Goal: Transaction & Acquisition: Complete application form

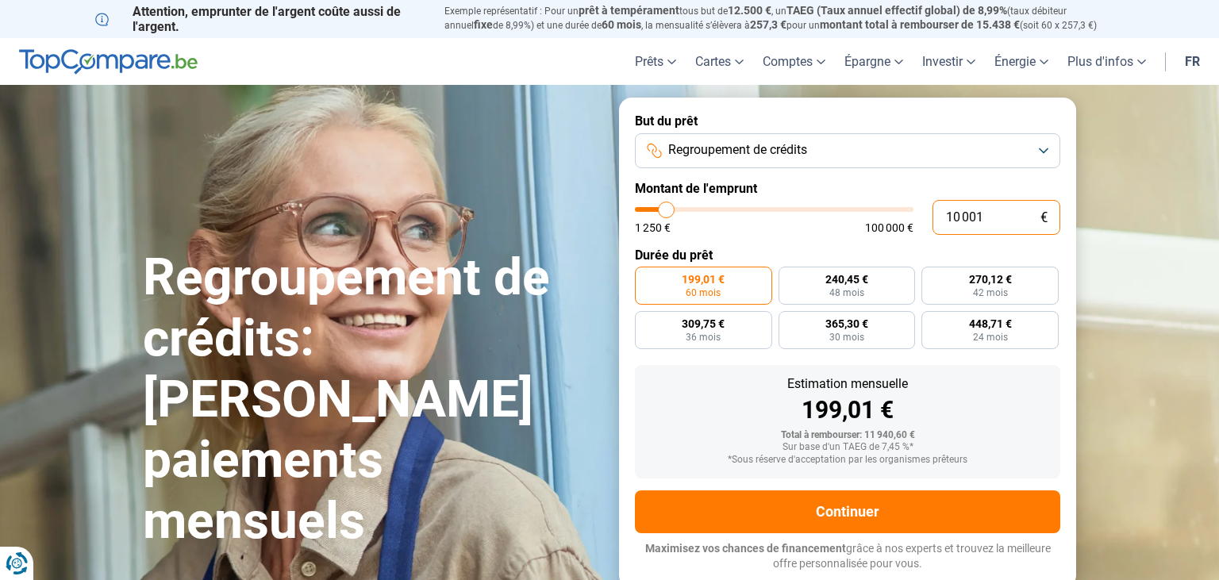
click at [958, 217] on input "10 001" at bounding box center [997, 217] width 128 height 35
type input "1 001"
type input "1250"
type input "15 001"
type input "15000"
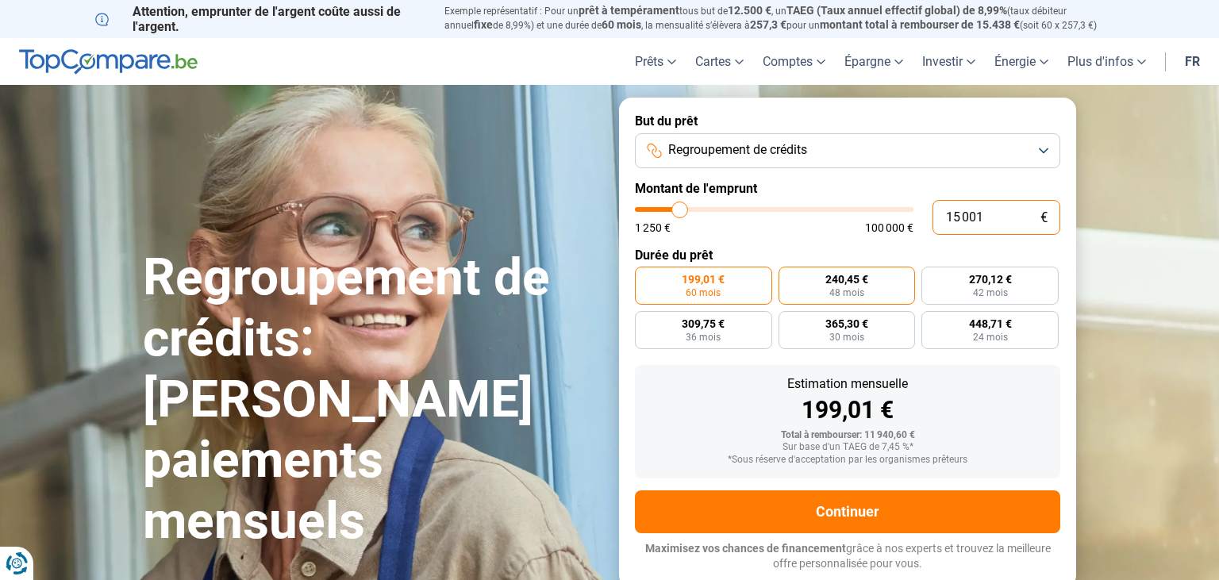
radio input "false"
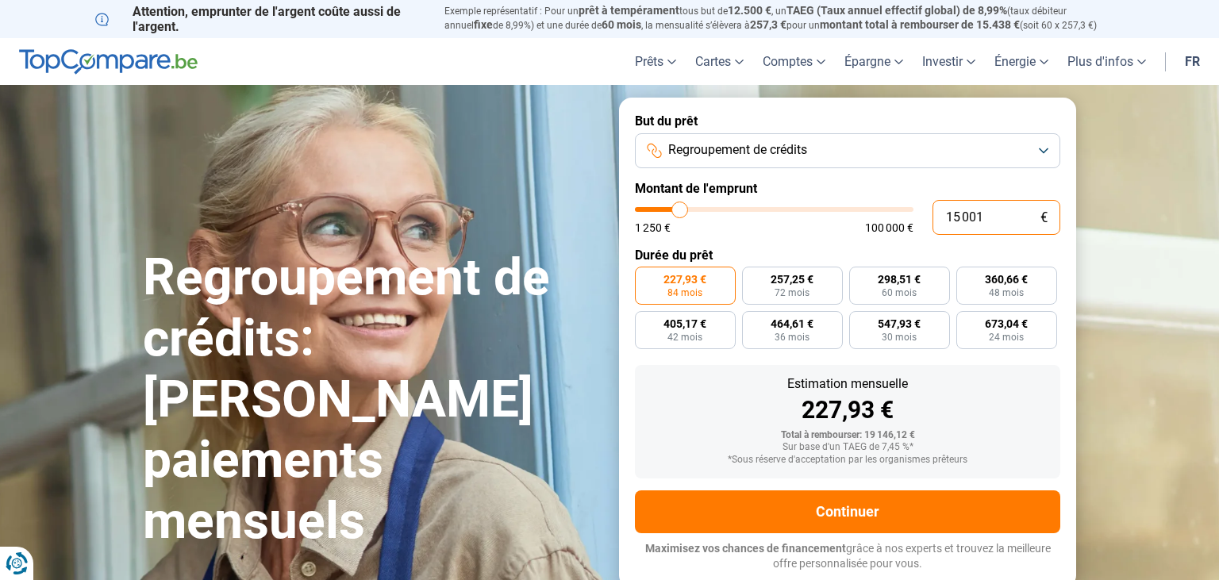
type input "1 001"
type input "1250"
type input "16 001"
type input "16000"
type input "16 001"
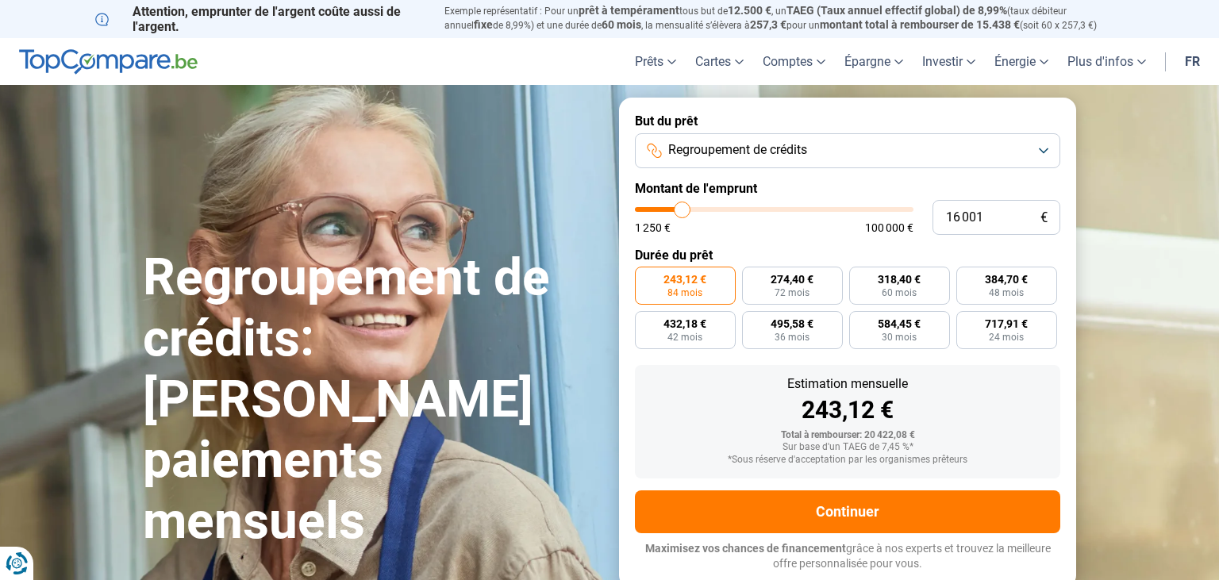
click at [735, 242] on form "But du prêt Regroupement de crédits Montant de l'emprunt 16 001 € 1 250 € 100 0…" at bounding box center [847, 343] width 457 height 490
click at [807, 288] on span "72 mois" at bounding box center [792, 293] width 35 height 10
click at [753, 277] on input "274,40 € 72 mois" at bounding box center [747, 272] width 10 height 10
radio input "true"
click at [1017, 281] on span "384,70 €" at bounding box center [1006, 279] width 43 height 11
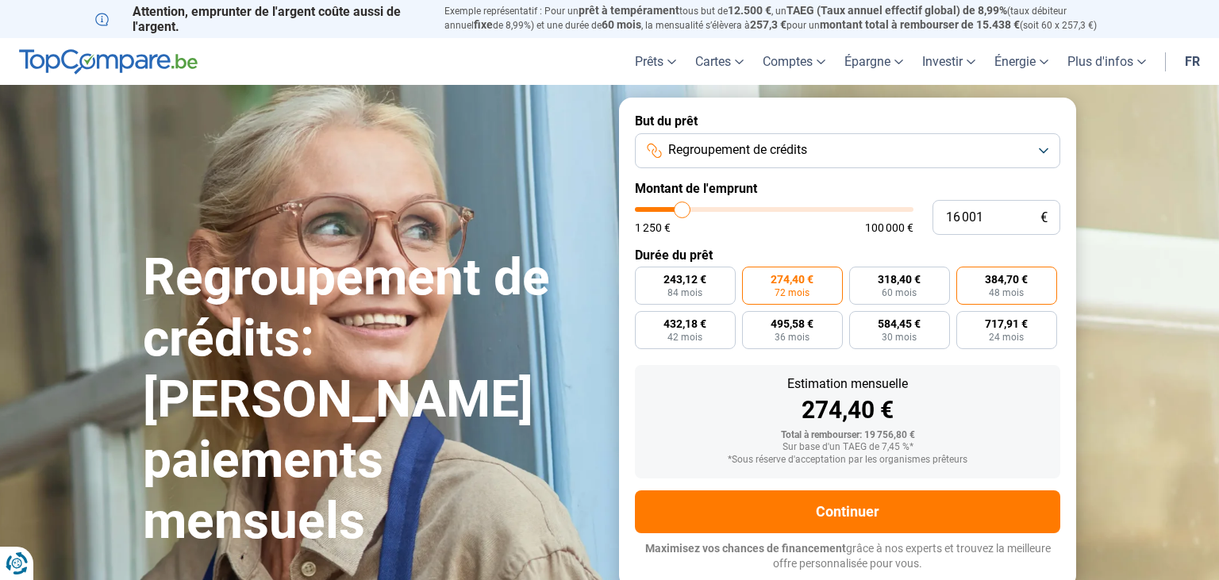
click at [967, 277] on input "384,70 € 48 mois" at bounding box center [962, 272] width 10 height 10
radio input "true"
click at [915, 284] on span "318,40 €" at bounding box center [899, 279] width 43 height 11
click at [860, 277] on input "318,40 € 60 mois" at bounding box center [854, 272] width 10 height 10
radio input "true"
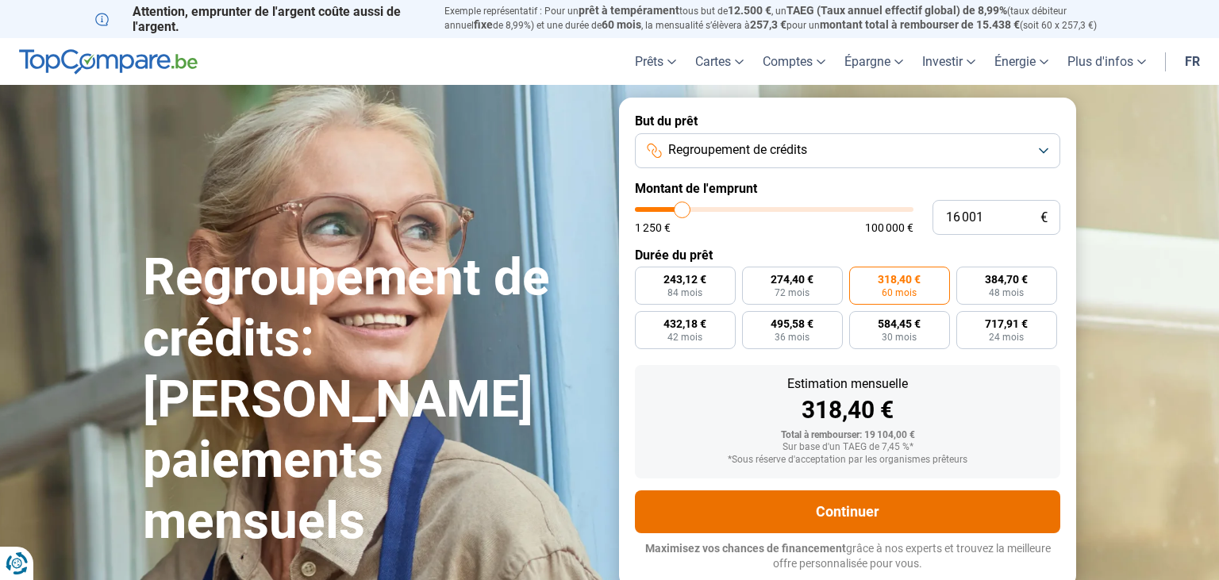
click at [862, 499] on button "Continuer" at bounding box center [847, 512] width 425 height 43
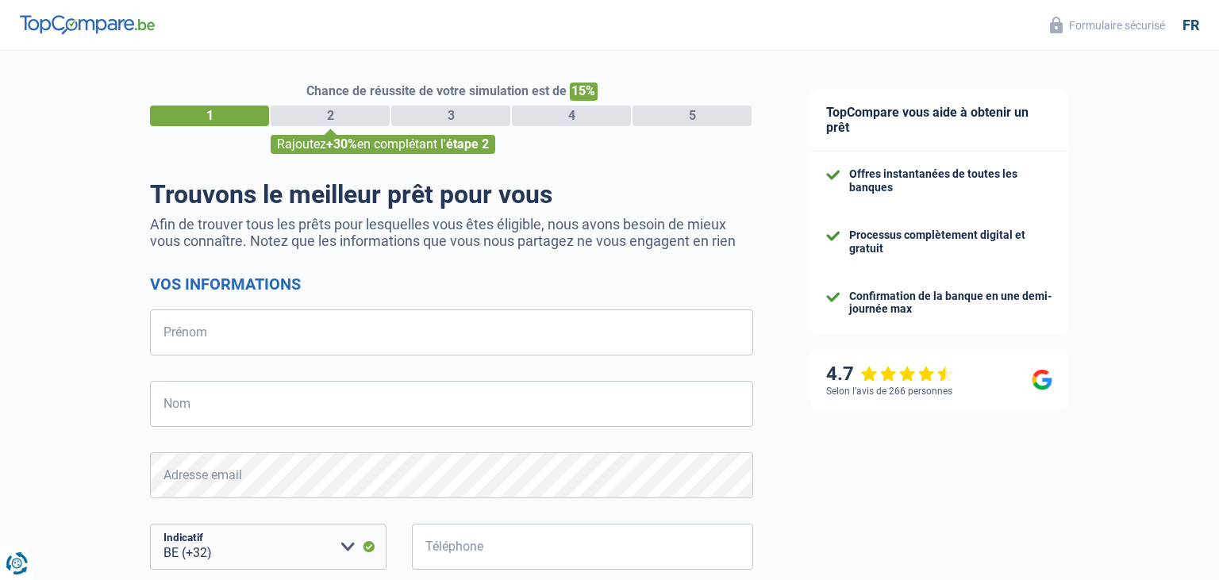
select select "32"
click at [224, 341] on input "Prénom" at bounding box center [451, 333] width 603 height 46
type input "a"
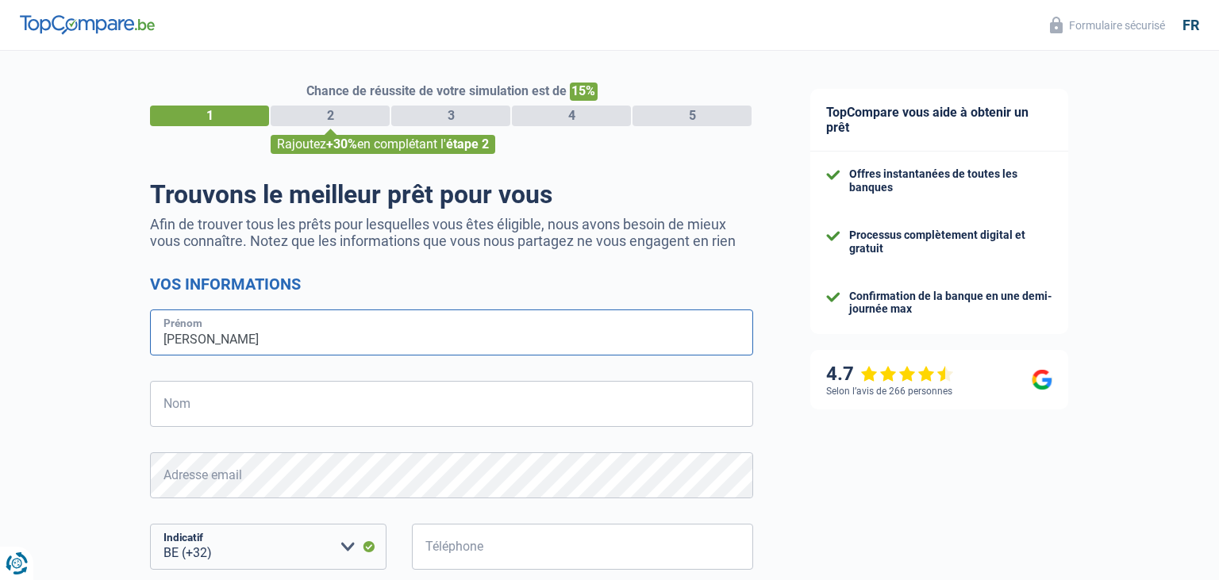
type input "Raphael"
type input "Arnone"
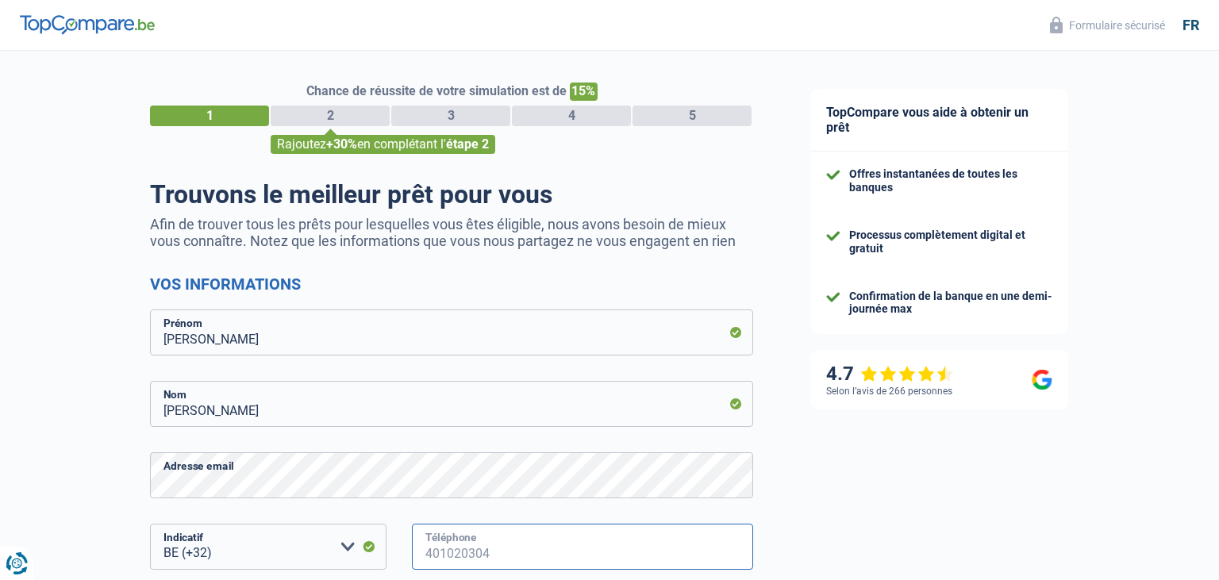
click at [469, 549] on input "Téléphone" at bounding box center [582, 547] width 341 height 46
type input "0"
type input "499988378"
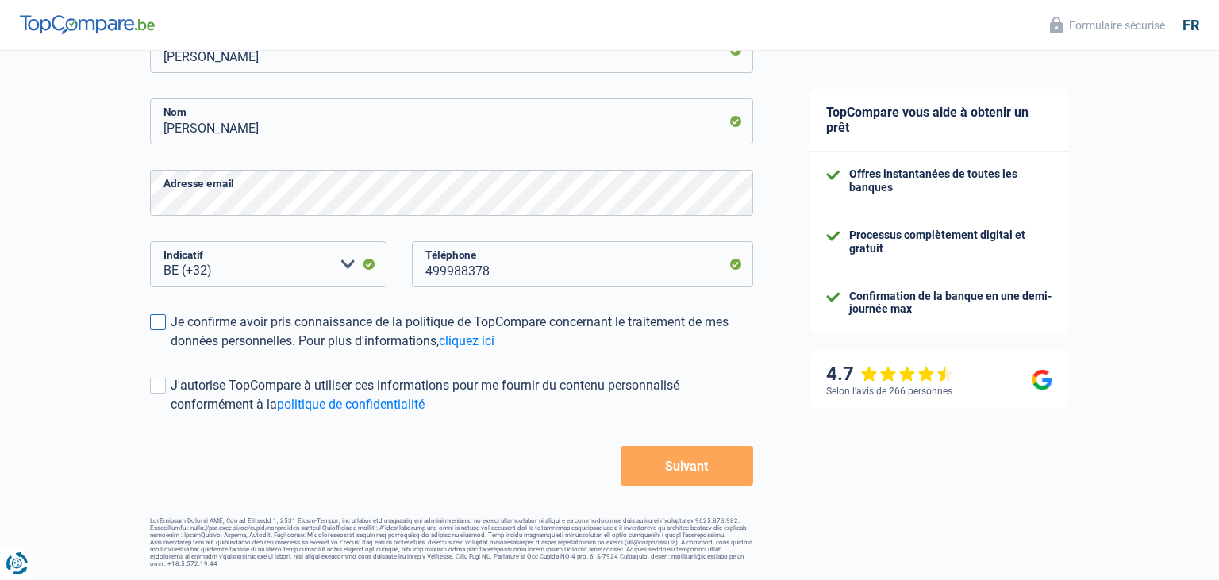
click at [157, 325] on span at bounding box center [158, 322] width 16 height 16
click at [171, 351] on input "Je confirme avoir pris connaissance de la politique de TopCompare concernant le…" at bounding box center [171, 351] width 0 height 0
click at [483, 335] on link "cliquez ici" at bounding box center [467, 340] width 56 height 15
click at [688, 459] on button "Suivant" at bounding box center [687, 466] width 133 height 40
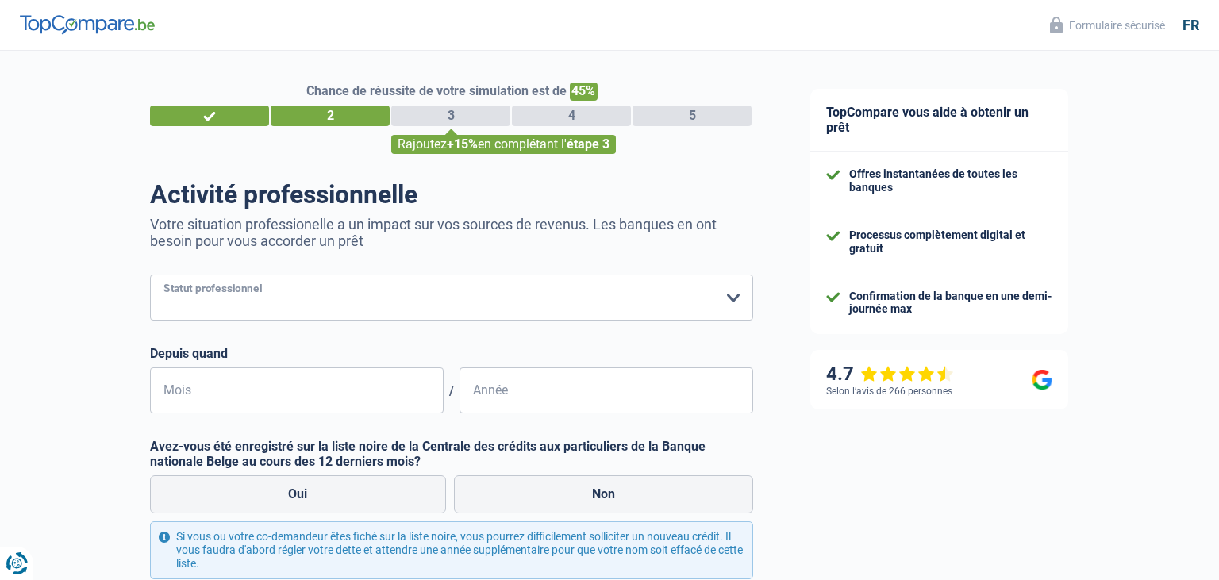
click at [150, 275] on select "Ouvrier Employé privé Employé public Invalide Indépendant Pensionné Chômeur Mut…" at bounding box center [451, 298] width 603 height 46
select select "worker"
click option "Ouvrier" at bounding box center [0, 0] width 0 height 0
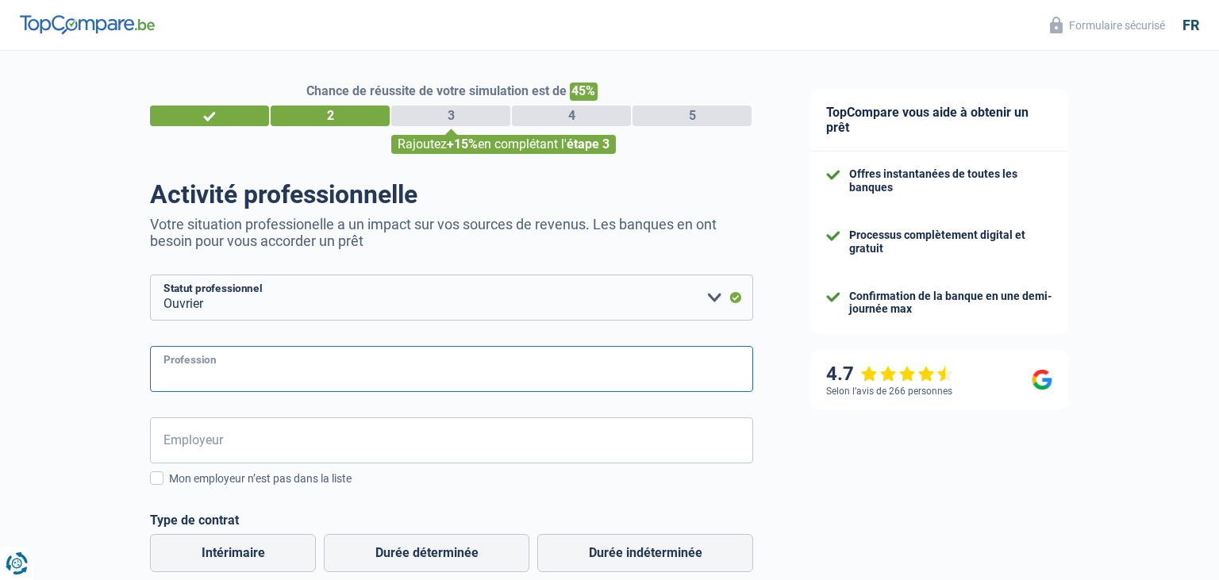
click at [261, 387] on input "Profession" at bounding box center [451, 369] width 603 height 46
type input "chef d'equipe electricien"
click at [224, 446] on input "Employeur" at bounding box center [451, 441] width 603 height 46
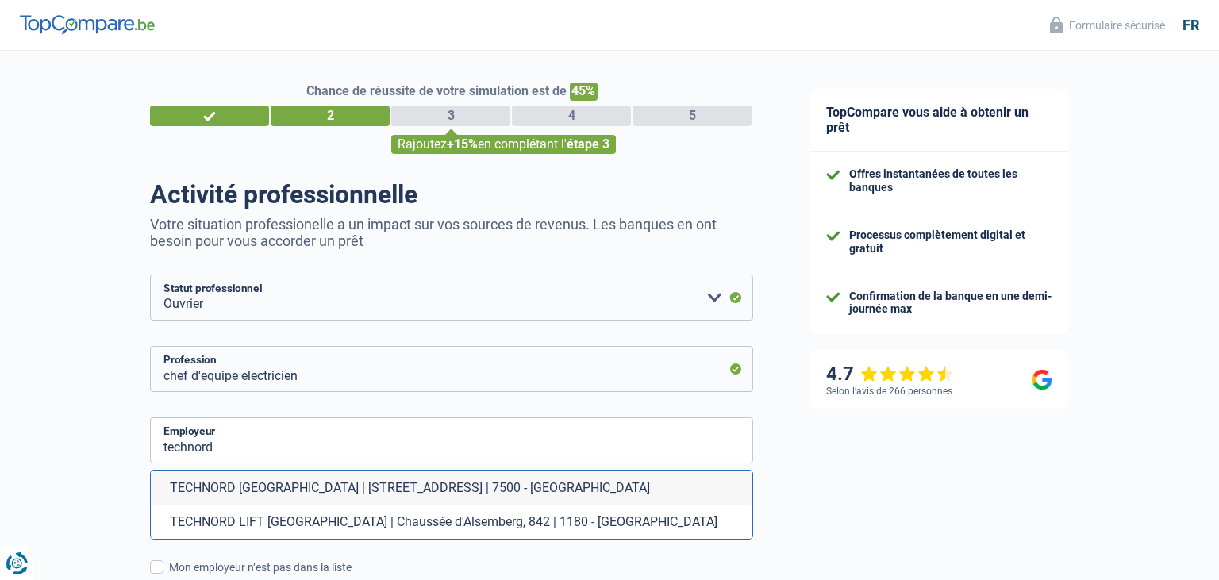
click at [341, 494] on li "TECHNORD BELGIUM | Rue de la Lys(TOU), 21 | 7500 - Tournai" at bounding box center [452, 488] width 602 height 34
type input "TECHNORD BELGIUM | Rue de la Lys(TOU), 21 | 7500 - Tournai"
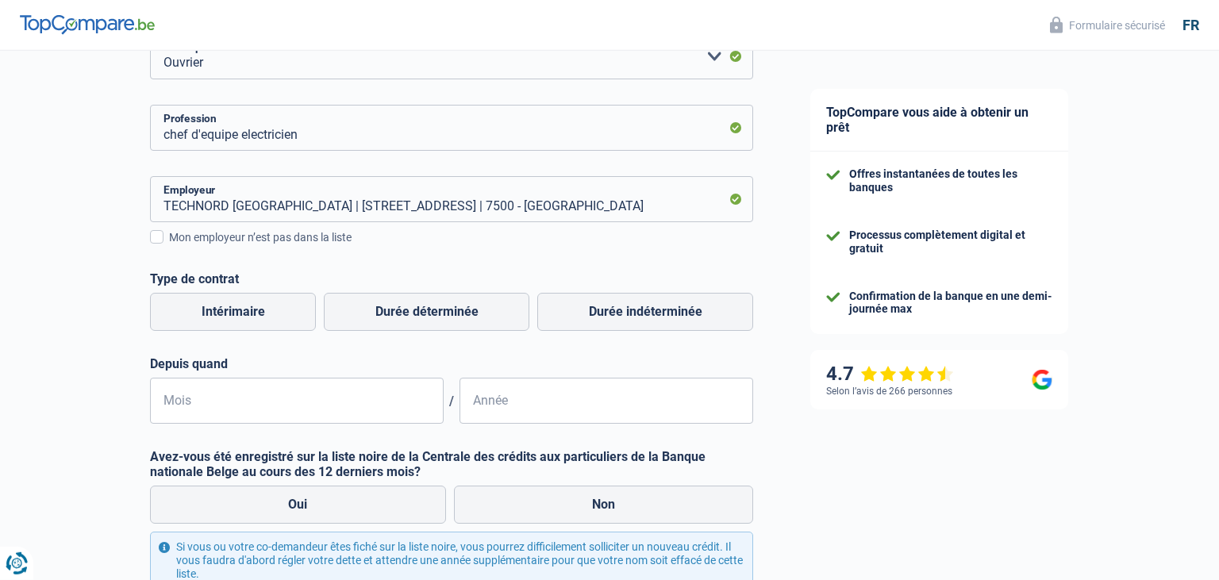
scroll to position [260, 0]
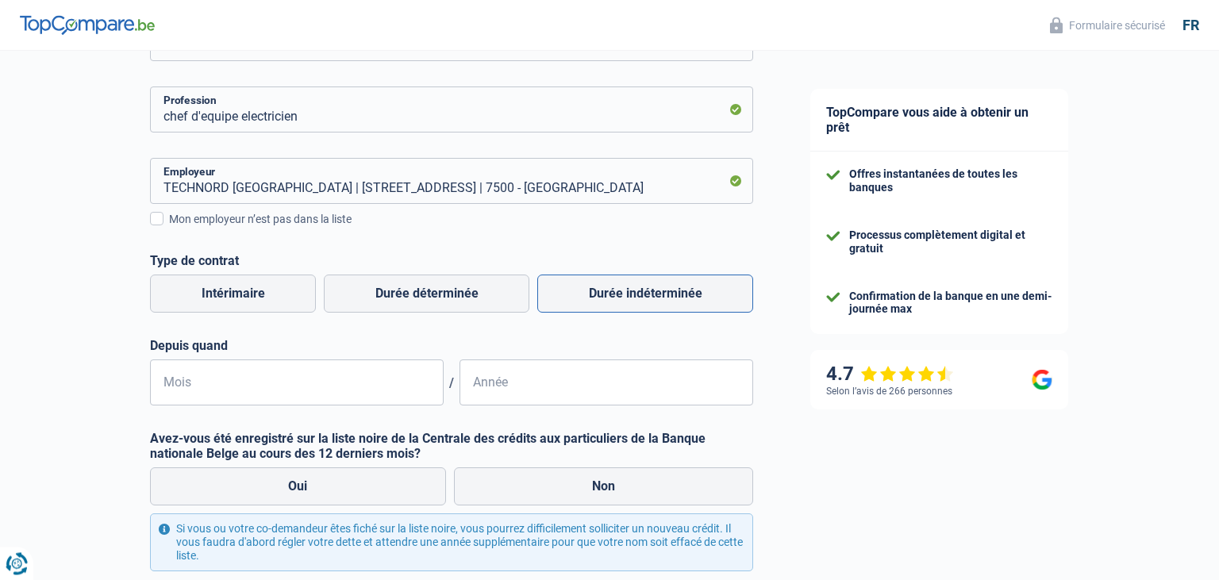
click at [698, 302] on label "Durée indéterminée" at bounding box center [645, 294] width 216 height 38
click at [698, 302] on input "Durée indéterminée" at bounding box center [645, 294] width 216 height 38
radio input "true"
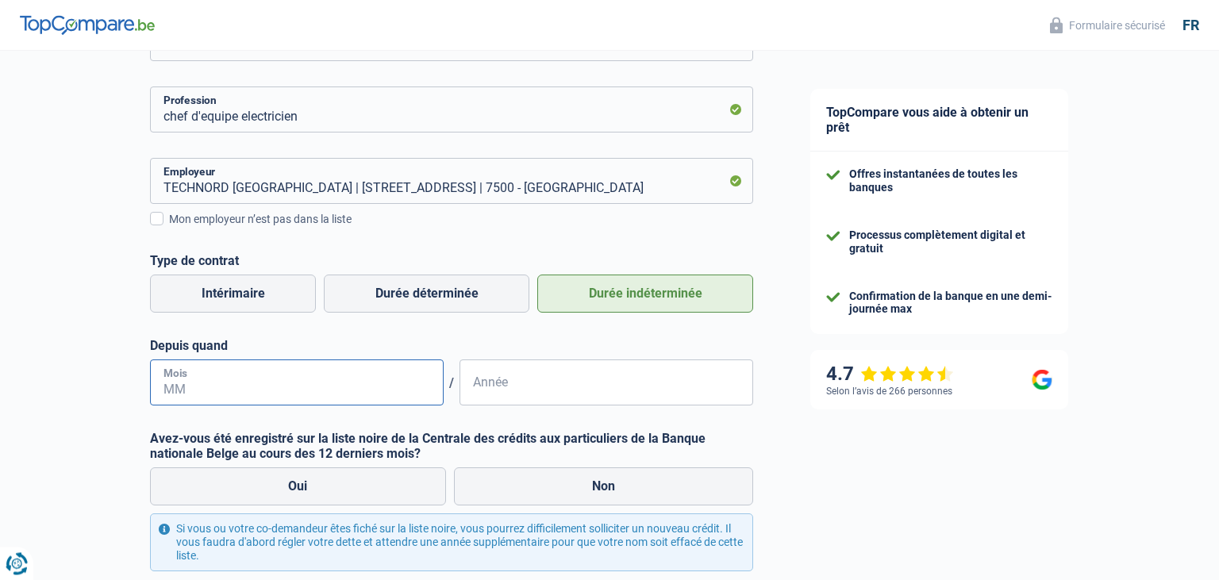
click at [202, 393] on input "Mois" at bounding box center [297, 383] width 294 height 46
type input "01"
type input "2012"
click at [659, 498] on label "Non" at bounding box center [604, 487] width 300 height 38
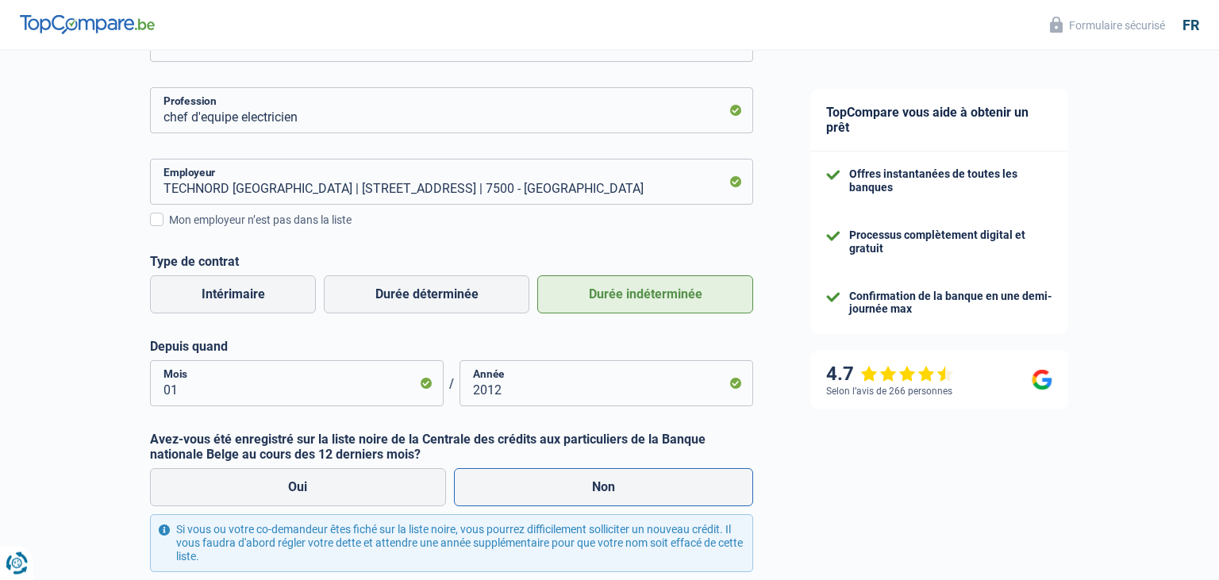
click at [659, 498] on input "Non" at bounding box center [604, 487] width 300 height 38
radio input "true"
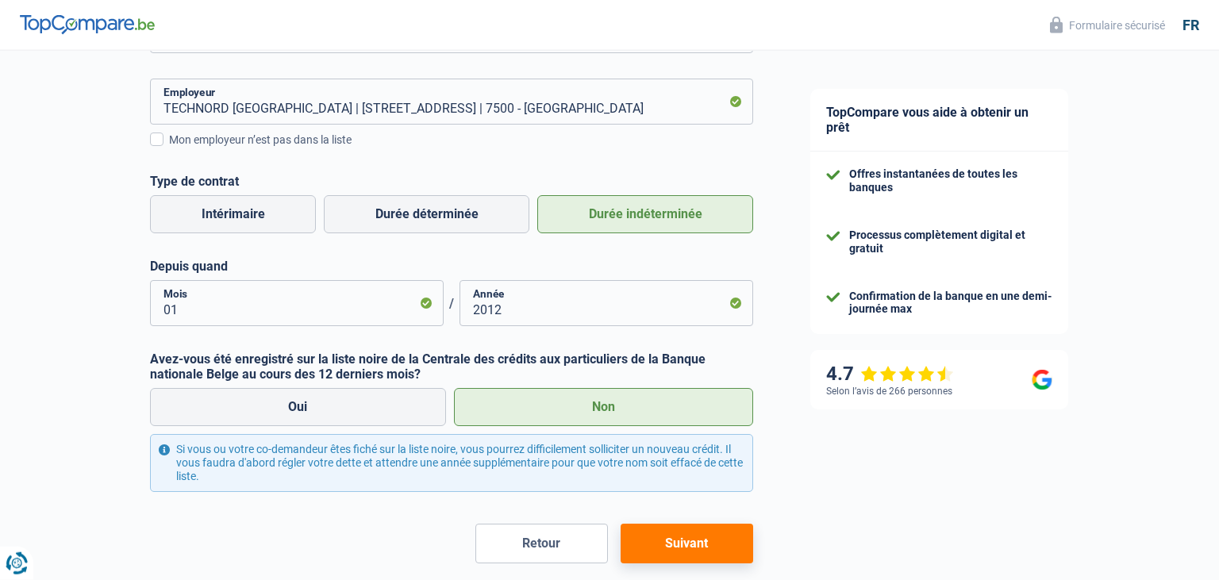
scroll to position [417, 0]
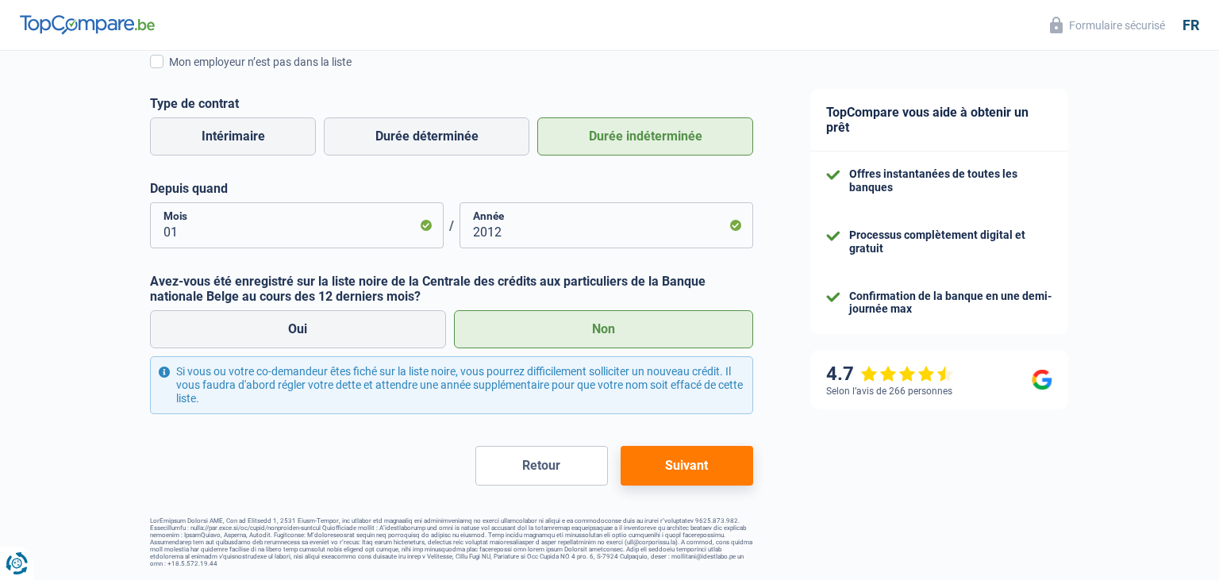
click at [719, 461] on button "Suivant" at bounding box center [687, 466] width 133 height 40
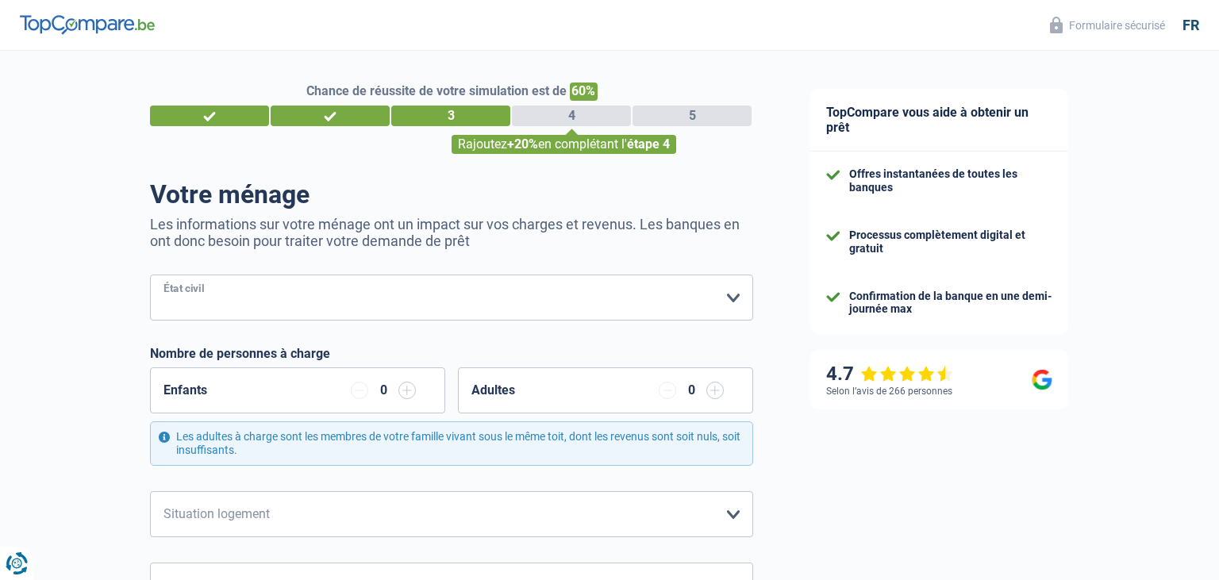
click at [150, 275] on select "Célibataire Marié(e) Cohabitant(e) légal(e) Divorcé(e) Veuf(ve) Séparé (de fait…" at bounding box center [451, 298] width 603 height 46
select select "single"
click option "Célibataire" at bounding box center [0, 0] width 0 height 0
click at [150, 491] on select "Locataire Propriétaire avec prêt hypothécaire Propriétaire sans prêt hypothécai…" at bounding box center [451, 514] width 603 height 46
select select "ownerWithMortgage"
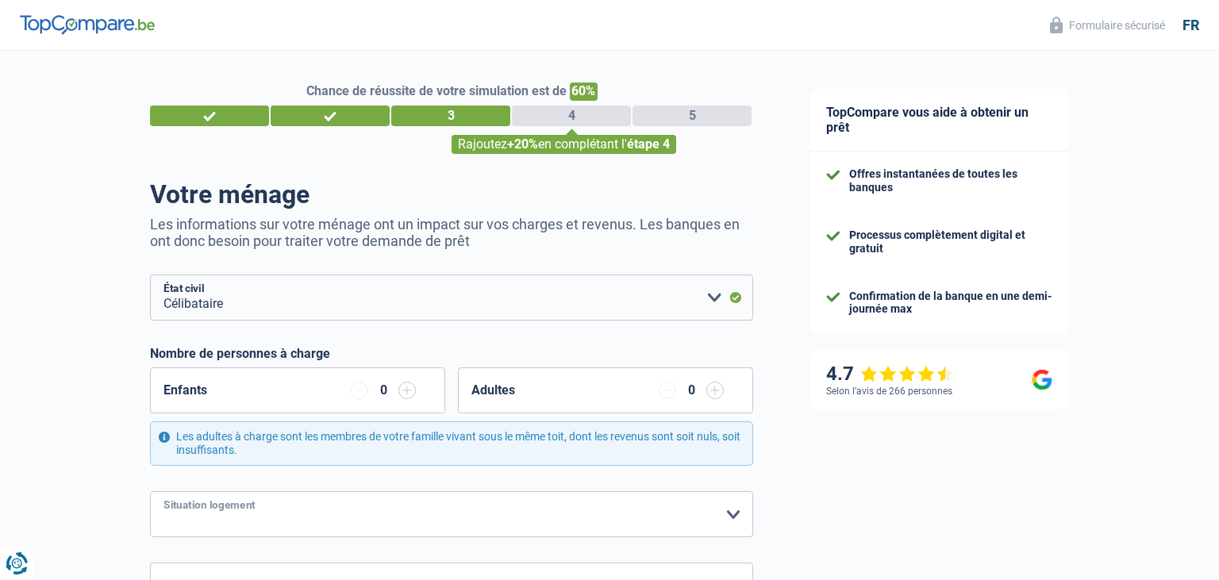
click option "Propriétaire avec prêt hypothécaire" at bounding box center [0, 0] width 0 height 0
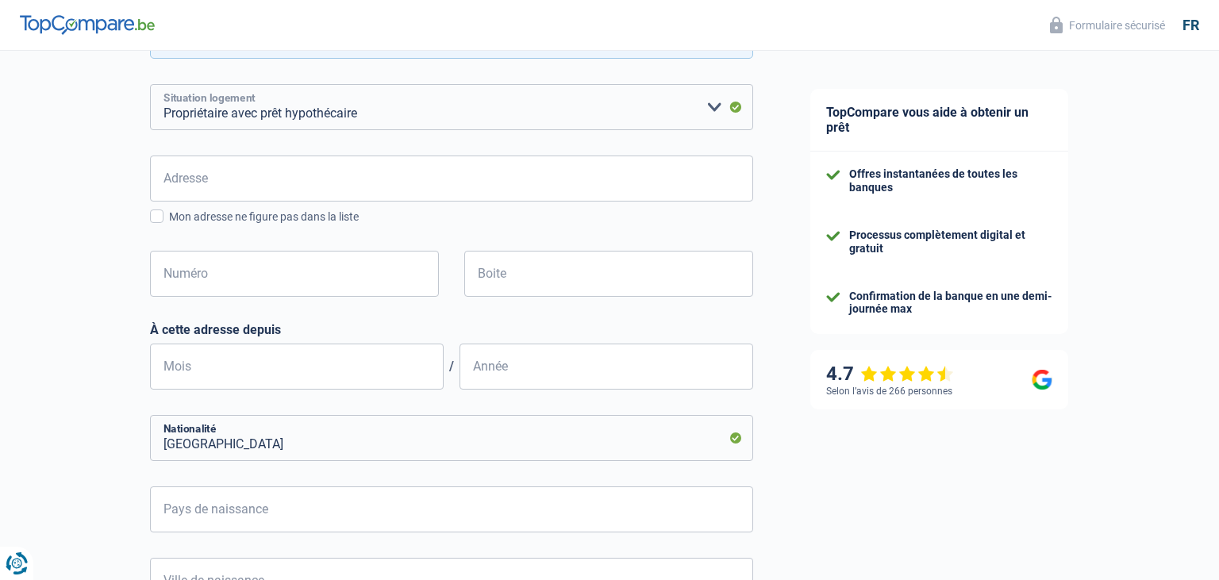
scroll to position [410, 0]
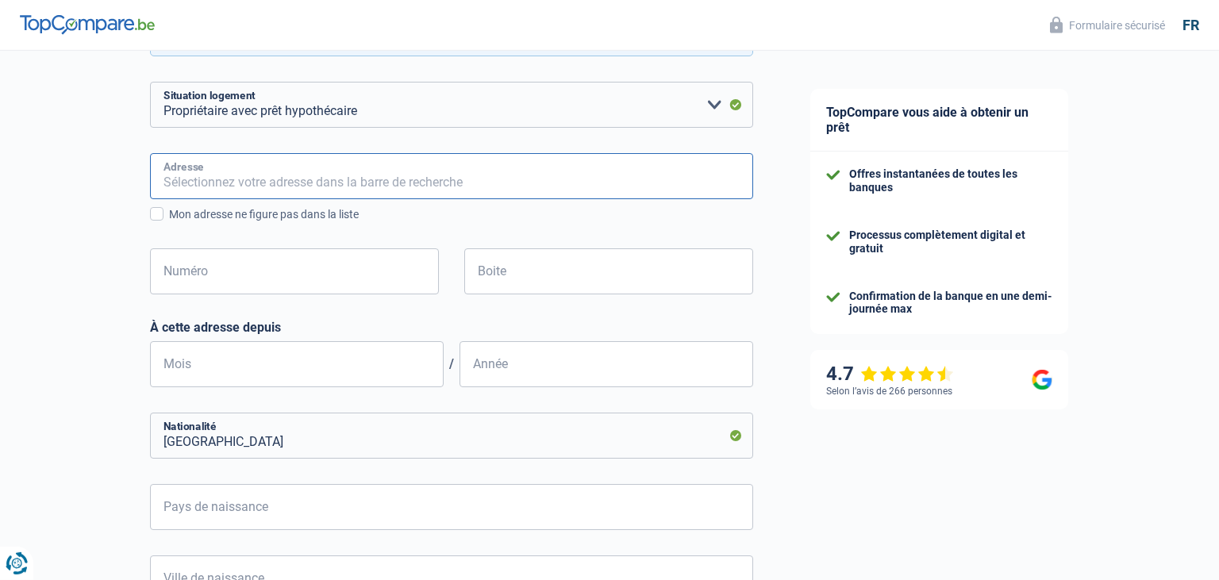
click at [161, 170] on input "Adresse" at bounding box center [451, 176] width 603 height 46
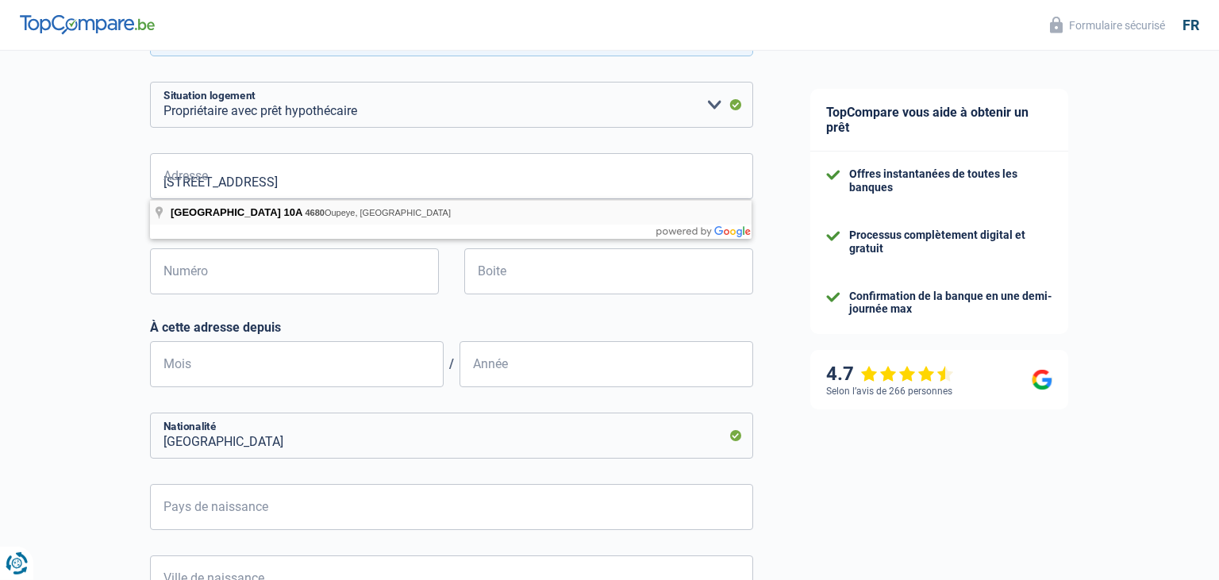
type input "Rue du Broux, 4680, Oupeye, BE"
type input "10"
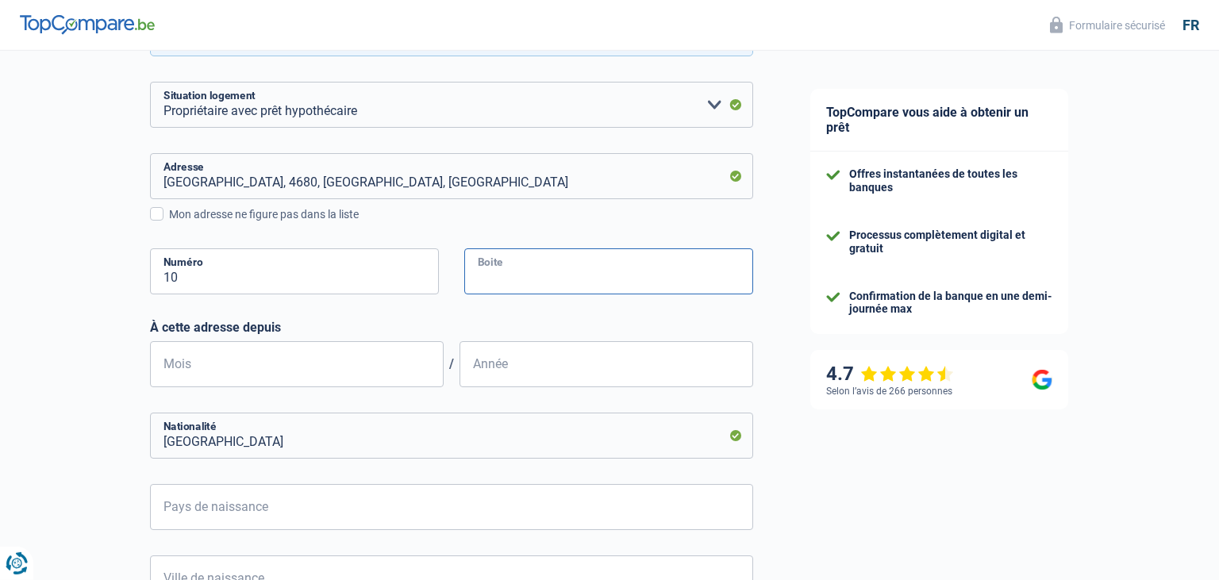
click at [537, 272] on input "Boite" at bounding box center [608, 271] width 289 height 46
type input "a"
click at [345, 375] on input "Mois" at bounding box center [297, 364] width 294 height 46
type input "07"
type input "2012"
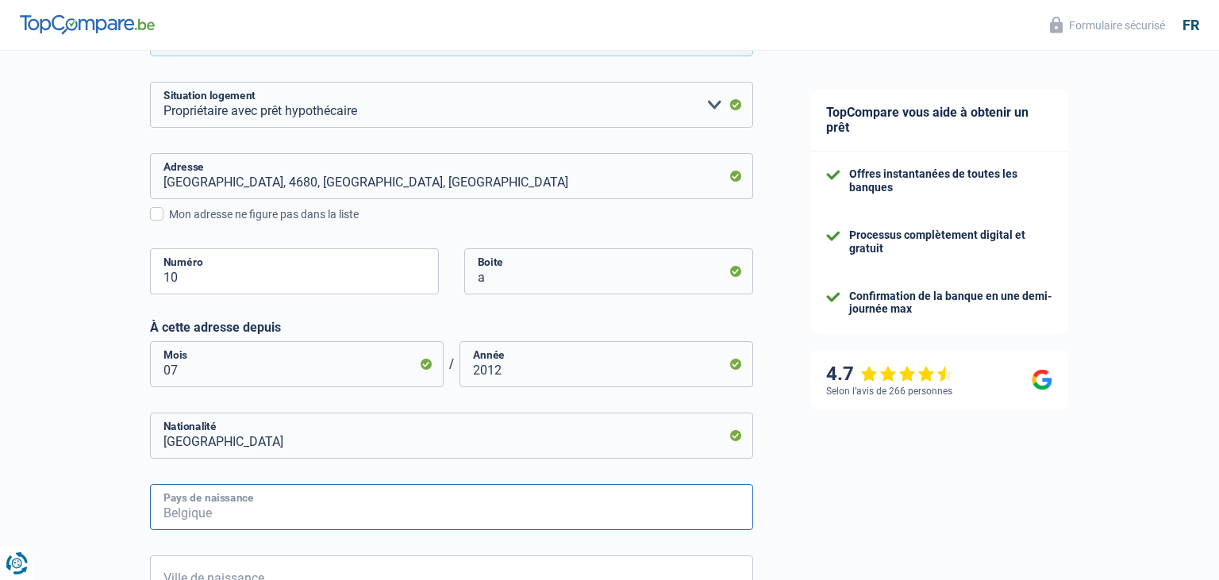
click at [286, 507] on input "Pays de naissance" at bounding box center [451, 507] width 603 height 46
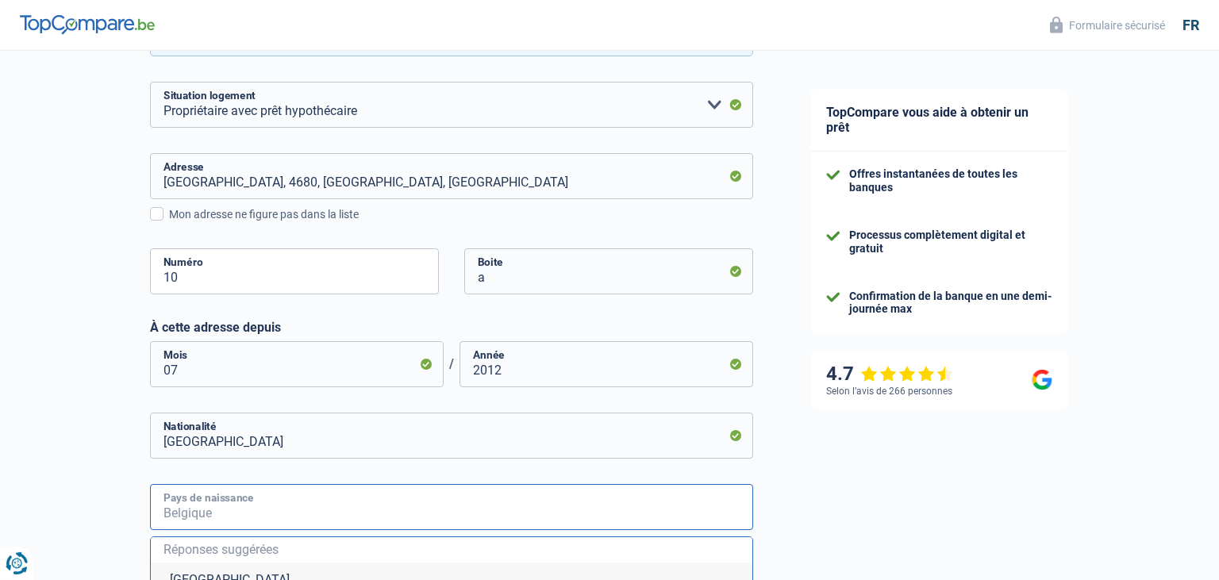
type input "b"
type input "e"
type input "belgique"
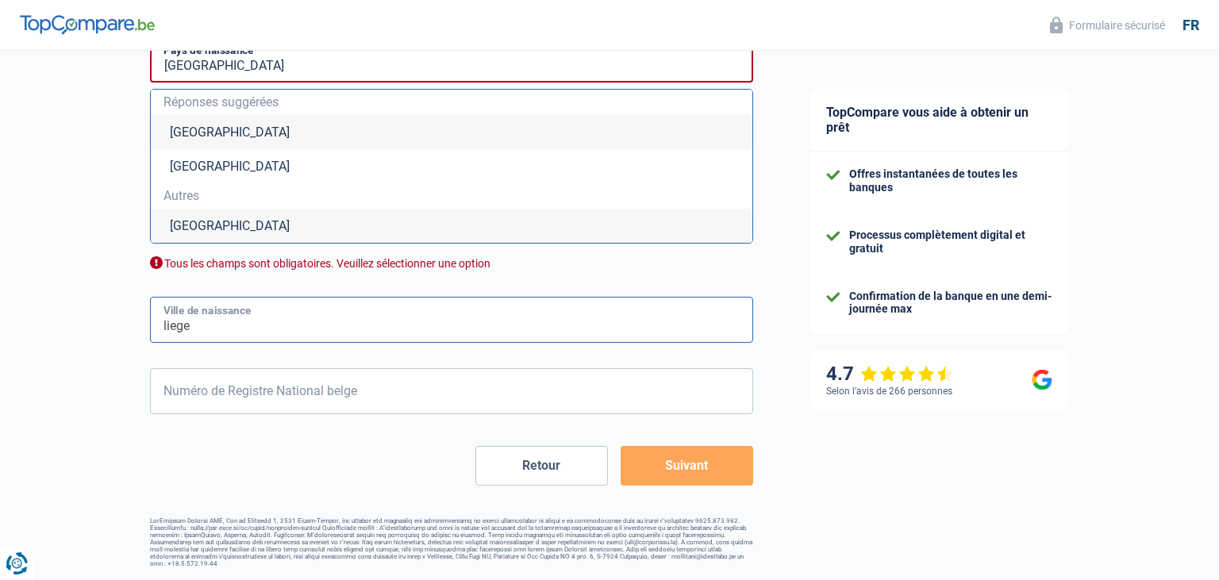
type input "liege"
type input "0"
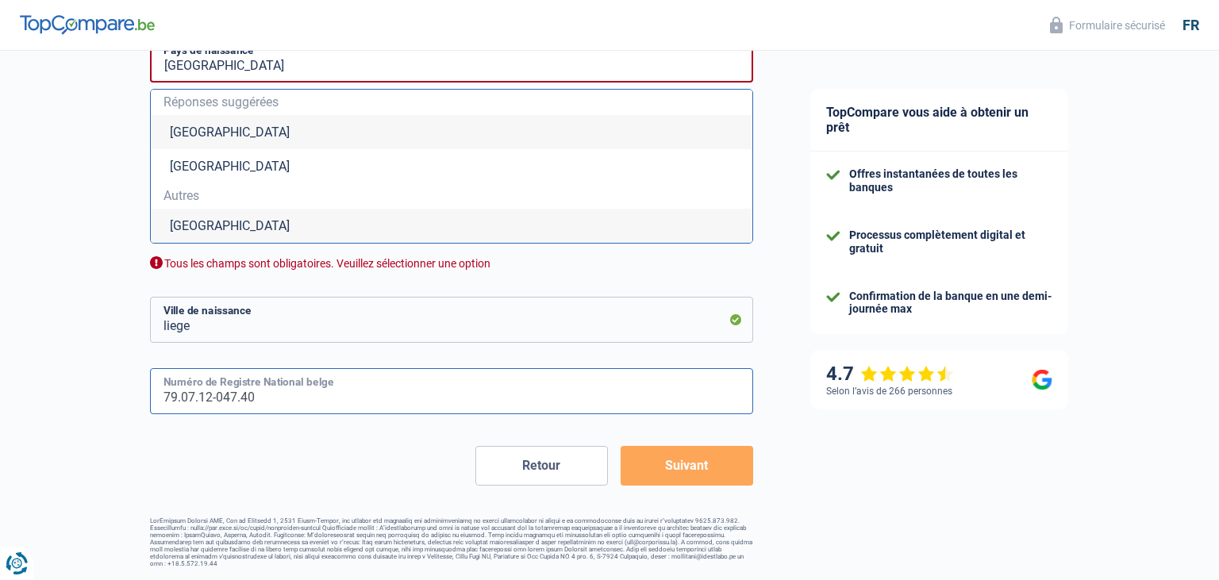
type input "79.07.12-047.40"
click at [695, 482] on button "Suivant" at bounding box center [687, 466] width 133 height 40
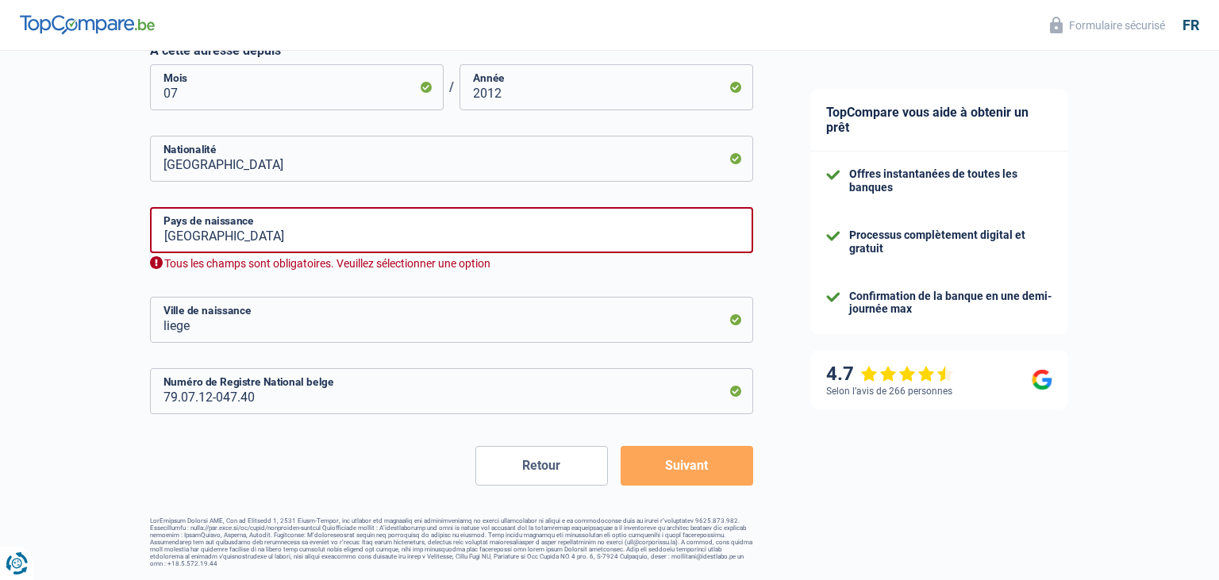
scroll to position [686, 0]
click at [251, 243] on input "belgique" at bounding box center [451, 231] width 603 height 46
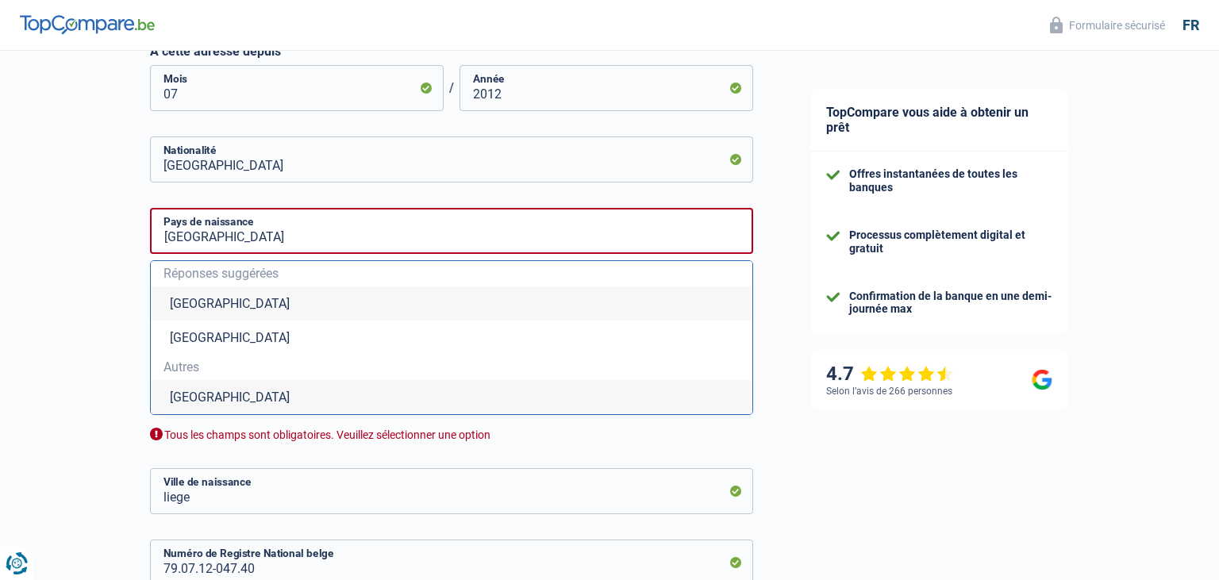
click at [203, 303] on li "Belgique" at bounding box center [452, 304] width 602 height 34
type input "Belgique"
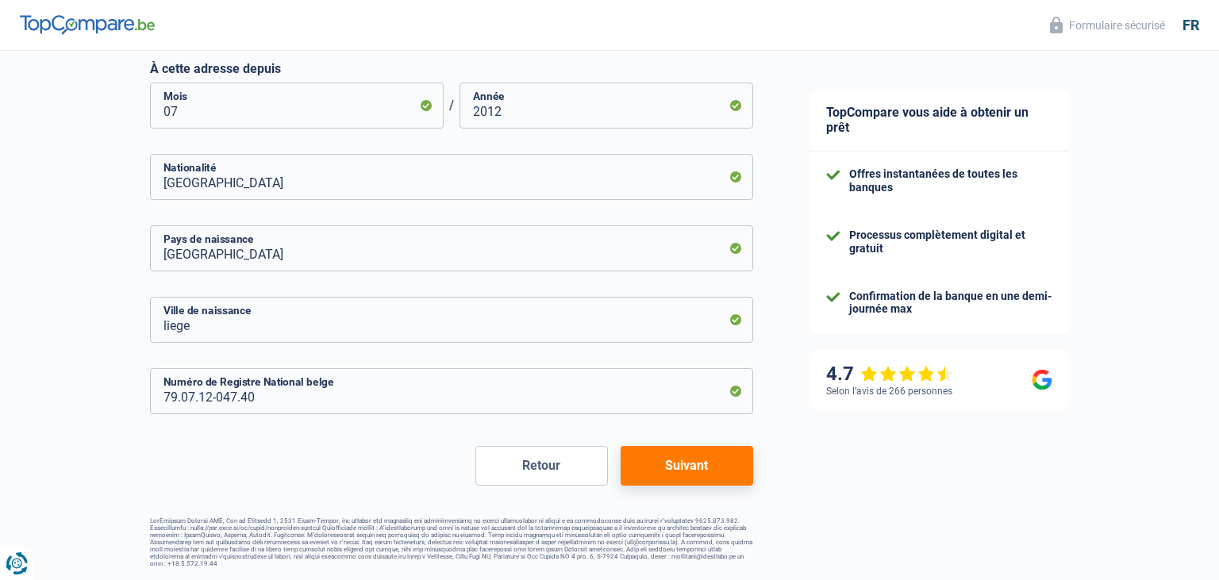
scroll to position [668, 0]
click at [715, 471] on button "Suivant" at bounding box center [687, 467] width 133 height 40
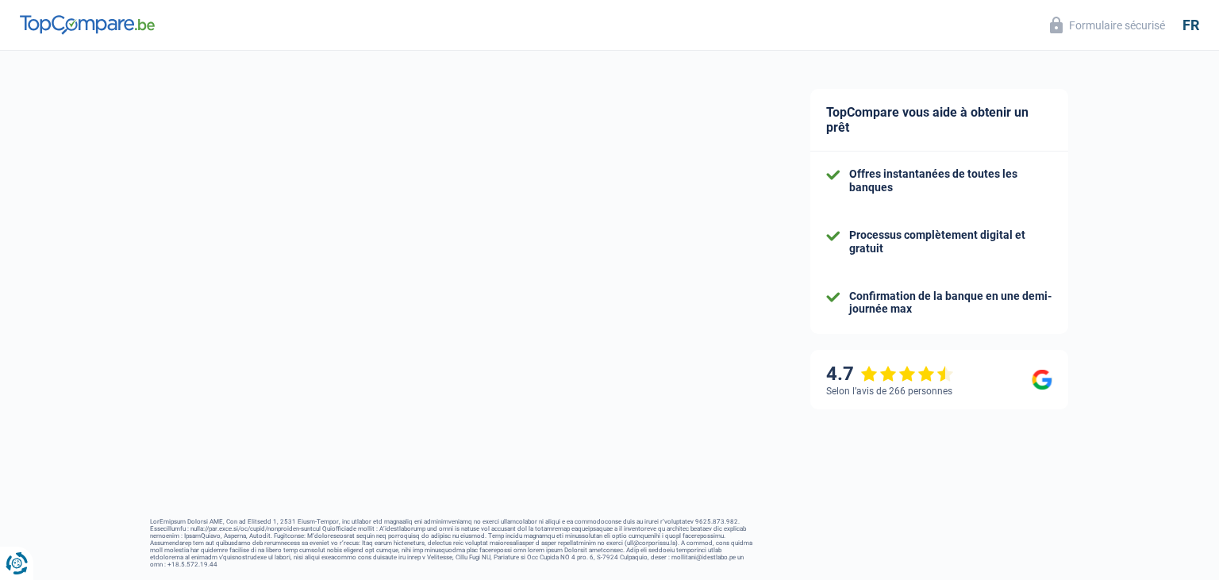
select select "netSalary"
select select "mortgage"
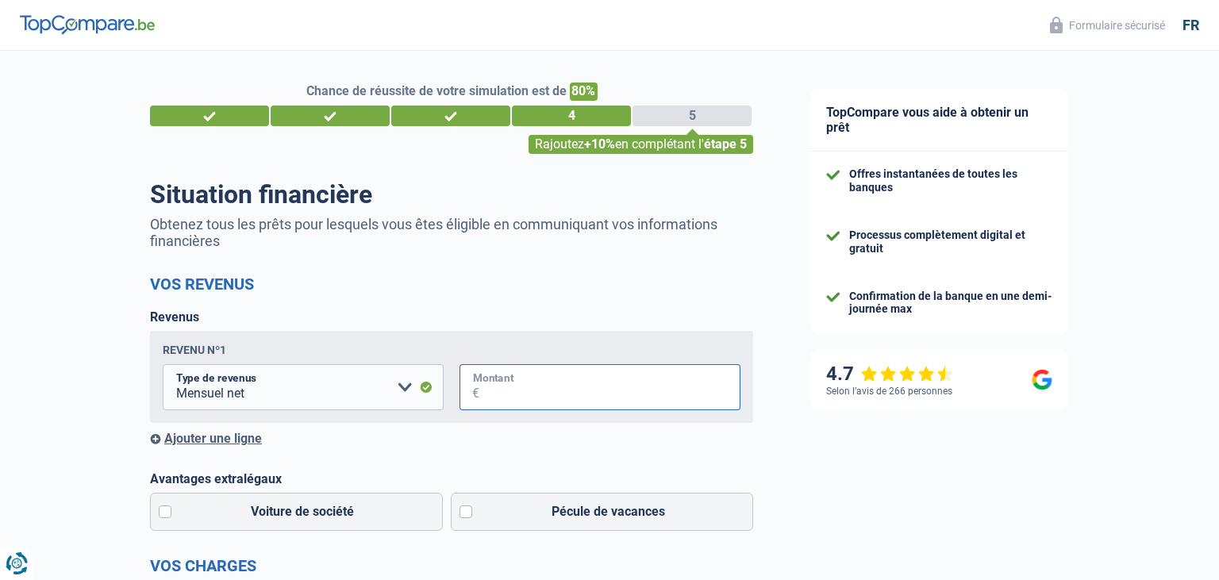
click at [583, 398] on input "Montant" at bounding box center [609, 387] width 261 height 46
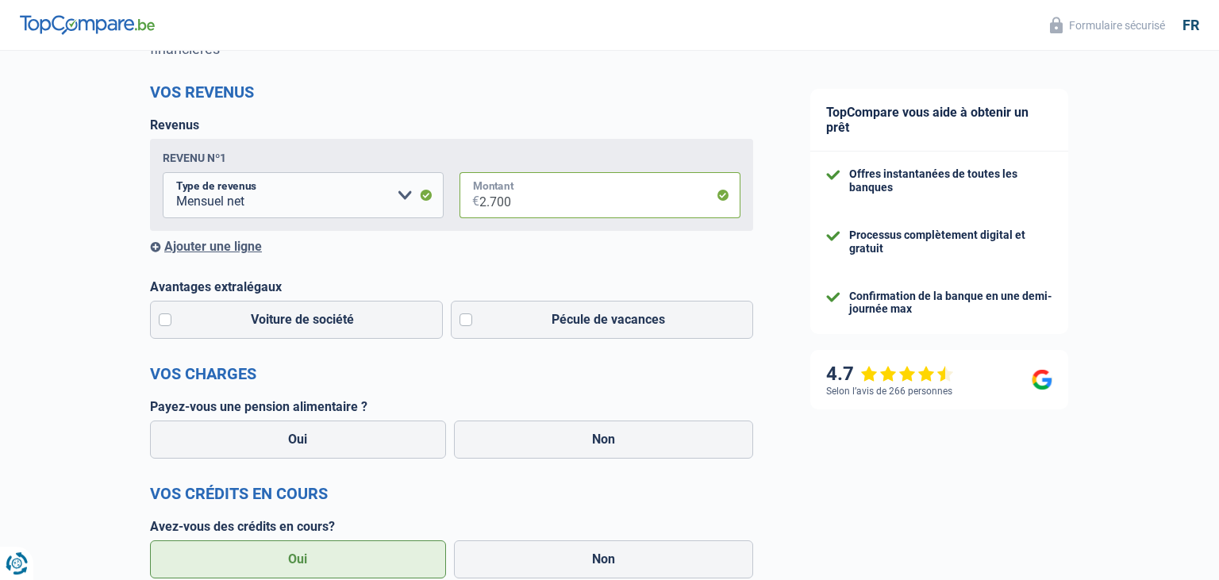
scroll to position [194, 0]
type input "2.700"
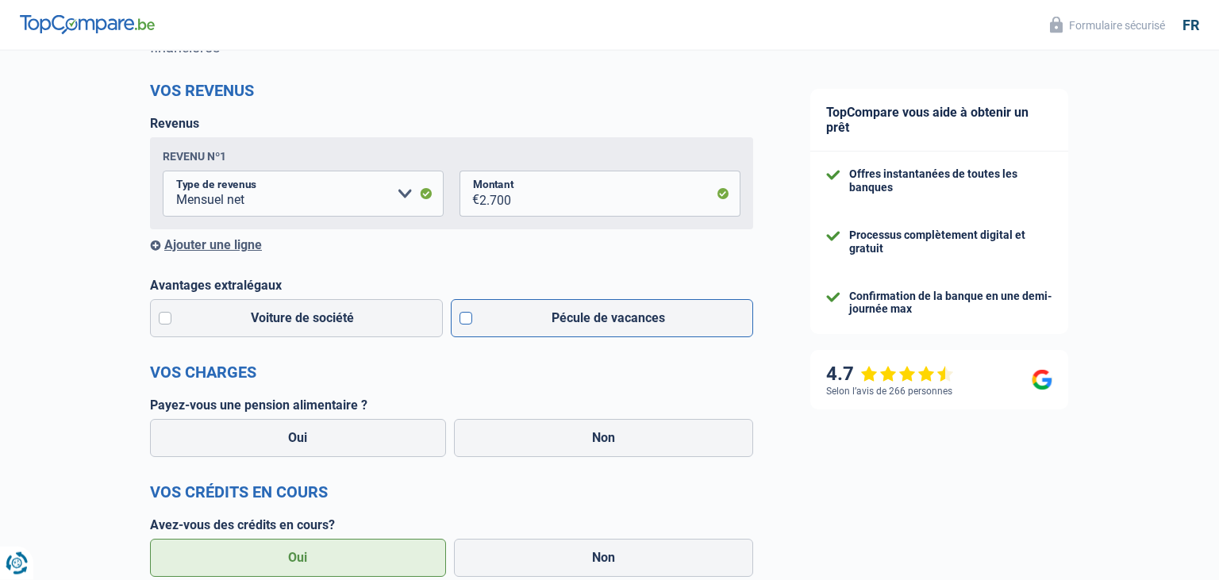
click at [467, 321] on label "Pécule de vacances" at bounding box center [602, 318] width 303 height 38
click at [467, 321] on input "Pécule de vacances" at bounding box center [602, 318] width 303 height 38
checkbox input "true"
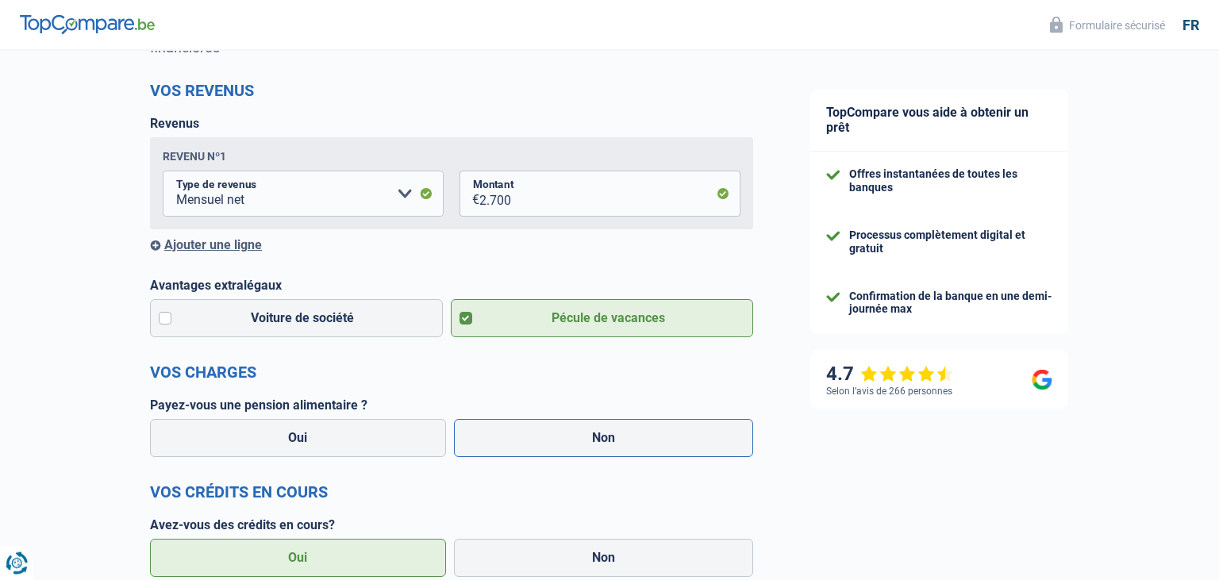
click at [545, 441] on label "Non" at bounding box center [604, 438] width 300 height 38
click at [545, 441] on input "Non" at bounding box center [604, 438] width 300 height 38
radio input "true"
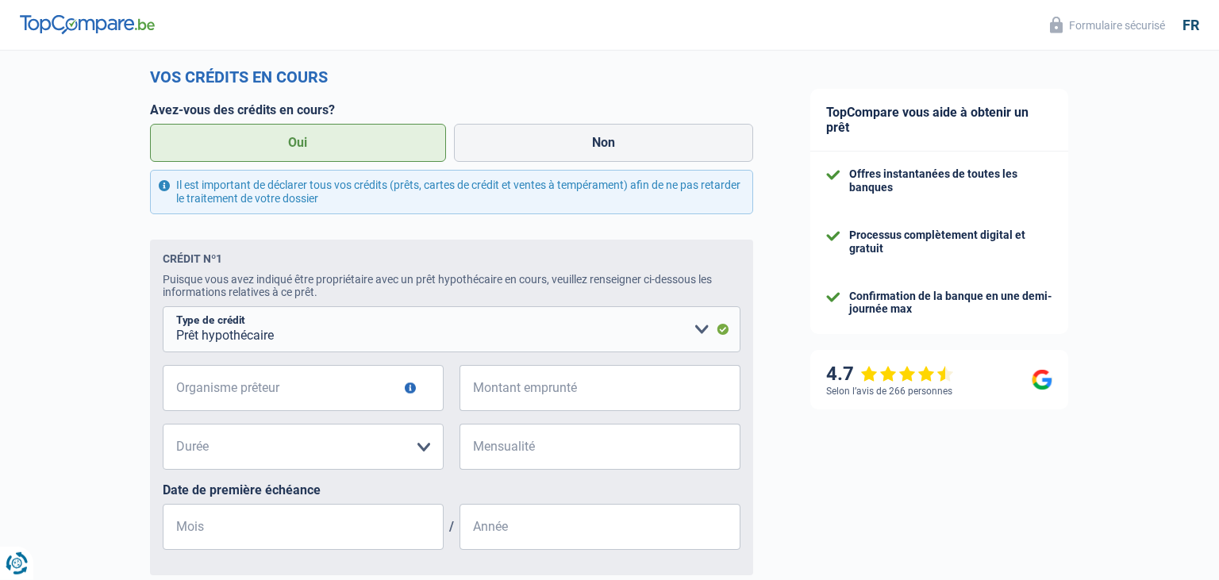
scroll to position [648, 0]
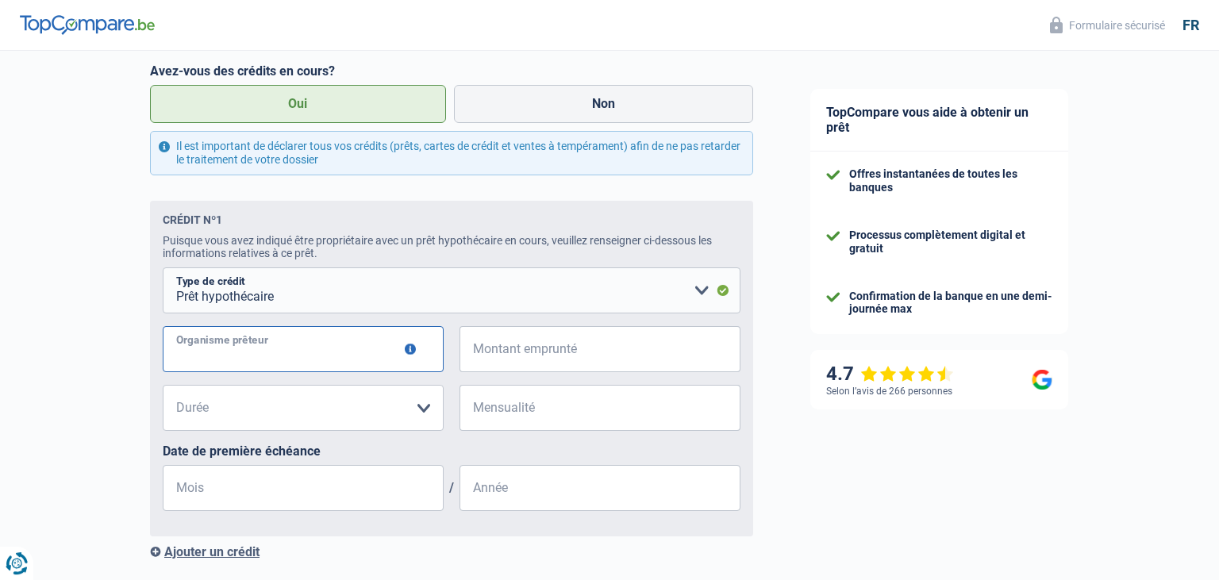
click at [307, 353] on input "Organisme prêteur" at bounding box center [303, 349] width 281 height 46
type input "credimo"
click at [580, 354] on input "Montant emprunté" at bounding box center [609, 349] width 261 height 46
type input "188.000"
click at [163, 385] on select "120 mois 180 mois 240 mois 300 mois 360 mois 420 mois Veuillez sélectionner une…" at bounding box center [303, 408] width 281 height 46
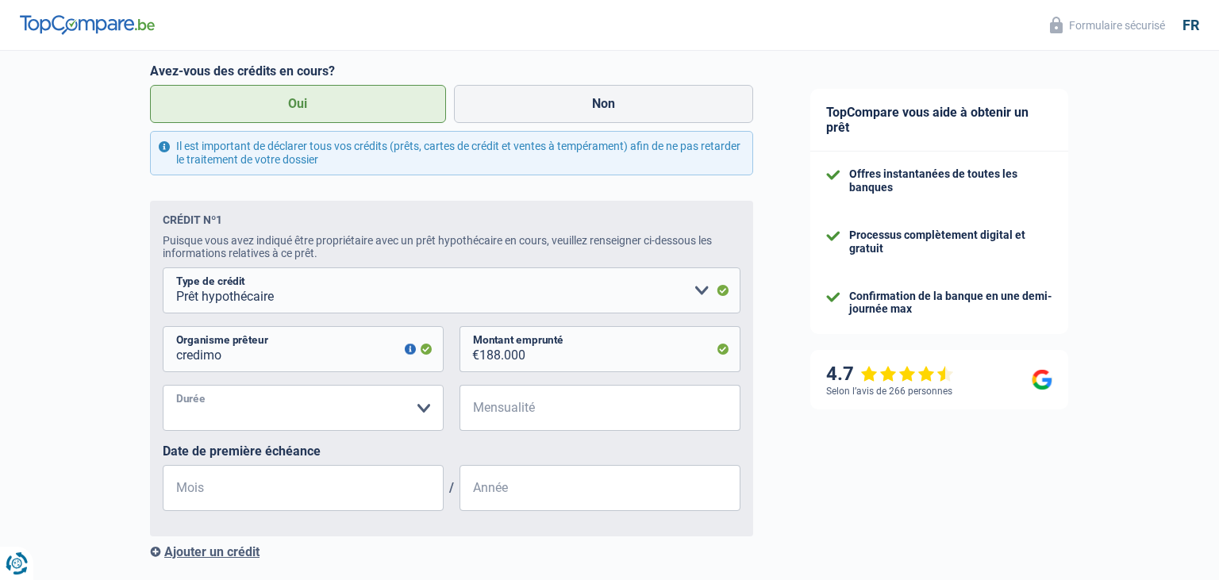
select select "300"
click option "300 mois" at bounding box center [0, 0] width 0 height 0
click at [485, 410] on input "Mensualité" at bounding box center [609, 408] width 261 height 46
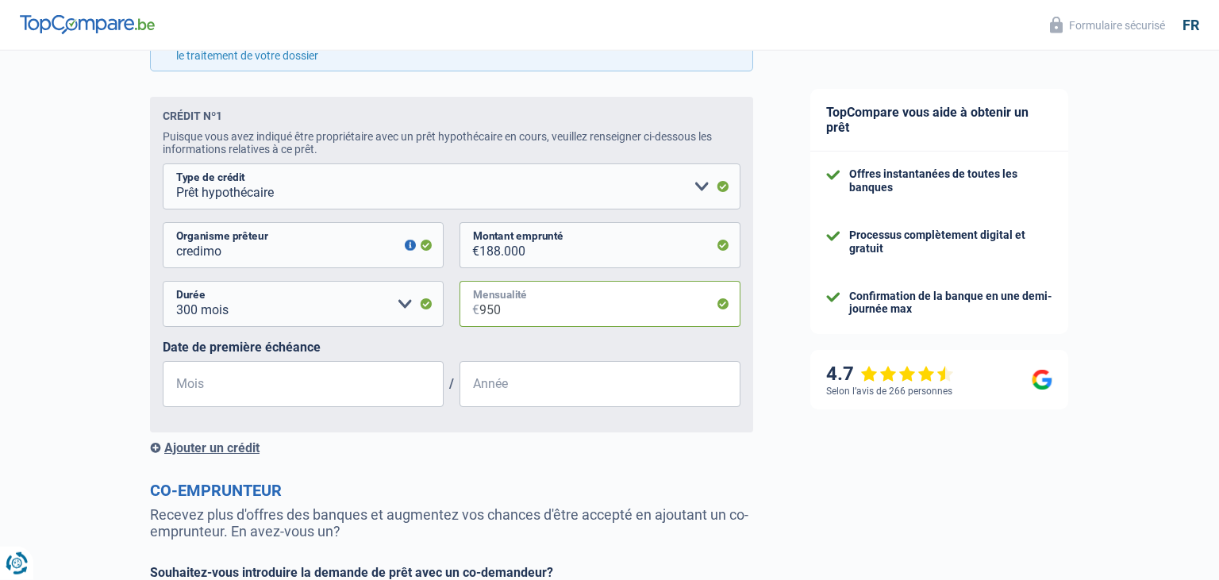
scroll to position [768, 0]
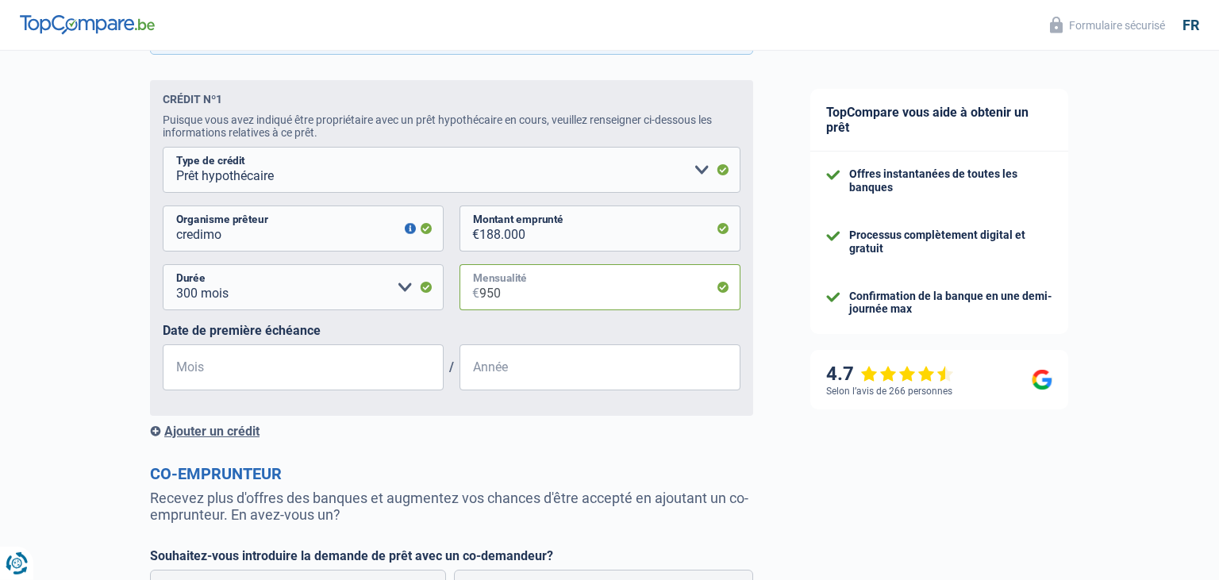
type input "950"
click at [277, 371] on input "Mois" at bounding box center [303, 368] width 281 height 46
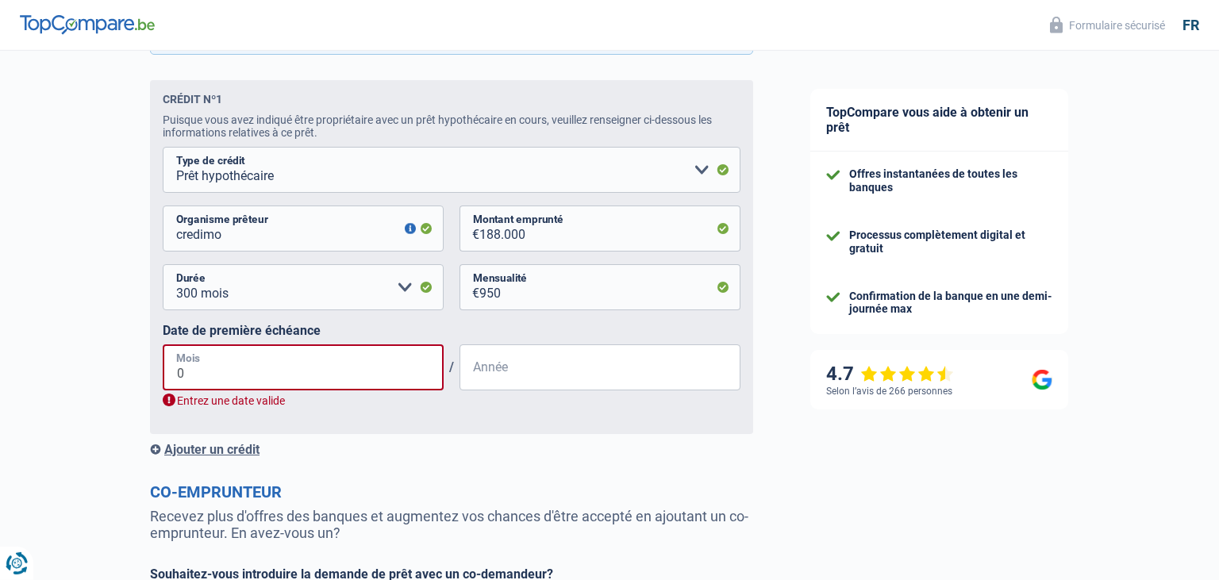
type input "02"
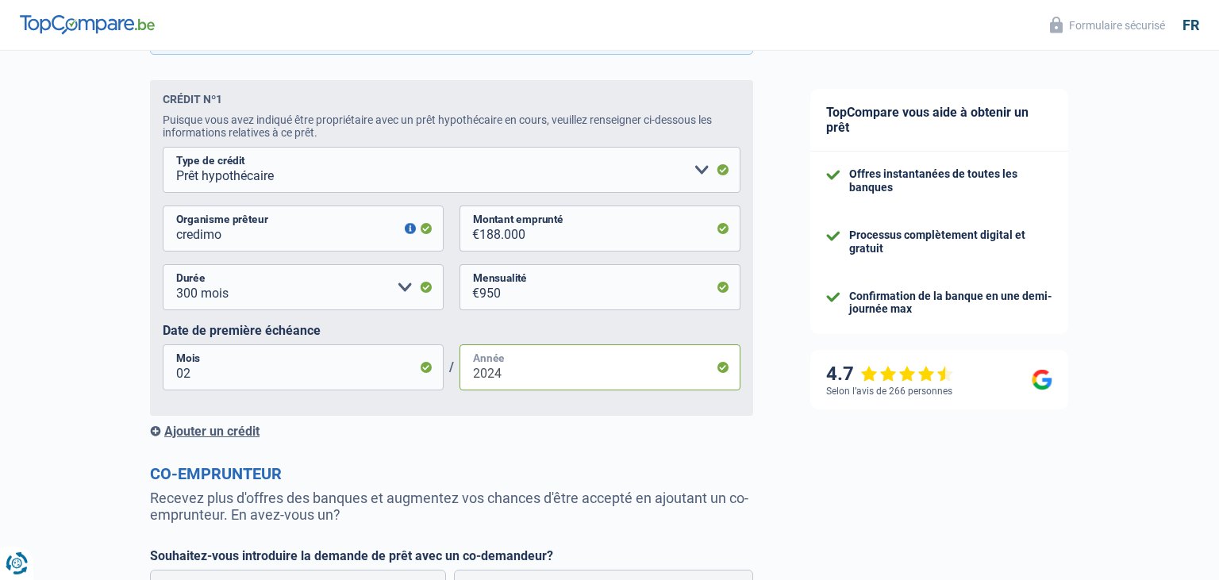
type input "2024"
click at [230, 437] on div "Ajouter un crédit" at bounding box center [451, 431] width 603 height 15
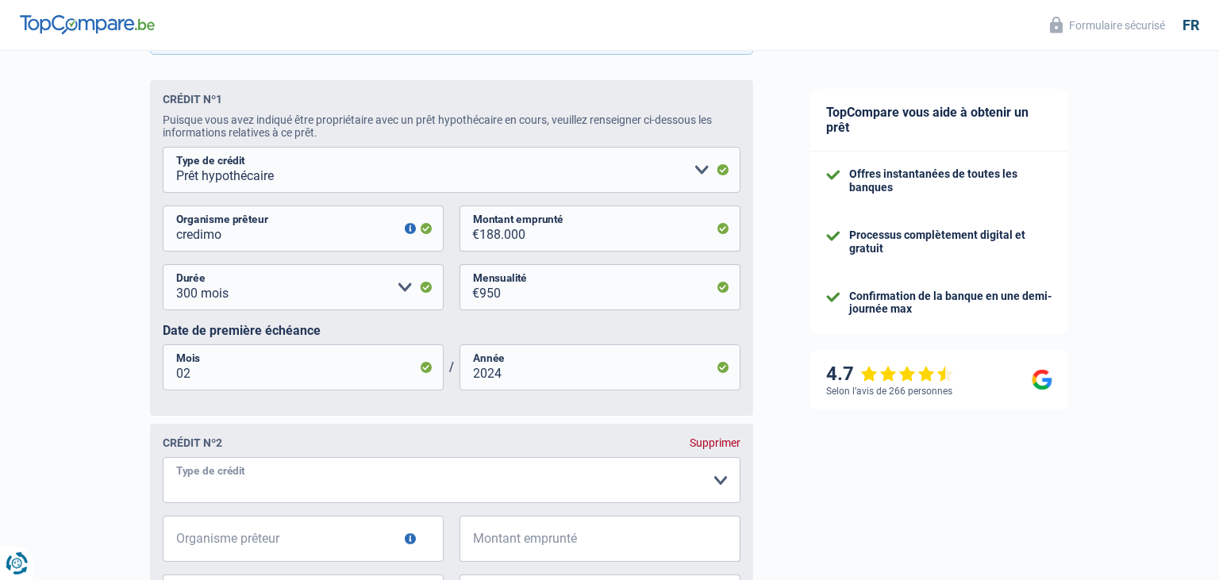
click at [163, 457] on select "Carte ou ouverture de crédit Prêt hypothécaire Vente à tempérament Prêt à tempé…" at bounding box center [452, 480] width 578 height 46
select select "cardOrCredit"
click option "Carte ou ouverture de crédit" at bounding box center [0, 0] width 0 height 0
click at [234, 550] on input "Organisme prêteur" at bounding box center [303, 539] width 281 height 46
type input "cofidis"
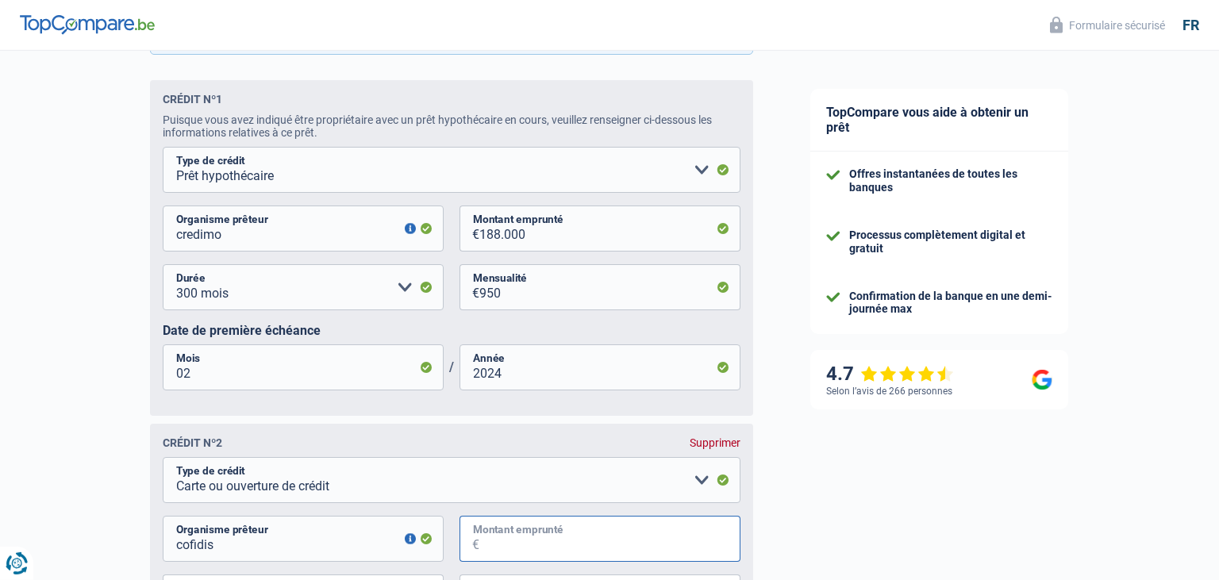
click at [499, 542] on input "Montant emprunté" at bounding box center [609, 539] width 261 height 46
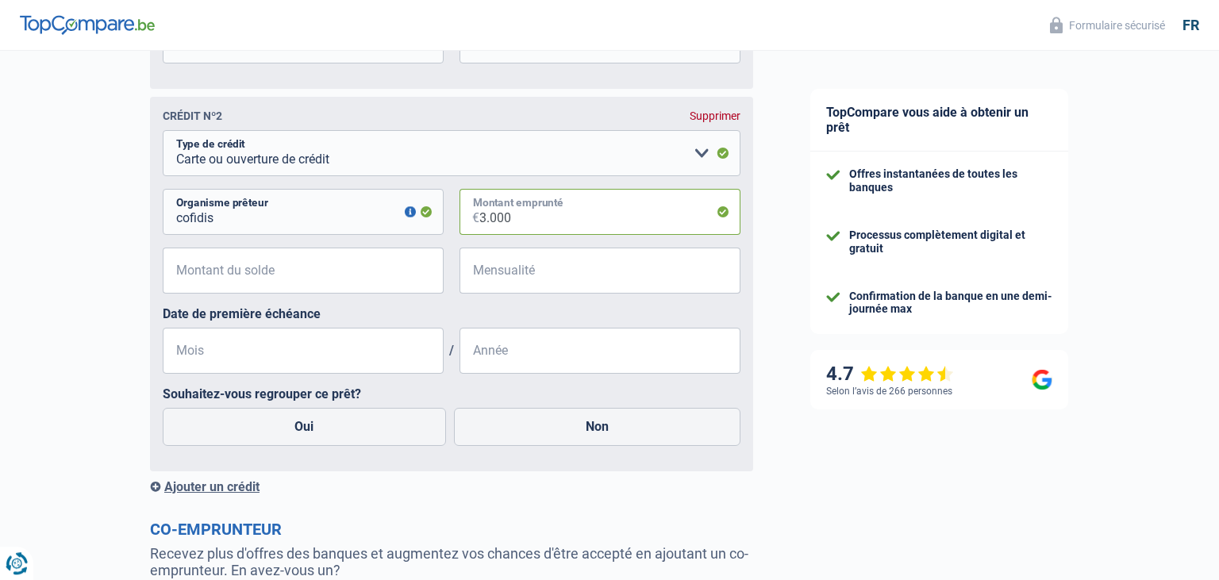
scroll to position [1099, 0]
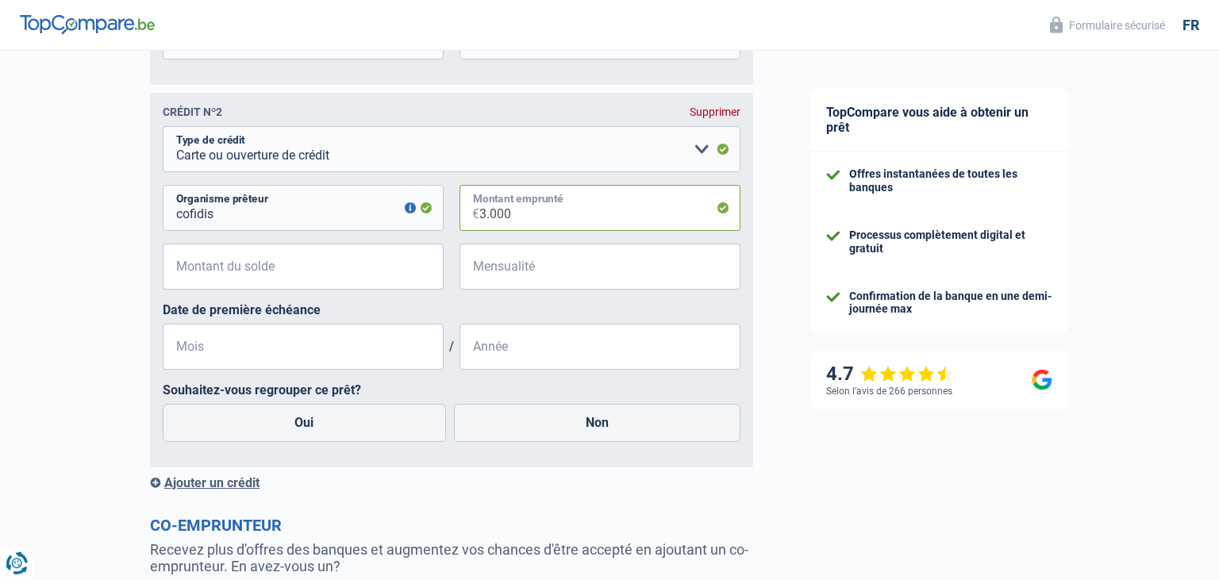
type input "3.000"
click at [268, 265] on input "Montant du solde" at bounding box center [313, 267] width 261 height 46
type input "3.000"
click at [506, 283] on input "Mensualité" at bounding box center [609, 267] width 261 height 46
type input "150"
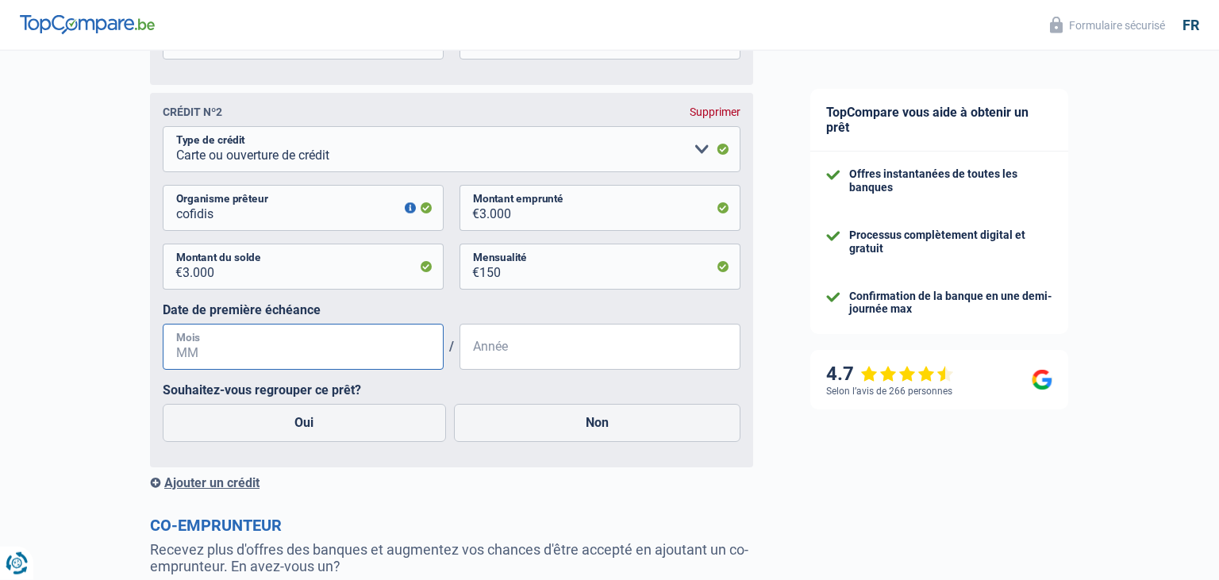
click at [219, 363] on input "Mois" at bounding box center [303, 347] width 281 height 46
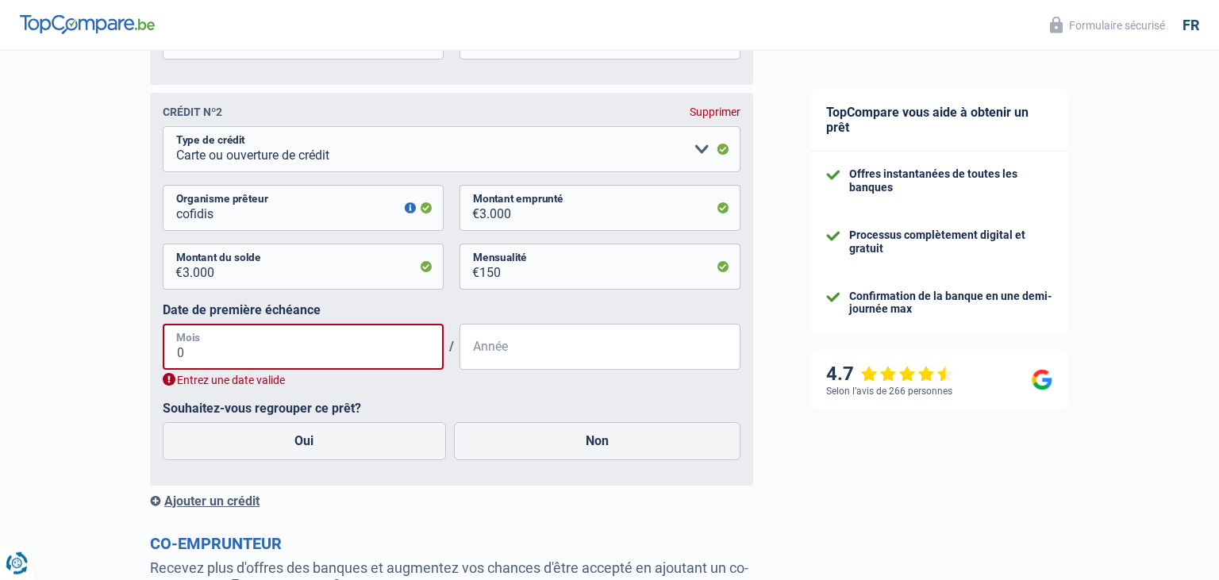
type input "03"
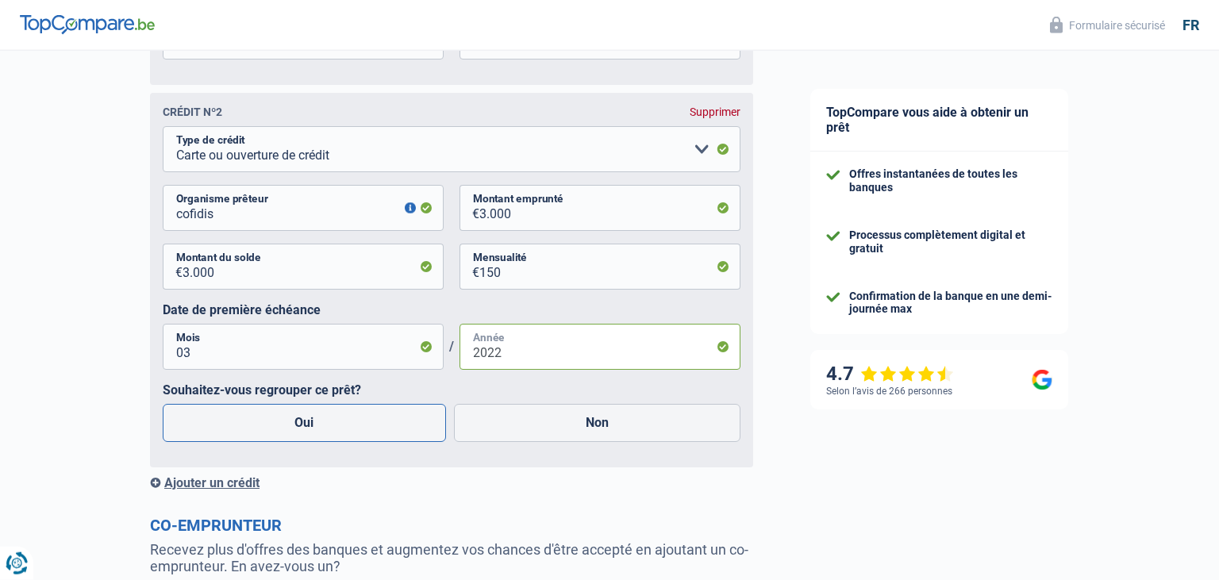
type input "2022"
click at [372, 435] on label "Oui" at bounding box center [304, 423] width 283 height 38
click at [372, 435] on input "Oui" at bounding box center [304, 423] width 283 height 38
radio input "true"
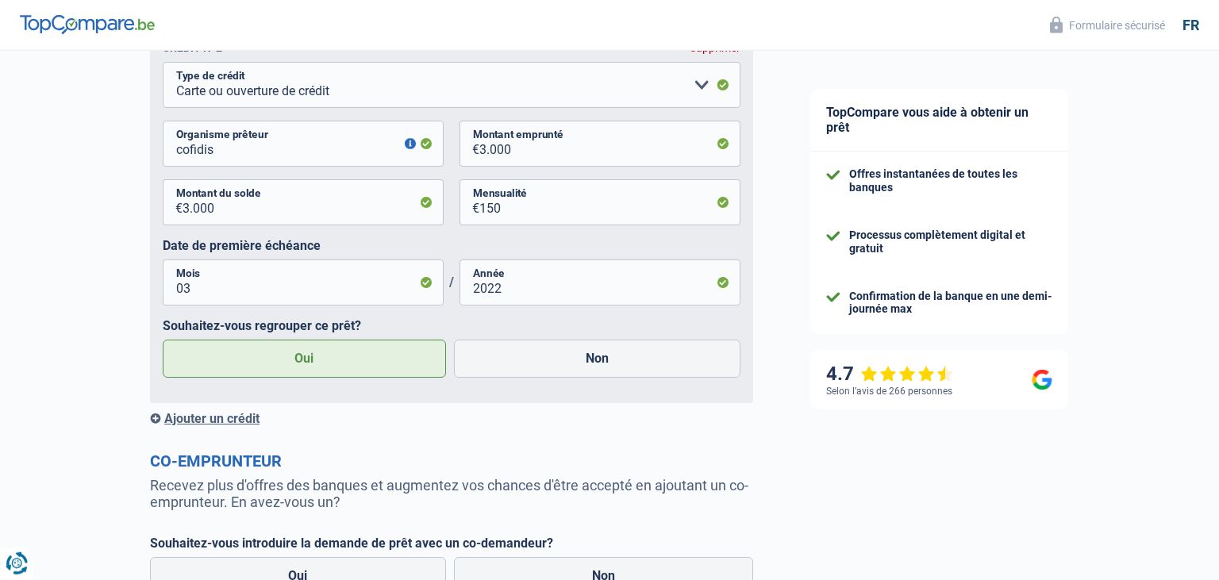
scroll to position [1170, 0]
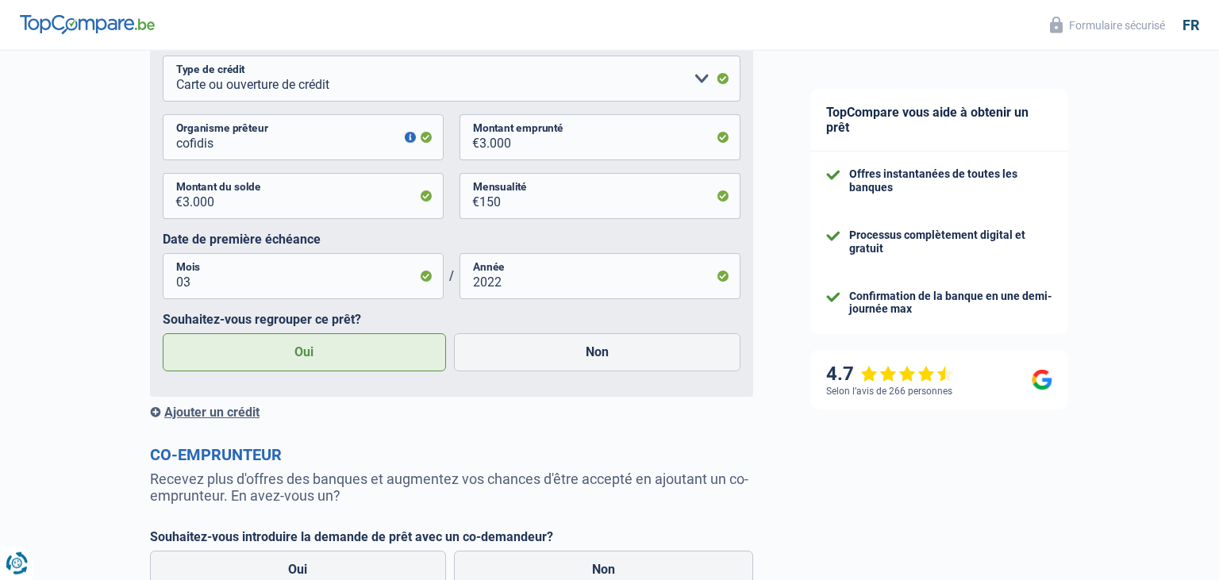
click at [202, 416] on div "Ajouter un crédit" at bounding box center [451, 412] width 603 height 15
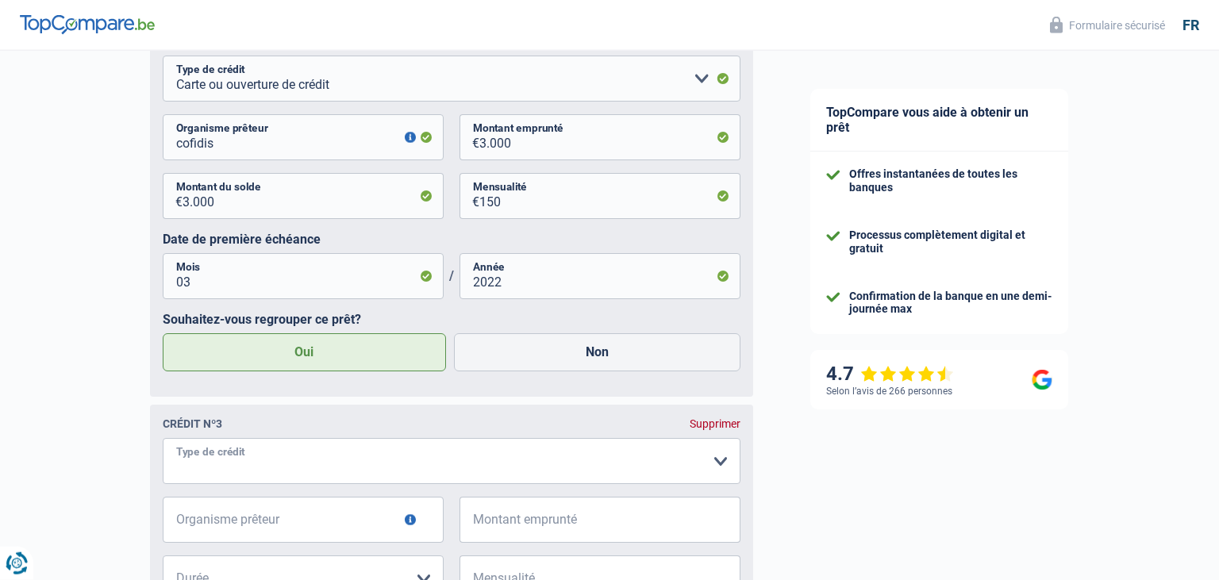
click at [163, 438] on select "Carte ou ouverture de crédit Prêt hypothécaire Vente à tempérament Prêt à tempé…" at bounding box center [452, 461] width 578 height 46
select select "personalLoan"
click option "Prêt à tempérament" at bounding box center [0, 0] width 0 height 0
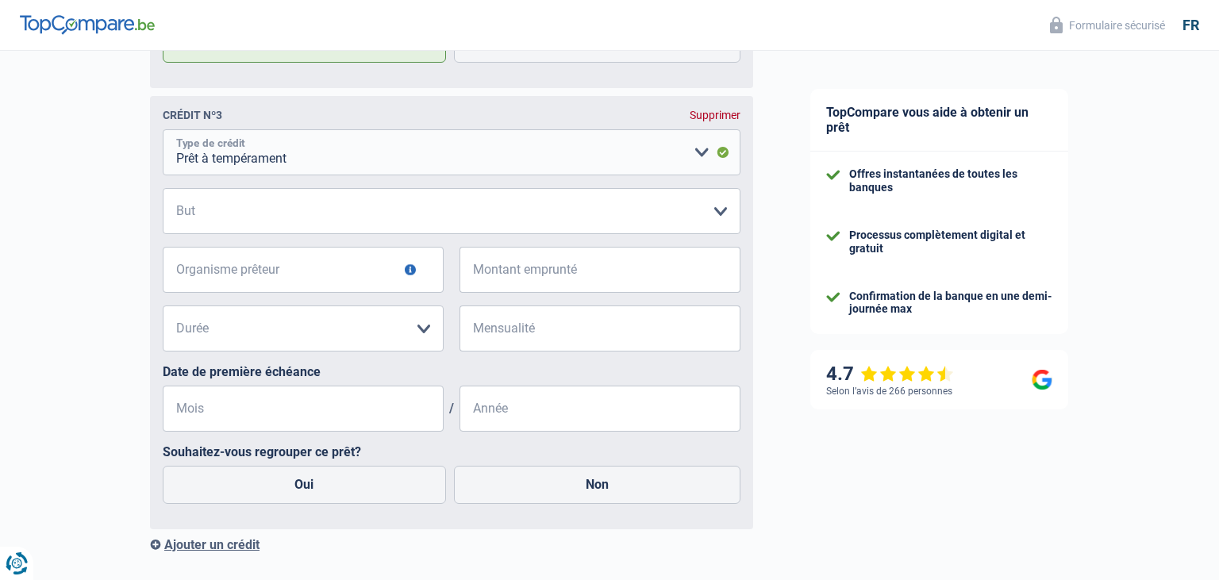
scroll to position [1492, 0]
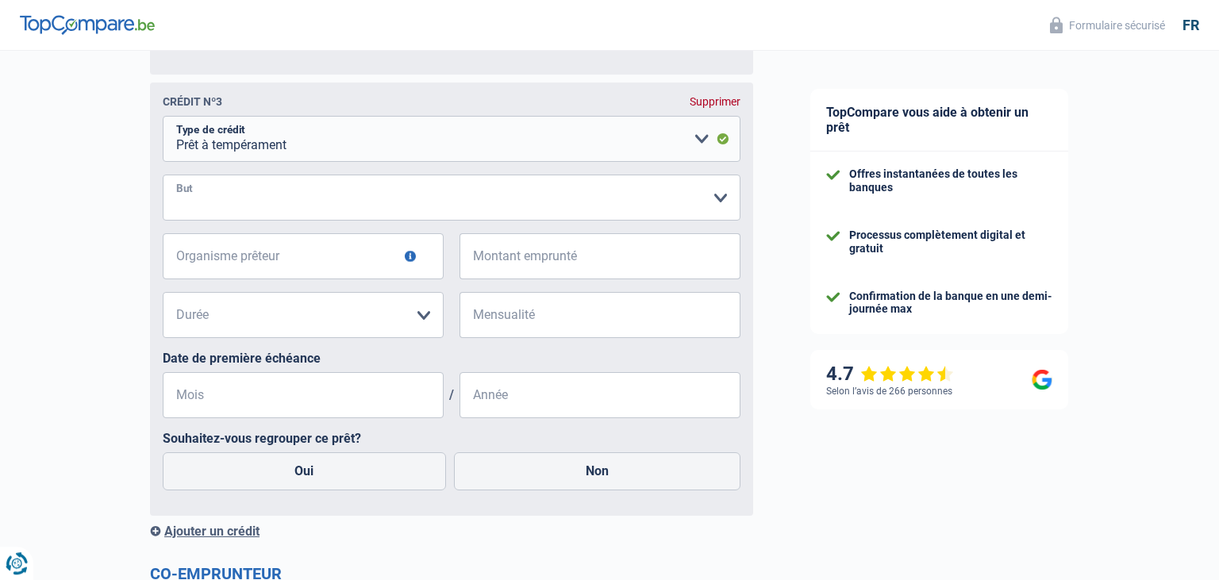
click at [163, 175] on select "Confort maison: meubles, textile, peinture, électroménager, outillage non-profe…" at bounding box center [452, 198] width 578 height 46
select select "smallWorks"
click option "Petits travaux maison et jardin" at bounding box center [0, 0] width 0 height 0
click at [517, 265] on input "Montant emprunté" at bounding box center [609, 256] width 261 height 46
type input "12.000"
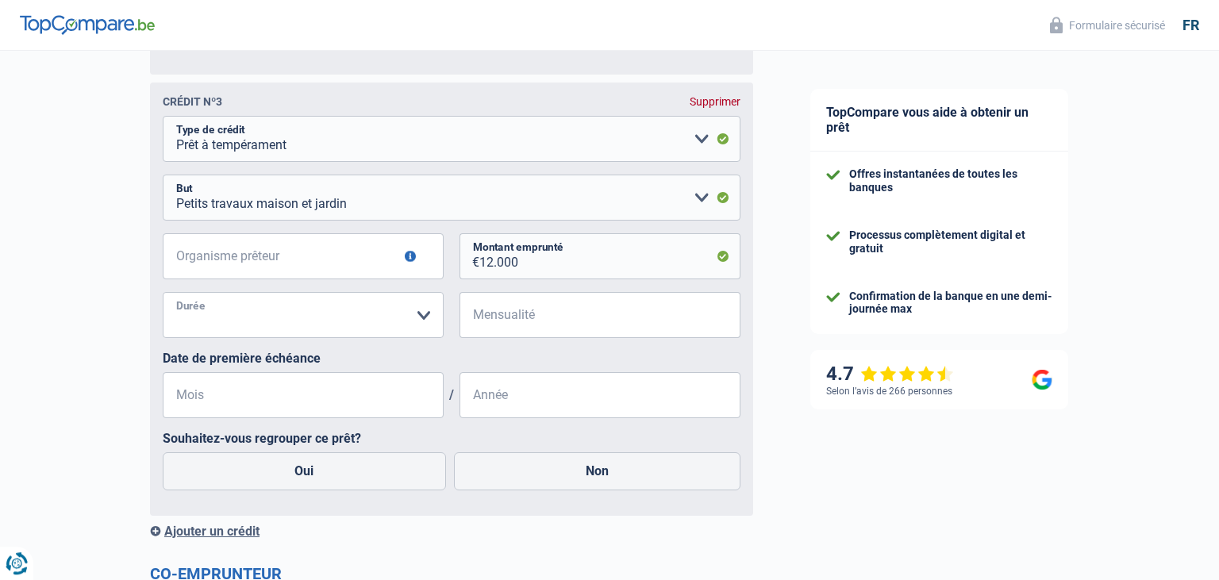
click at [163, 292] on select "12 mois 18 mois 24 mois 30 mois 36 mois 42 mois 48 mois 60 mois Veuillez sélect…" at bounding box center [303, 315] width 281 height 46
select select "60"
click option "60 mois" at bounding box center [0, 0] width 0 height 0
click at [277, 266] on input "Organisme prêteur" at bounding box center [303, 256] width 281 height 46
type input "cofidis"
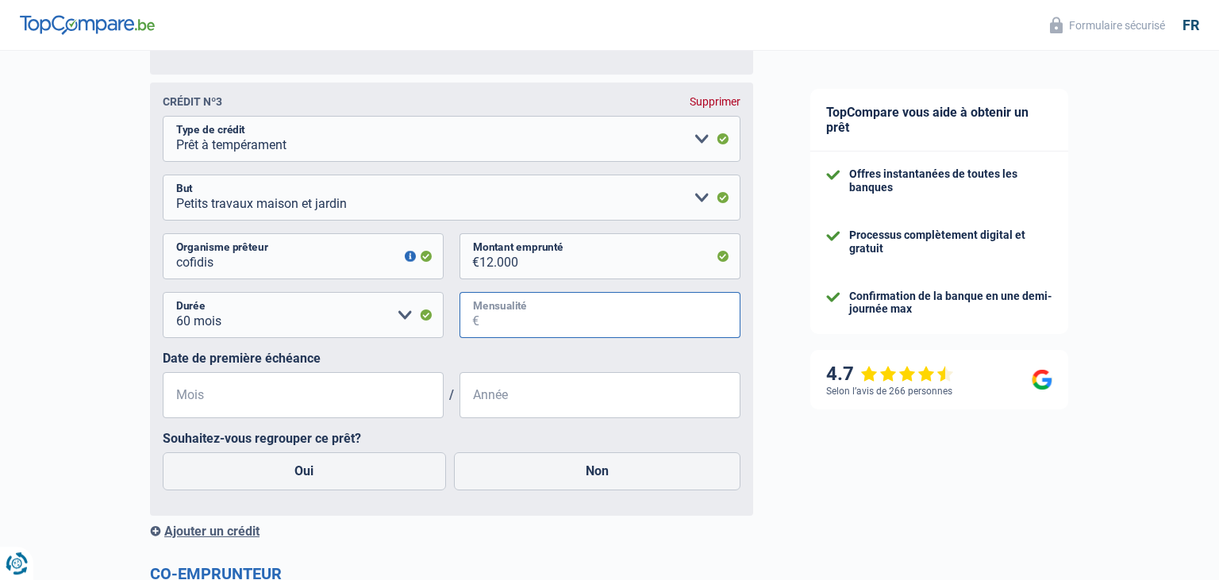
click at [514, 323] on input "Mensualité" at bounding box center [609, 315] width 261 height 46
type input "262"
click at [335, 403] on input "Mois" at bounding box center [303, 395] width 281 height 46
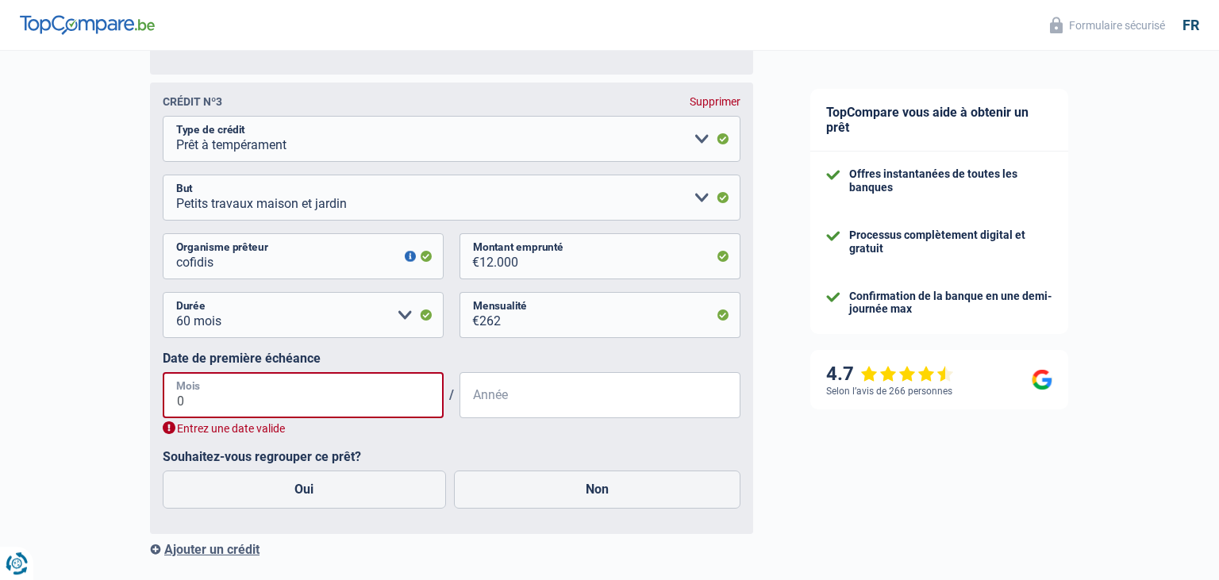
type input "05"
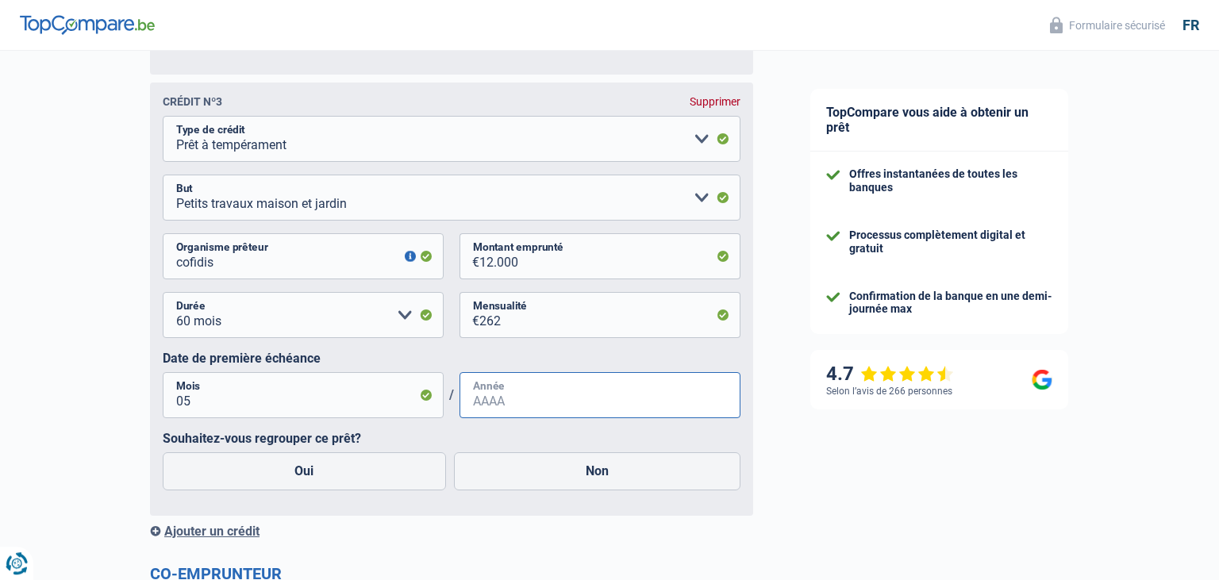
type input "5"
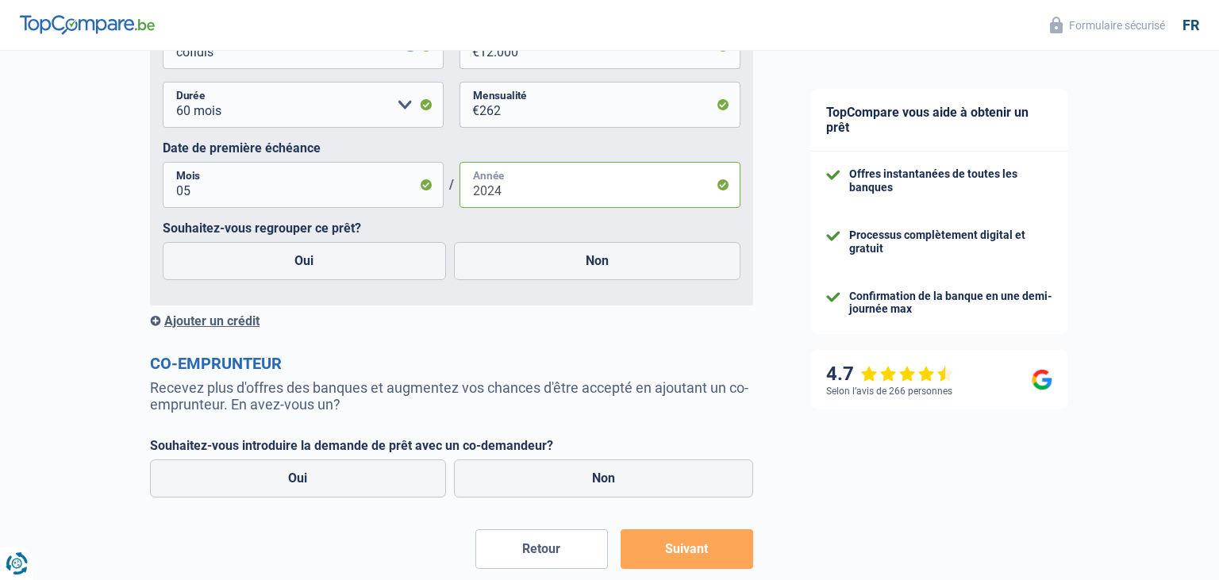
scroll to position [1792, 0]
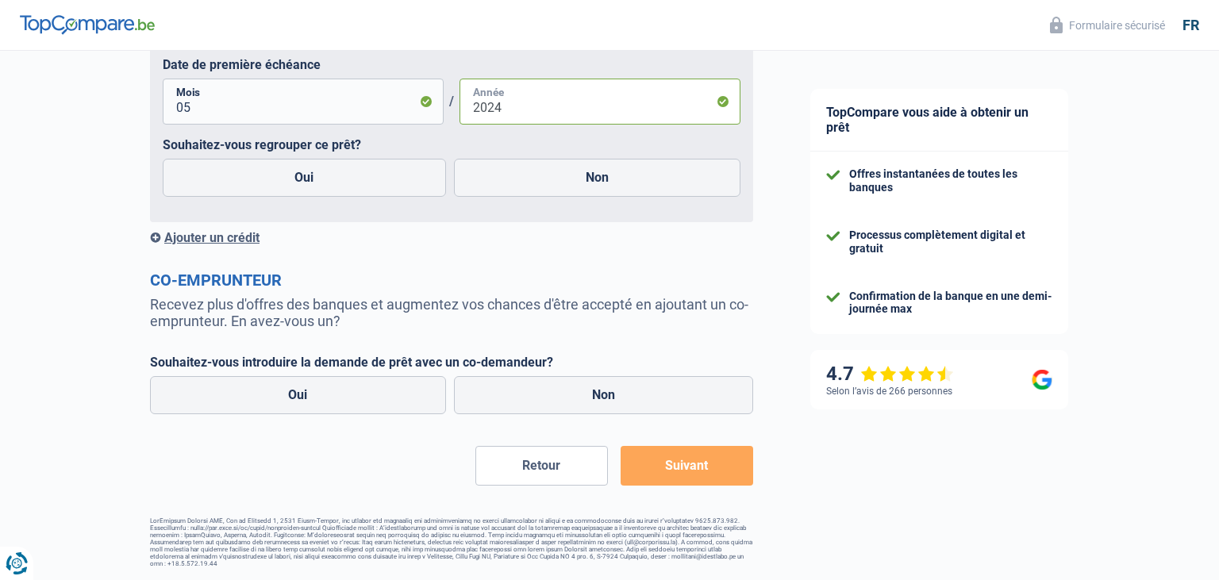
type input "2024"
click at [211, 236] on div "Ajouter un crédit" at bounding box center [451, 237] width 603 height 15
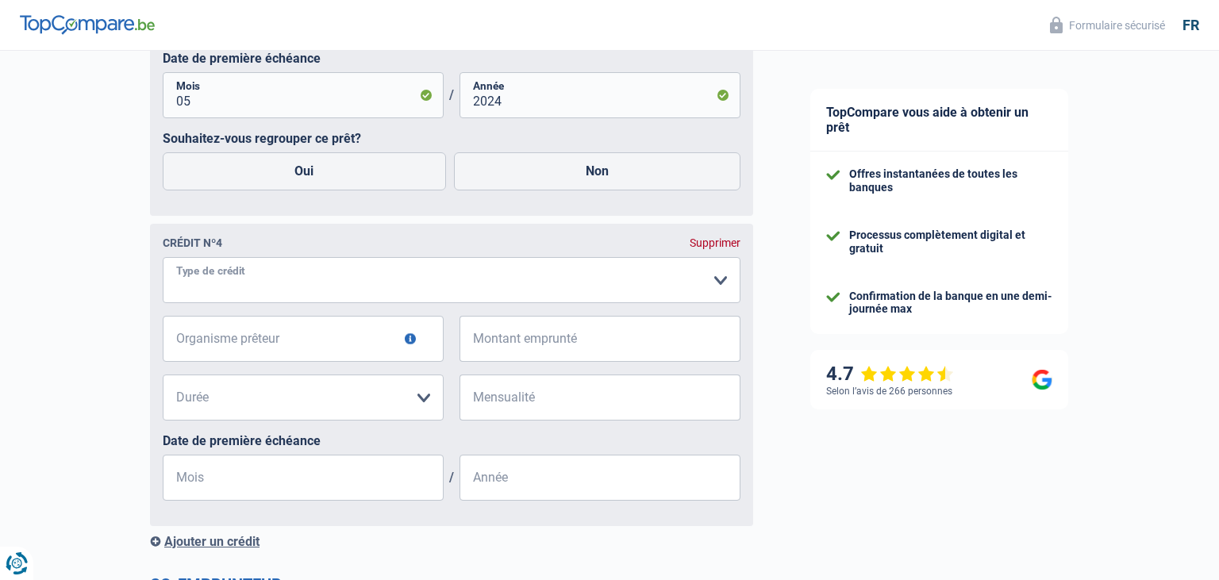
click at [163, 257] on select "Carte ou ouverture de crédit Prêt hypothécaire Vente à tempérament Prêt à tempé…" at bounding box center [452, 280] width 578 height 46
select select "personalLoan"
click option "Prêt à tempérament" at bounding box center [0, 0] width 0 height 0
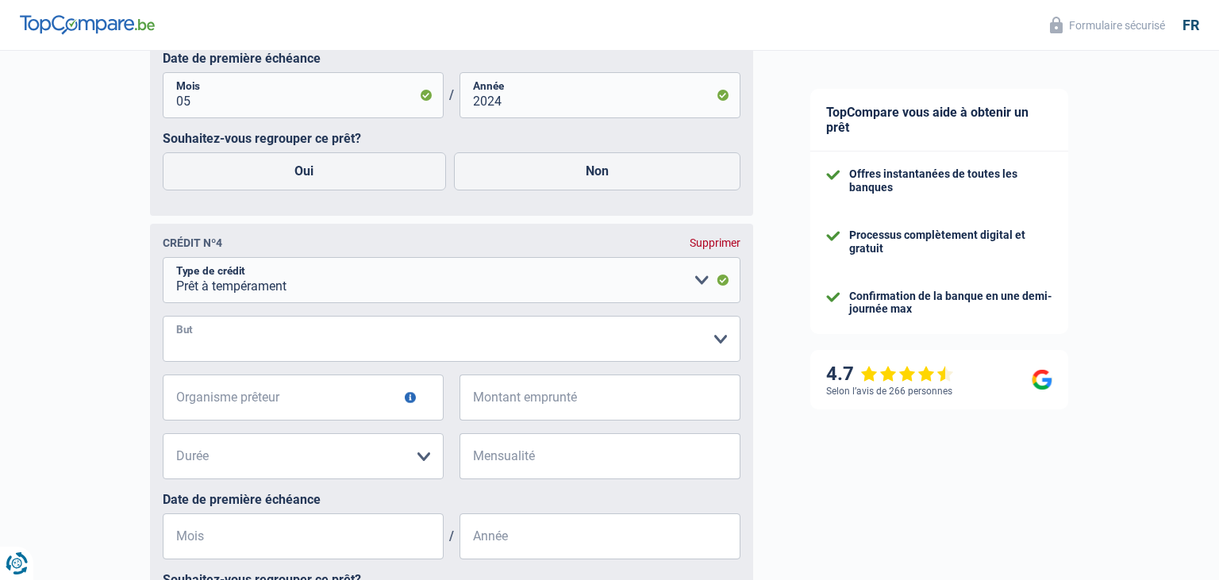
click at [163, 316] on select "Confort maison: meubles, textile, peinture, électroménager, outillage non-profe…" at bounding box center [452, 339] width 578 height 46
select select "carRestore"
click option "Réparation voiture" at bounding box center [0, 0] width 0 height 0
click at [370, 414] on input "Organisme prêteur" at bounding box center [303, 398] width 281 height 46
type input "alpha credit"
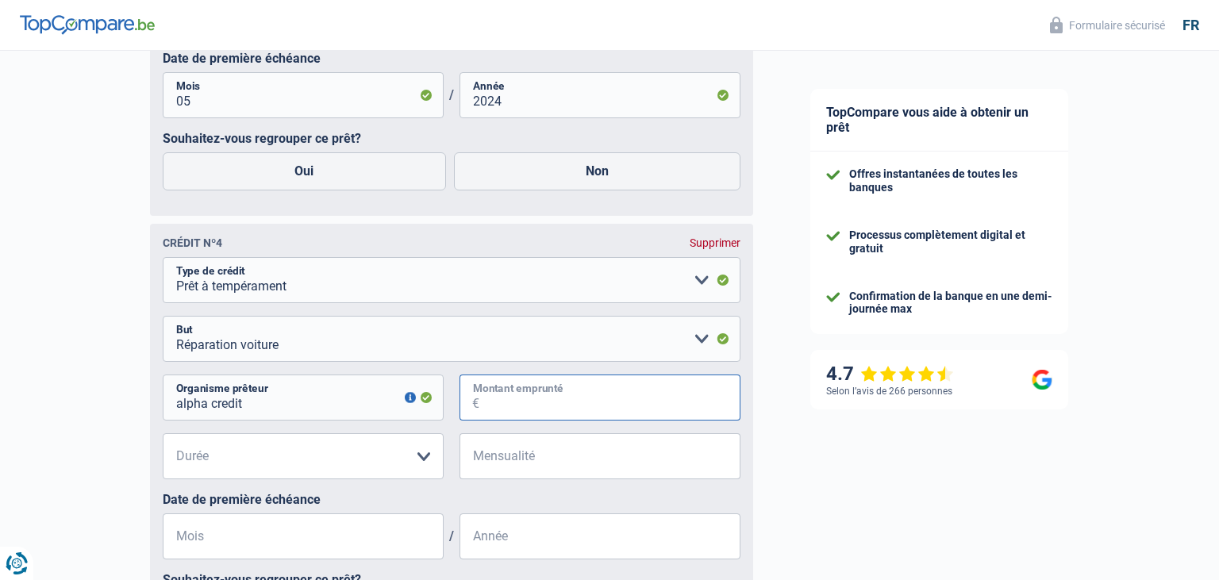
click at [557, 404] on input "Montant emprunté" at bounding box center [609, 398] width 261 height 46
click at [163, 433] on select "12 mois 18 mois 24 mois 30 mois 36 mois Veuillez sélectionner une option" at bounding box center [303, 456] width 281 height 46
click at [482, 408] on input "5.001" at bounding box center [609, 398] width 261 height 46
click at [487, 411] on input "5.001" at bounding box center [609, 398] width 261 height 46
type input "3.001"
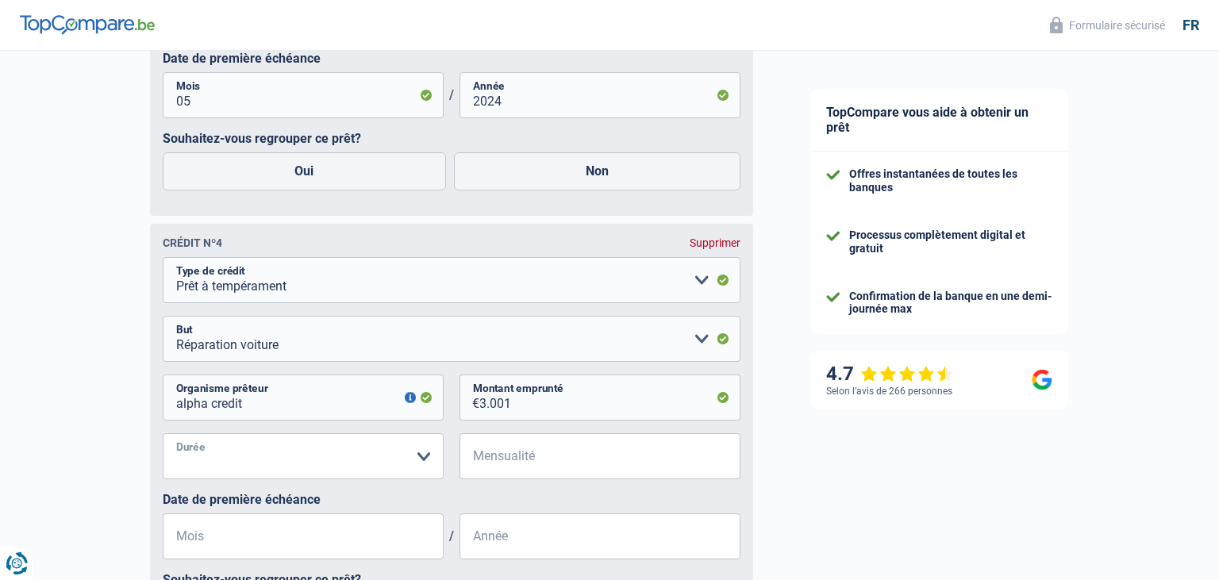
click at [163, 433] on select "12 mois 18 mois 24 mois 30 mois Veuillez sélectionner une option" at bounding box center [303, 456] width 281 height 46
select select "24"
click option "24 mois" at bounding box center [0, 0] width 0 height 0
click at [487, 462] on input "Mensualité" at bounding box center [609, 456] width 261 height 46
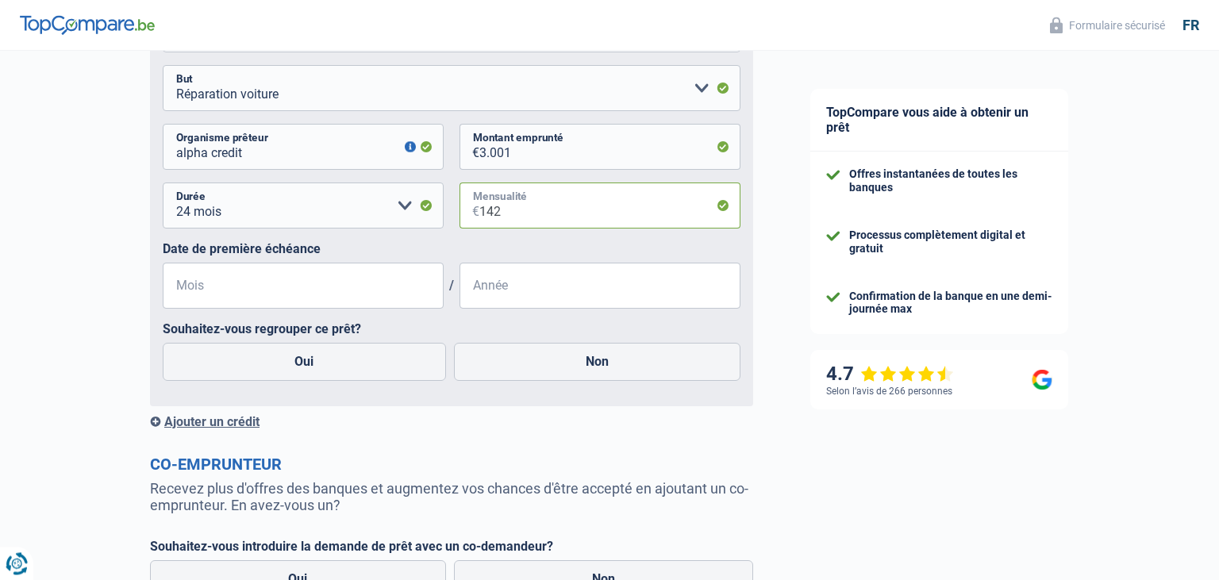
scroll to position [2049, 0]
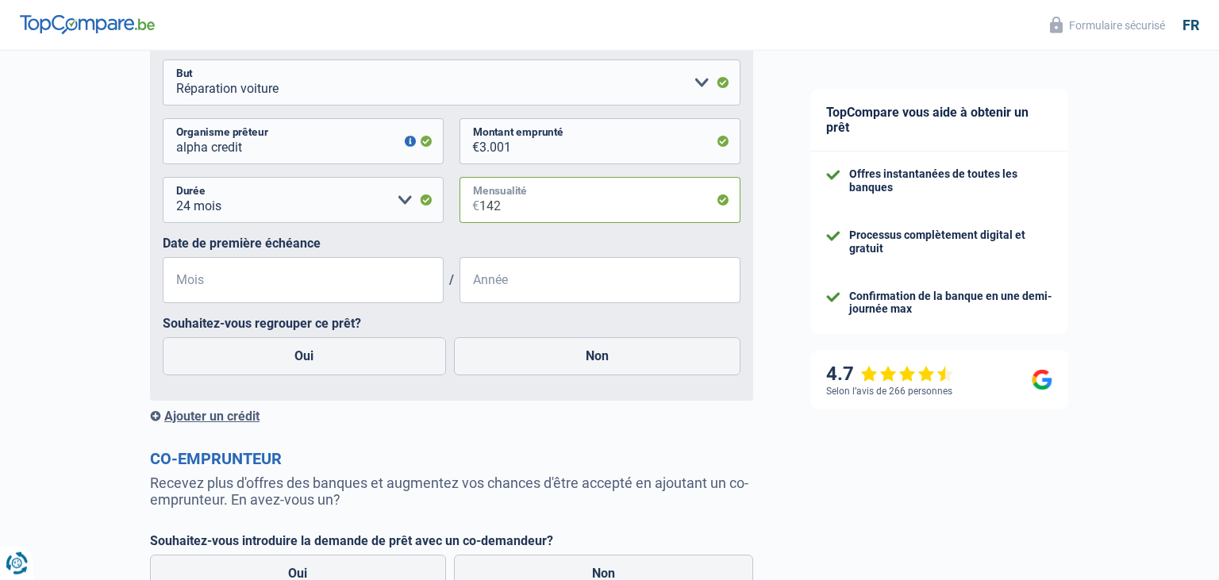
type input "142"
click at [215, 289] on input "Mois" at bounding box center [303, 280] width 281 height 46
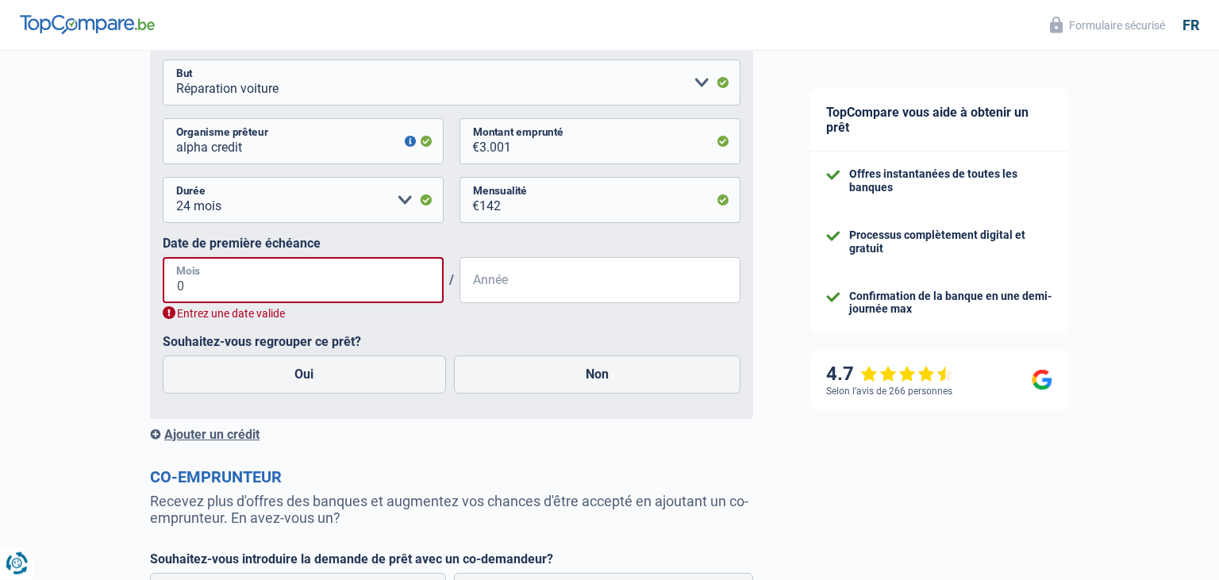
type input "07"
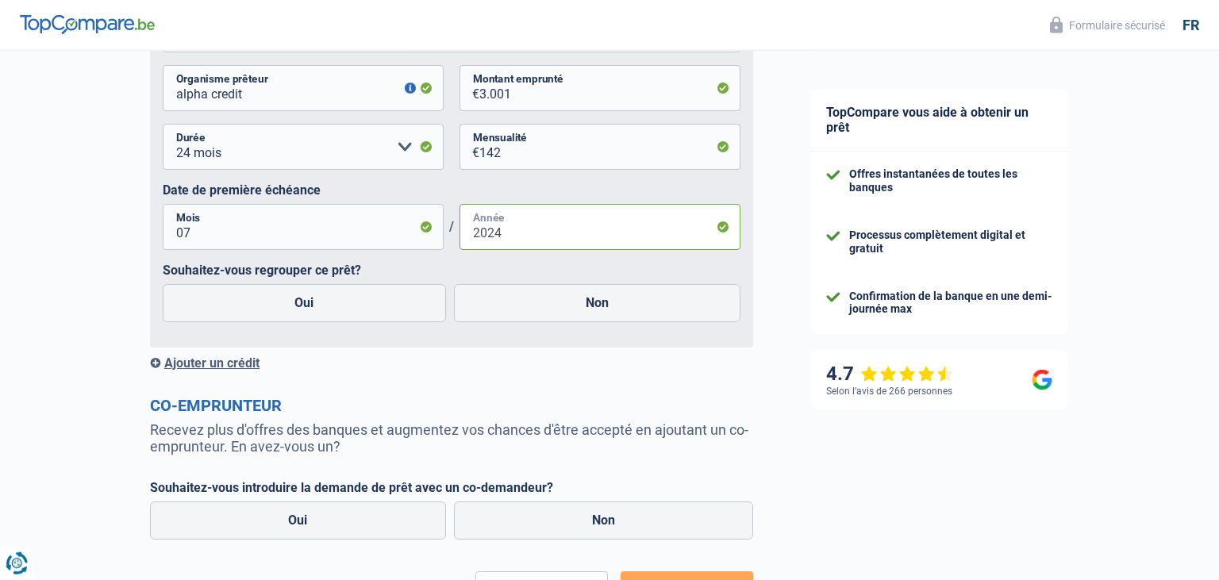
scroll to position [2105, 0]
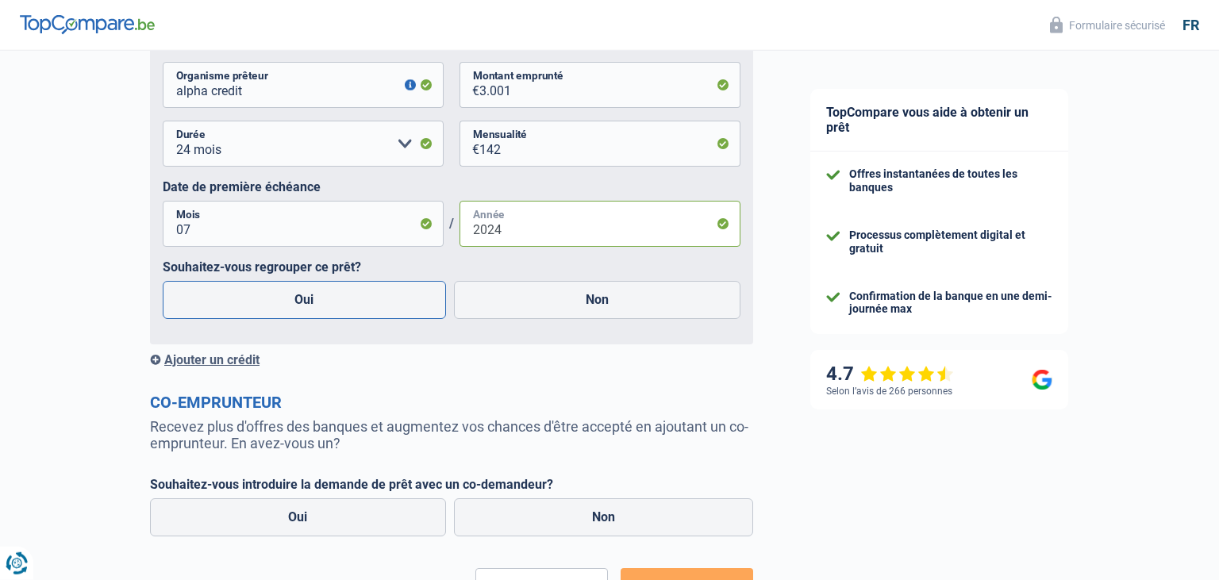
type input "2024"
click at [384, 301] on label "Oui" at bounding box center [304, 300] width 283 height 38
click at [384, 301] on input "Oui" at bounding box center [304, 300] width 283 height 38
radio input "true"
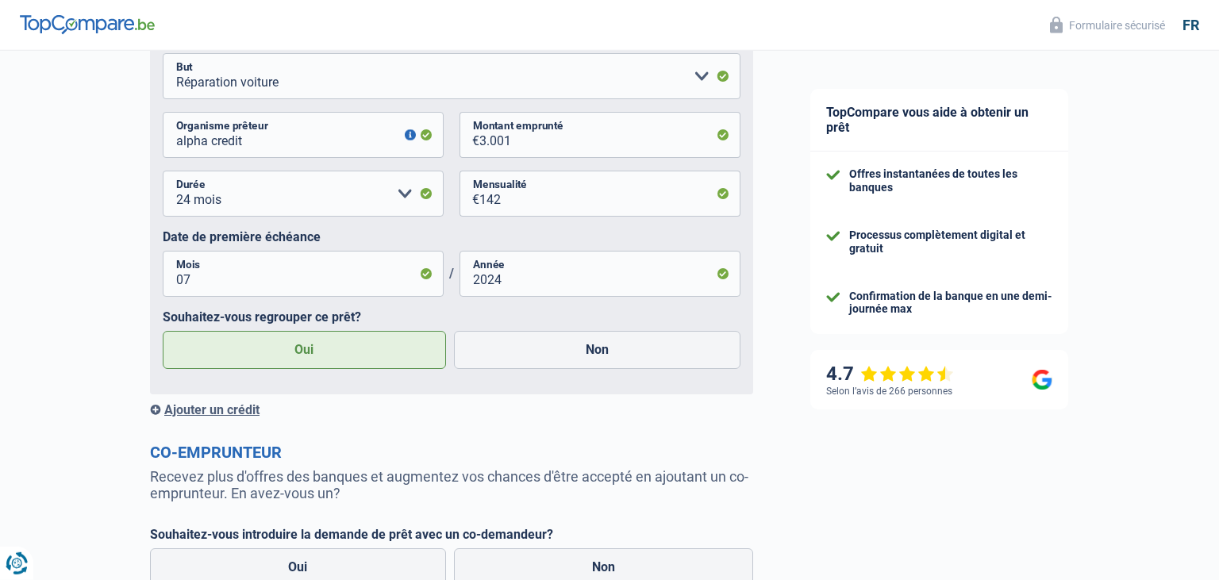
scroll to position [2235, 0]
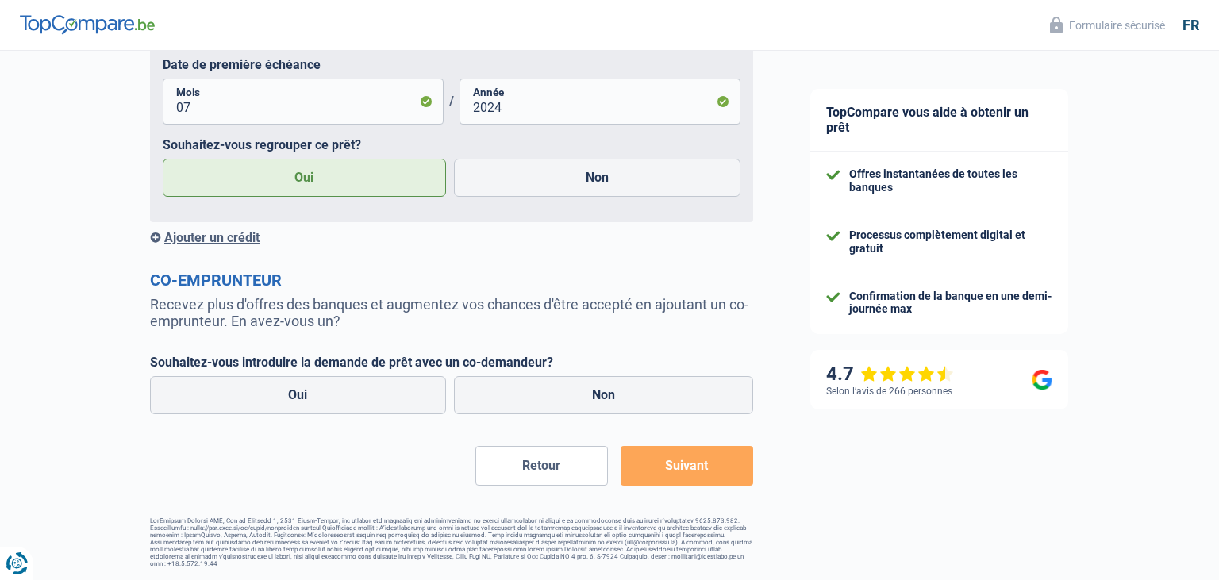
click at [731, 471] on button "Suivant" at bounding box center [687, 466] width 133 height 40
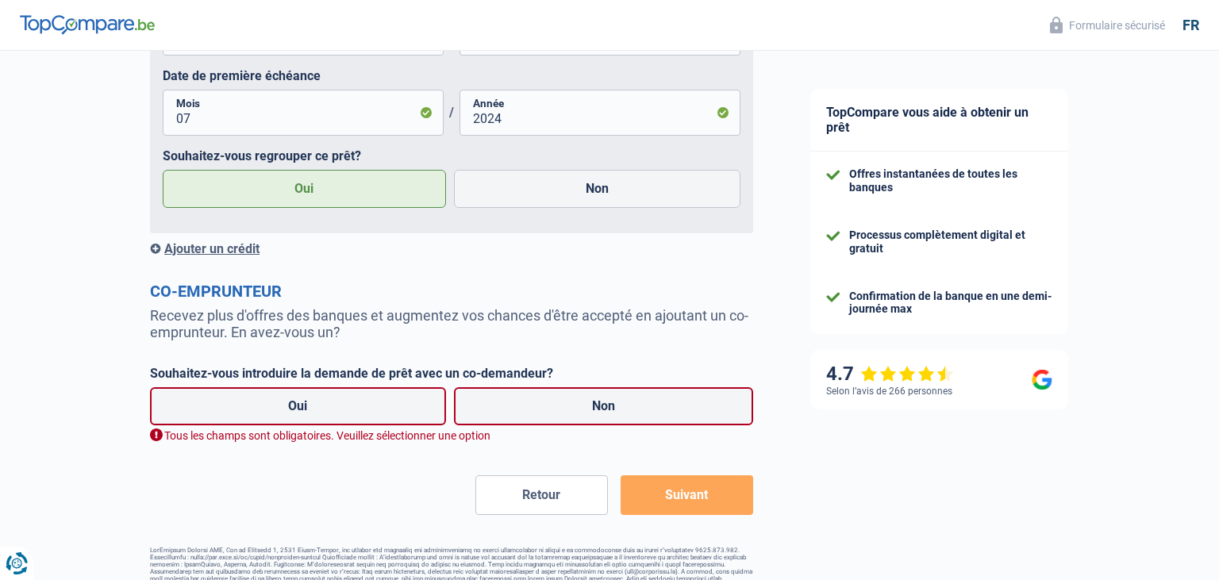
scroll to position [2253, 0]
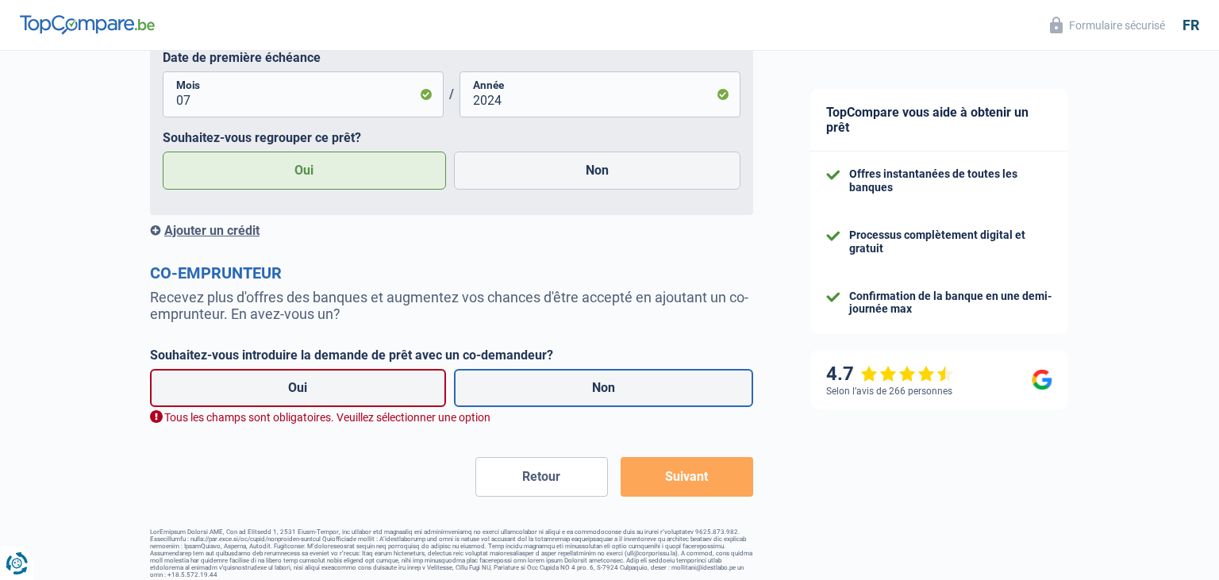
click at [502, 396] on label "Non" at bounding box center [604, 388] width 300 height 38
click at [502, 396] on input "Non" at bounding box center [604, 388] width 300 height 38
radio input "true"
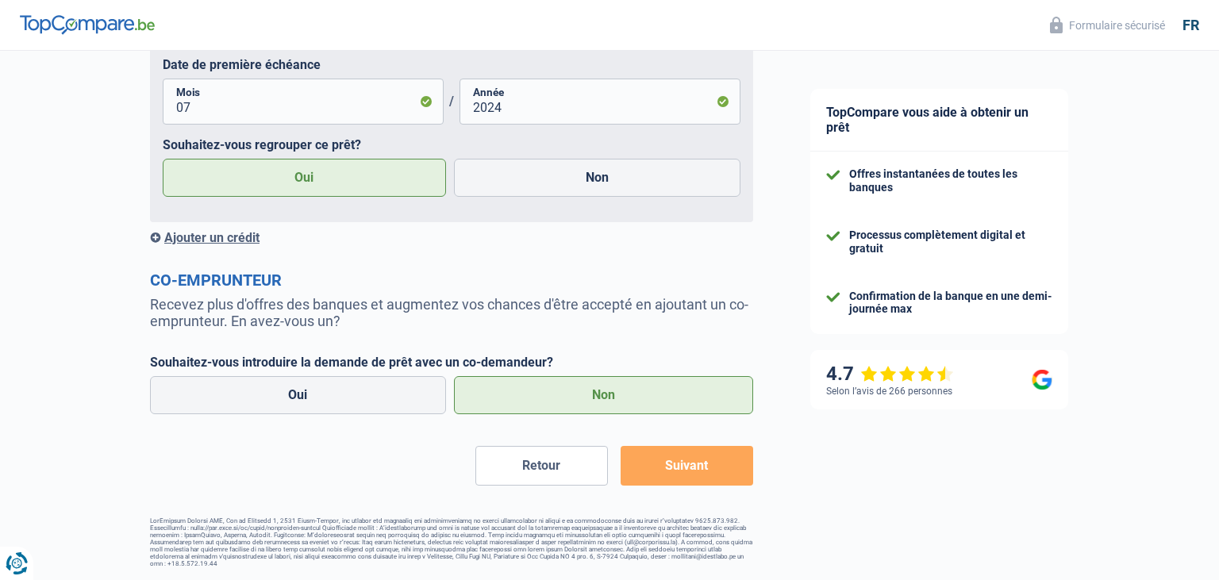
click at [672, 460] on button "Suivant" at bounding box center [687, 466] width 133 height 40
click at [714, 475] on button "Suivant" at bounding box center [687, 466] width 133 height 40
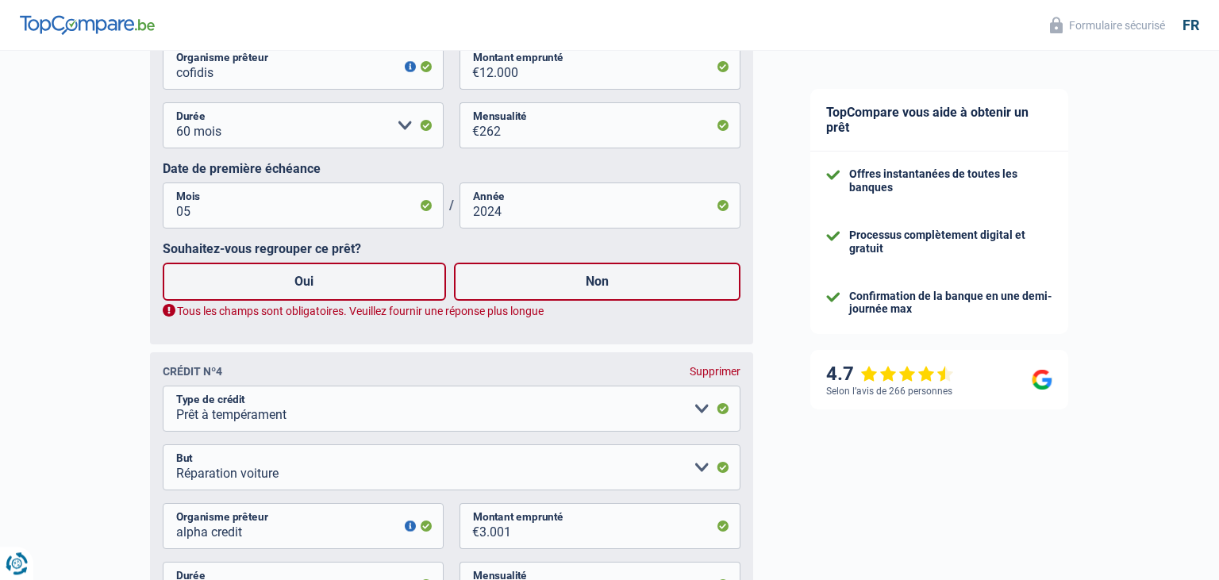
scroll to position [1515, 0]
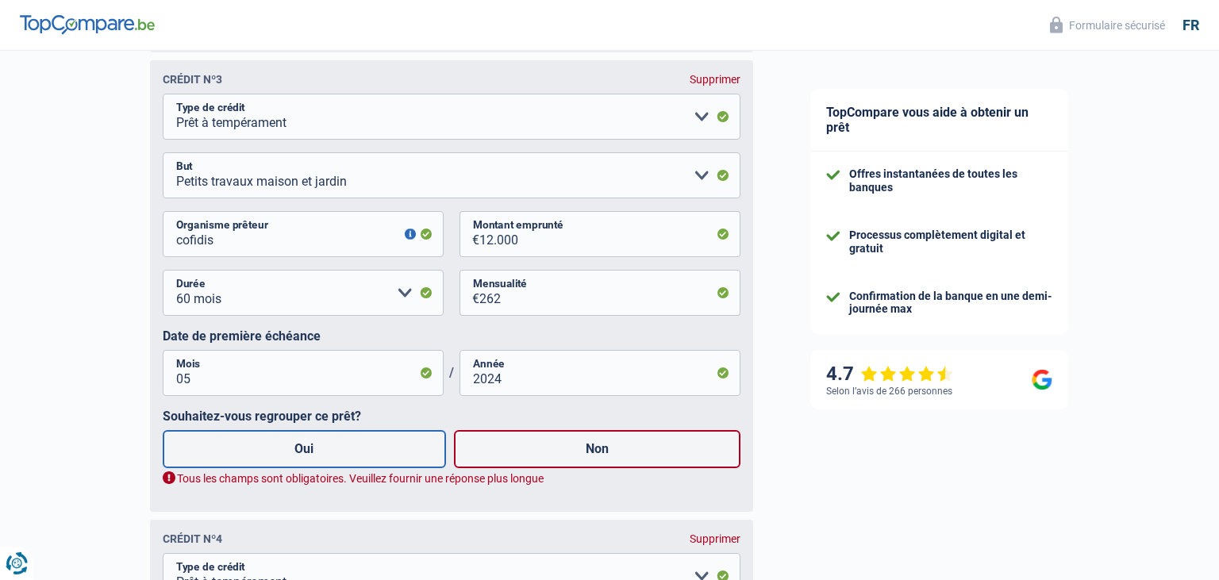
click at [348, 464] on label "Oui" at bounding box center [304, 449] width 283 height 38
click at [348, 464] on input "Oui" at bounding box center [304, 449] width 283 height 38
radio input "true"
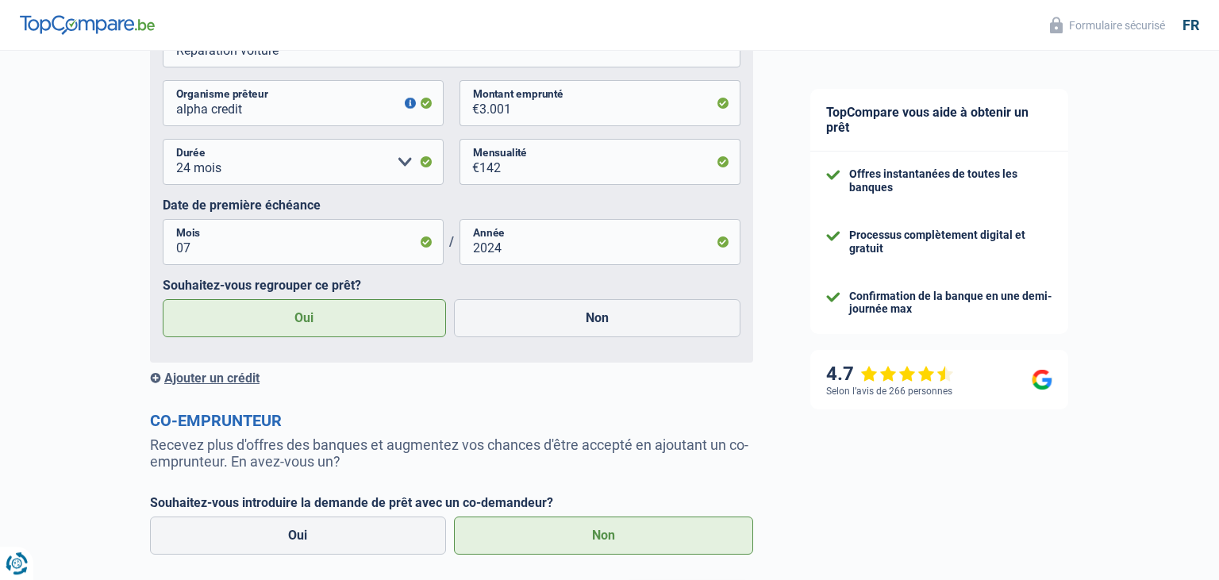
scroll to position [2235, 0]
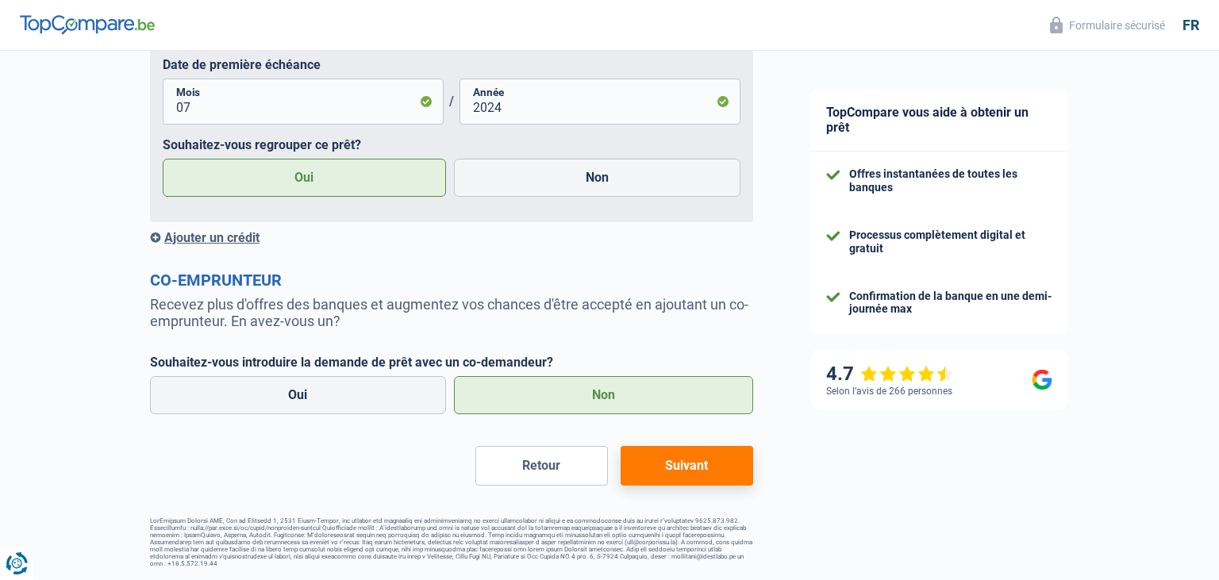
click at [703, 462] on button "Suivant" at bounding box center [687, 466] width 133 height 40
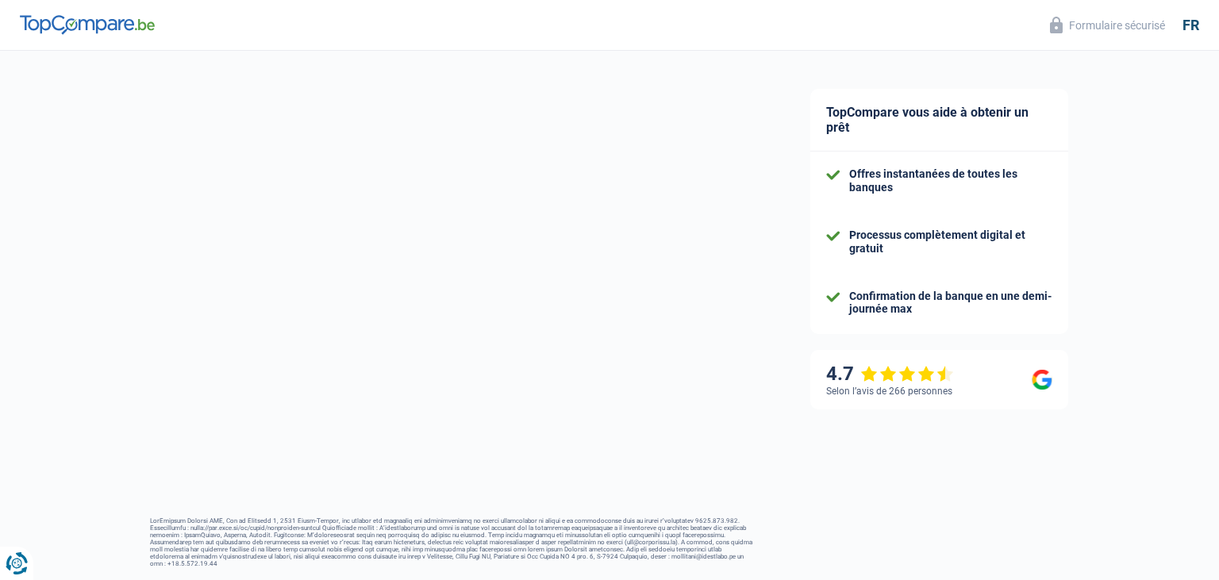
select select "refinancing"
select select "60"
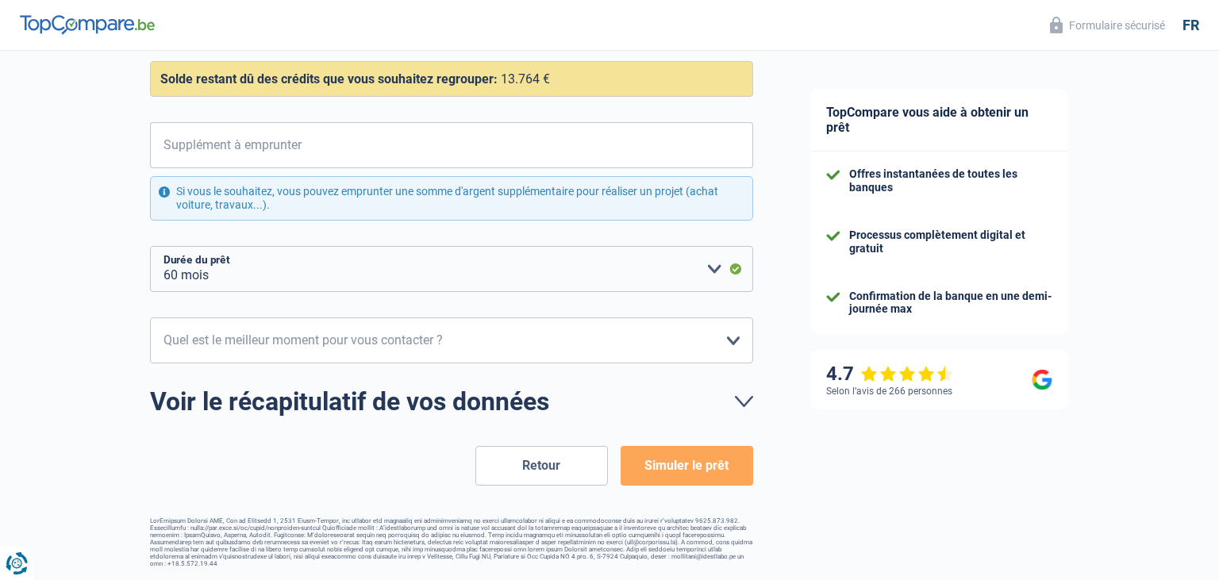
scroll to position [248, 0]
click at [192, 156] on input "Supplément à emprunter" at bounding box center [461, 146] width 583 height 46
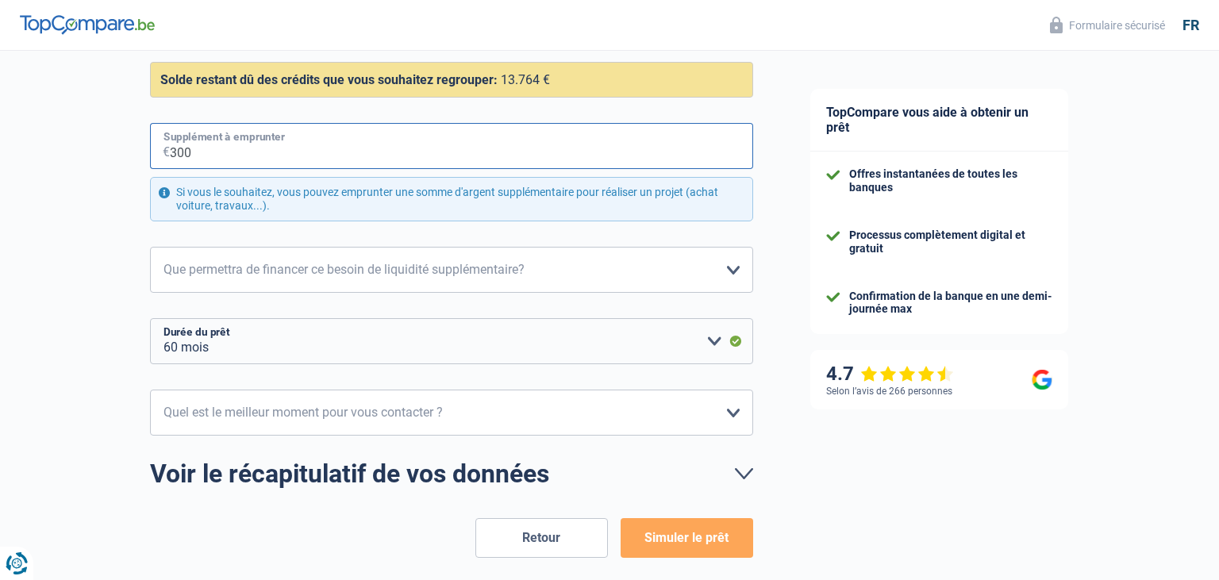
type input "3.000"
select select "84"
type input "3.000"
click at [150, 318] on select "12 mois 18 mois 24 mois 30 mois 36 mois 42 mois 48 mois 60 mois 72 mois 84 mois…" at bounding box center [451, 341] width 603 height 46
select select "60"
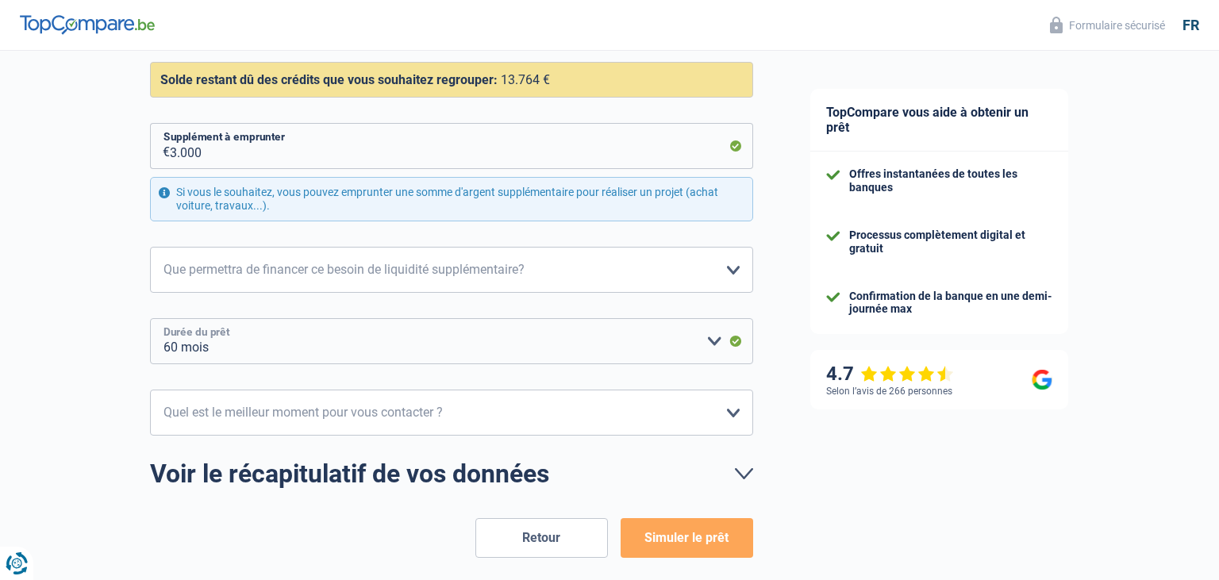
click option "60 mois" at bounding box center [0, 0] width 0 height 0
click at [150, 247] on select "Confort maison: meubles, textile, peinture, électroménager, outillage non-profe…" at bounding box center [451, 270] width 603 height 46
select select "other"
click option "Autre" at bounding box center [0, 0] width 0 height 0
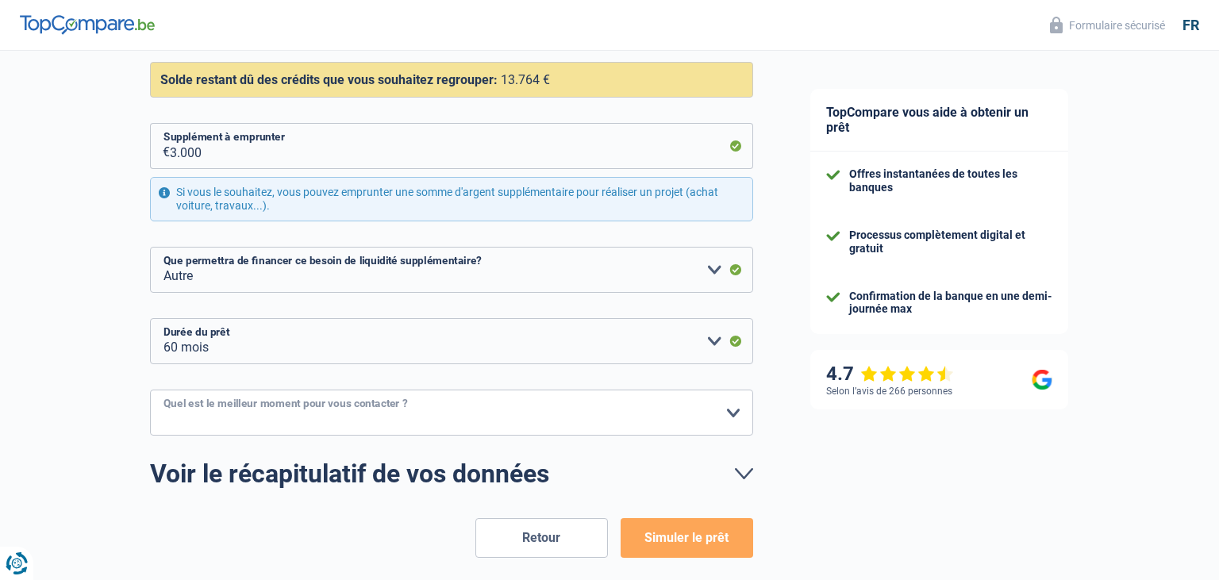
click at [150, 390] on select "10h-12h 12h-14h 14h-16h 16h-18h Veuillez sélectionner une option" at bounding box center [451, 413] width 603 height 46
select select "14-16"
click option "14h-16h" at bounding box center [0, 0] width 0 height 0
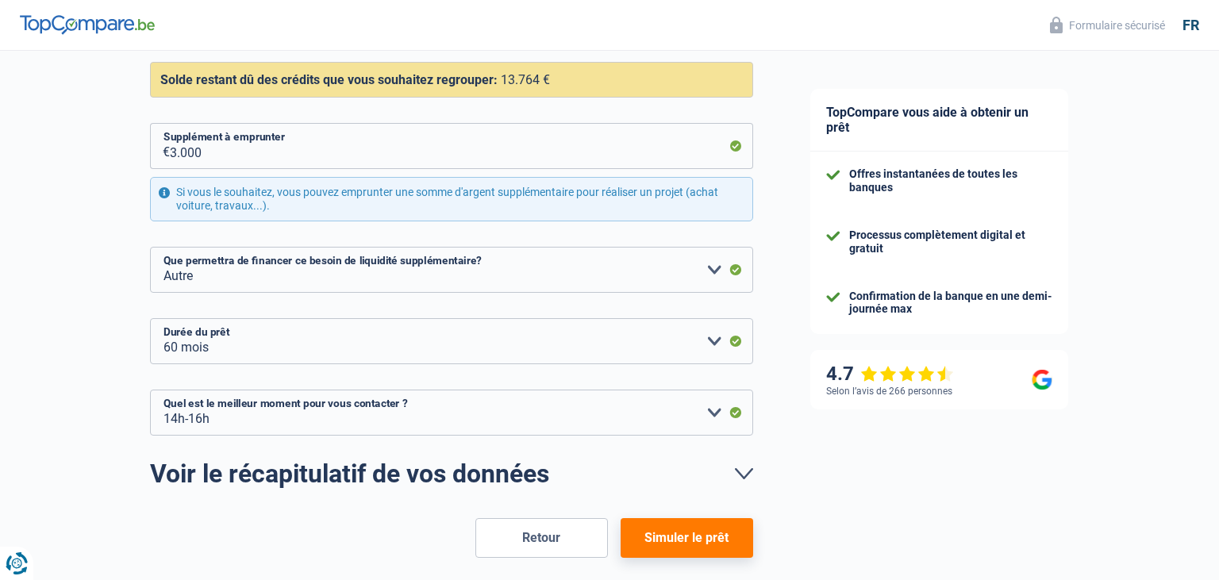
click at [693, 544] on button "Simuler le prêt" at bounding box center [687, 538] width 133 height 40
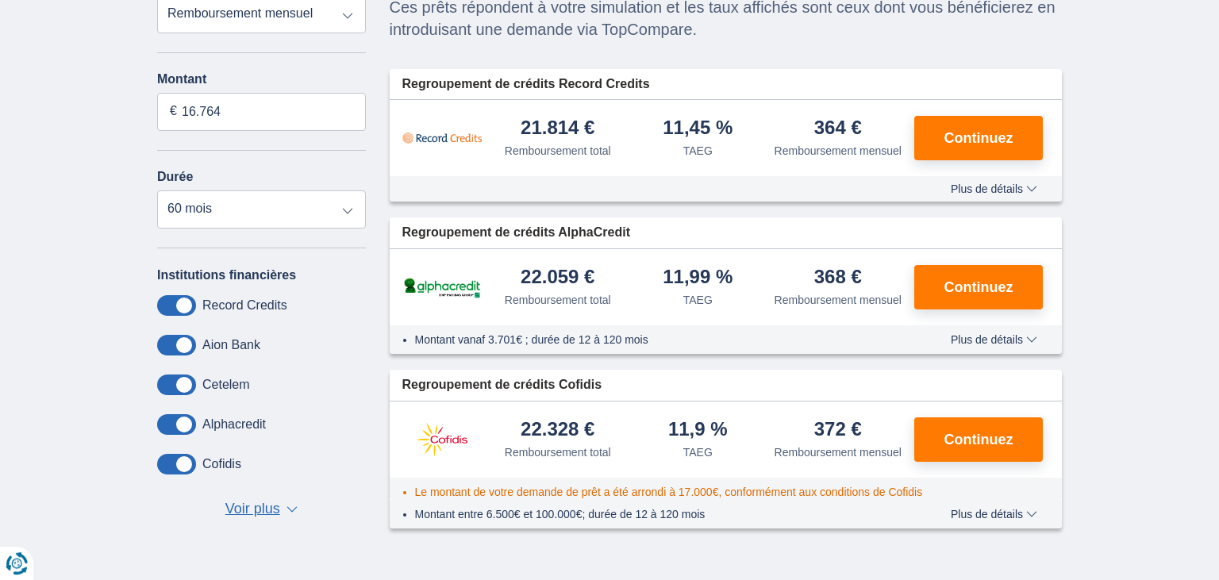
scroll to position [186, 0]
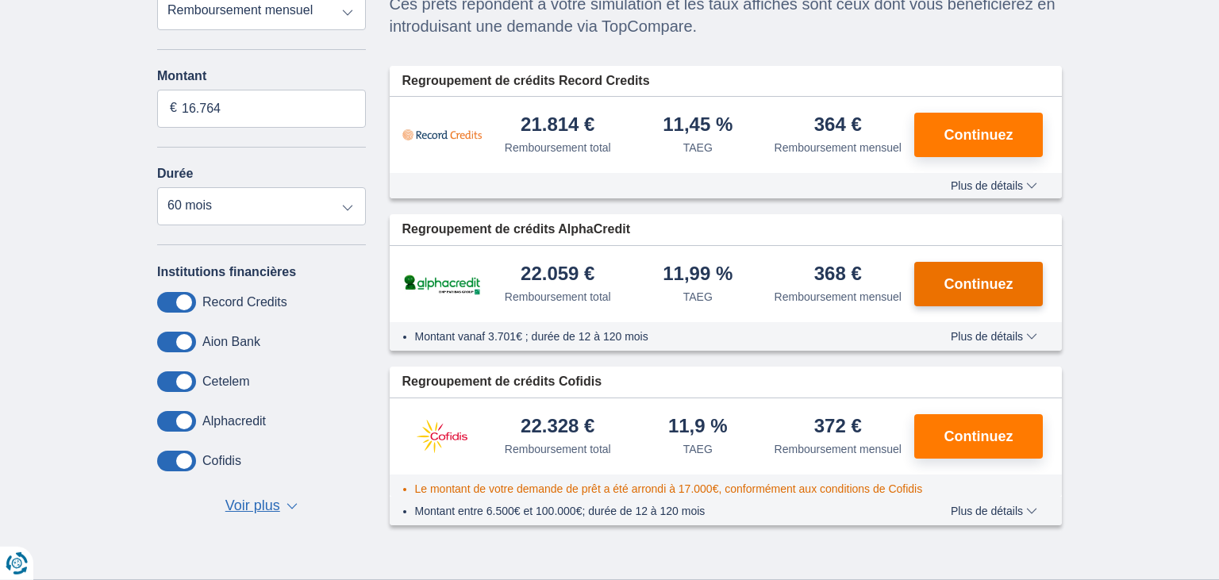
click at [999, 281] on span "Continuez" at bounding box center [979, 284] width 69 height 14
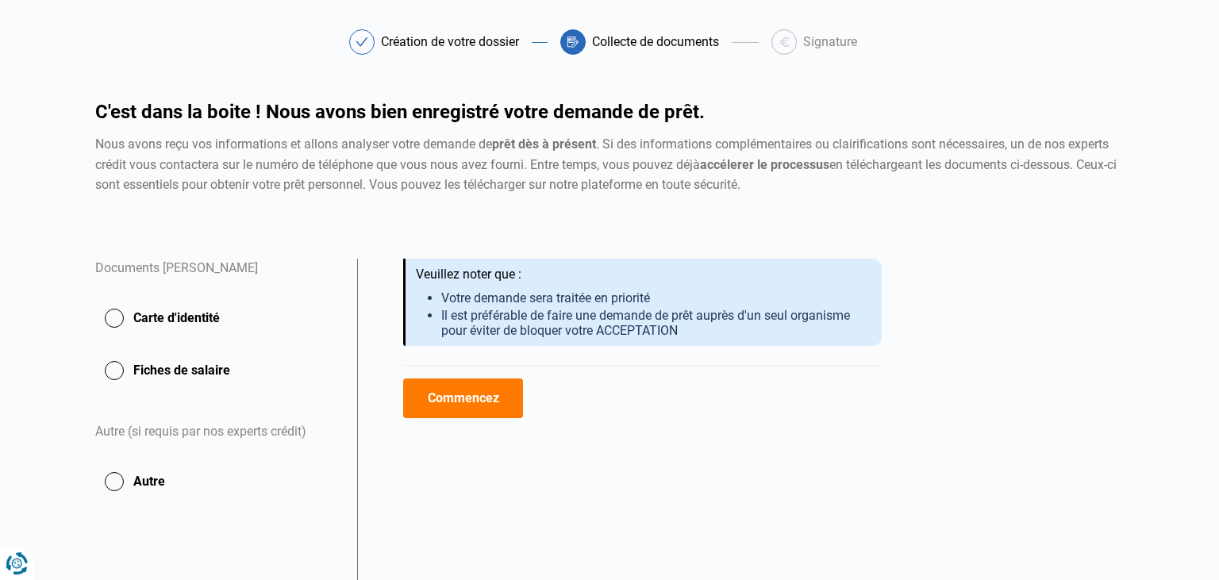
scroll to position [59, 0]
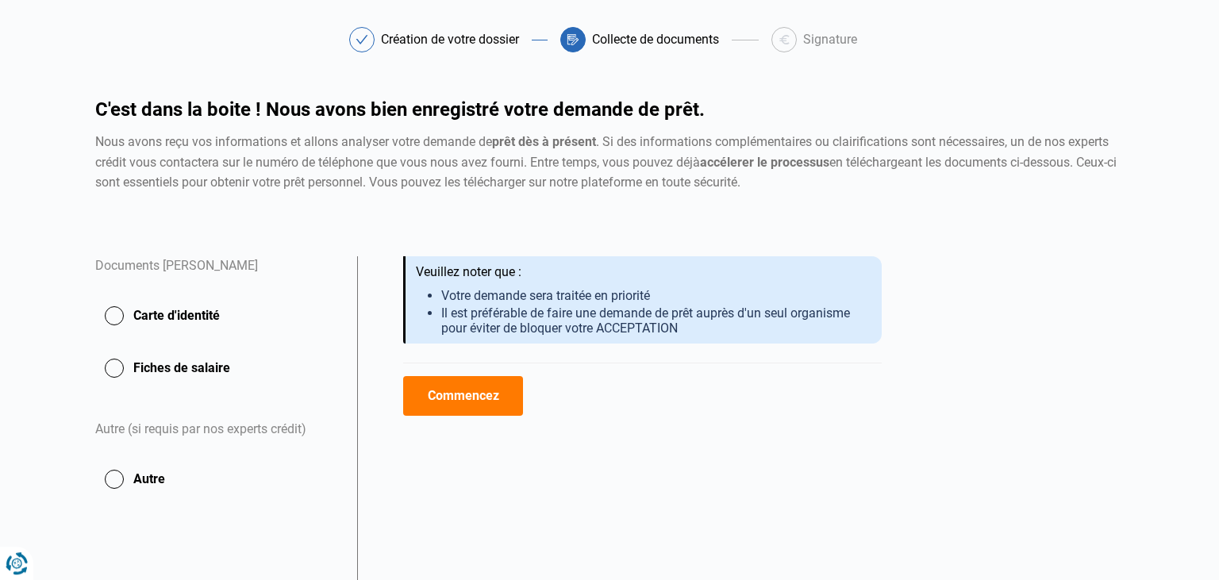
click at [192, 317] on button "Carte d'identité" at bounding box center [216, 316] width 243 height 40
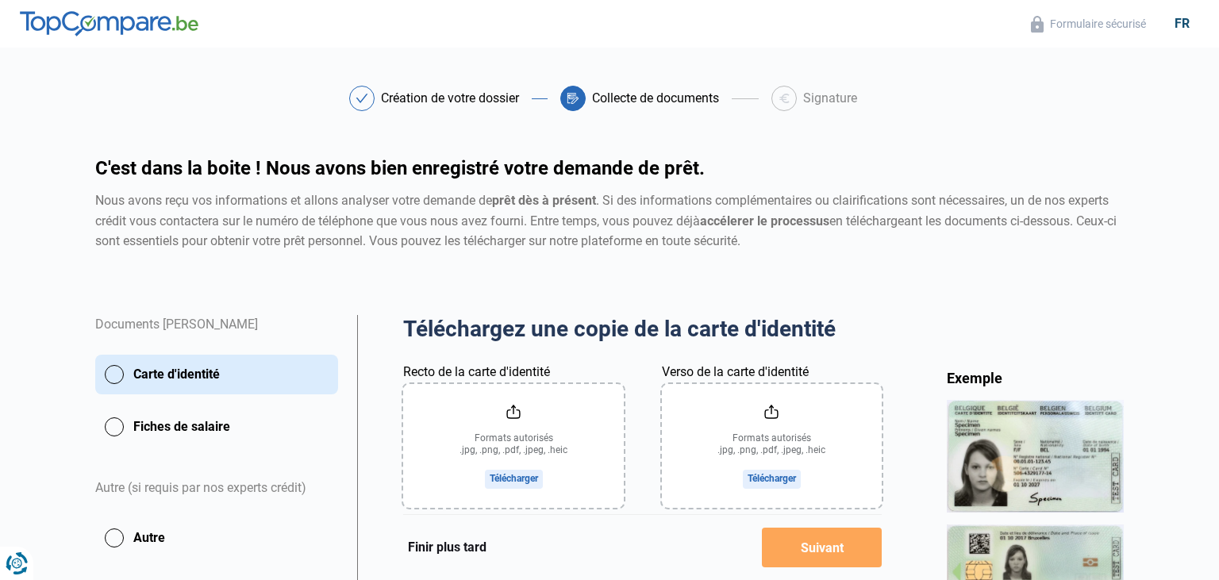
click at [533, 434] on input "Recto de la carte d'identité" at bounding box center [513, 446] width 220 height 124
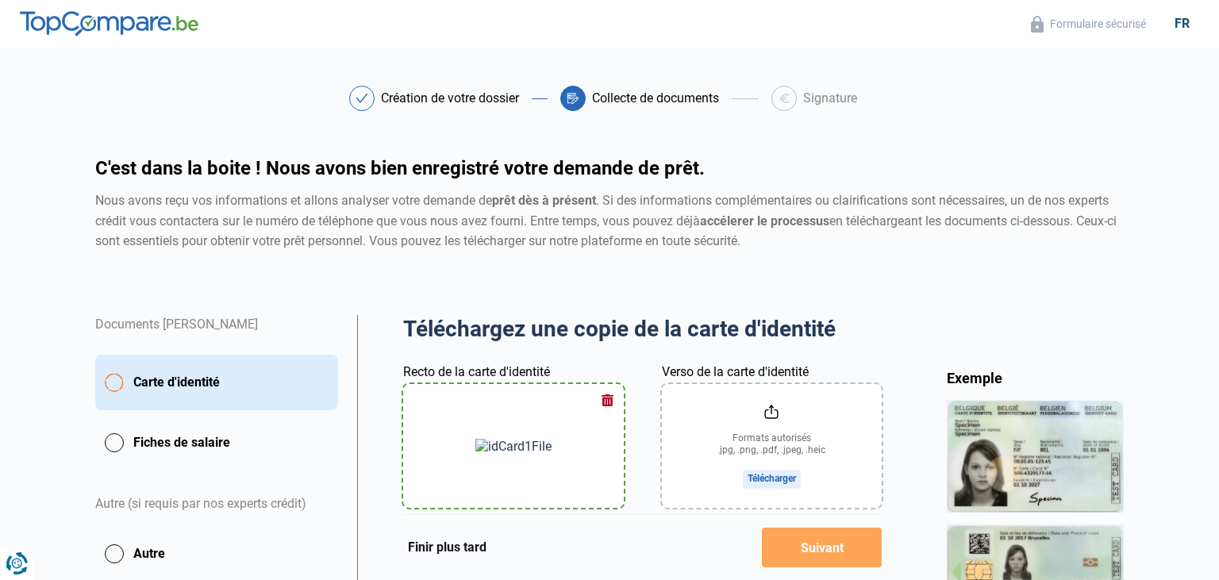
click at [758, 418] on input "Verso de la carte d'identité" at bounding box center [772, 446] width 220 height 124
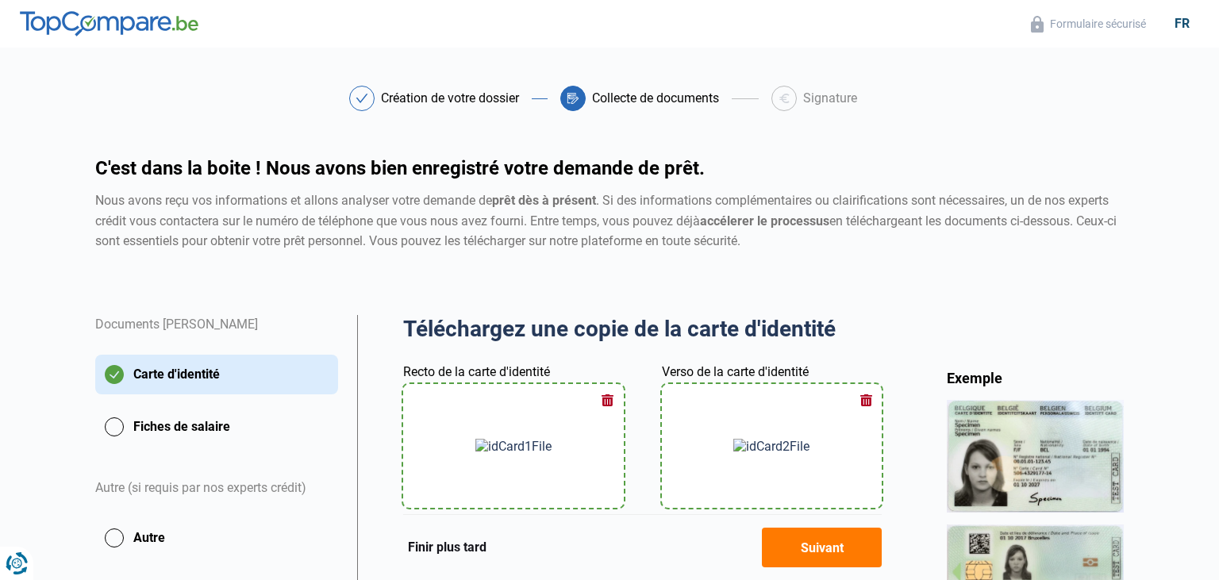
click at [195, 439] on button "Fiches de salaire" at bounding box center [216, 427] width 243 height 40
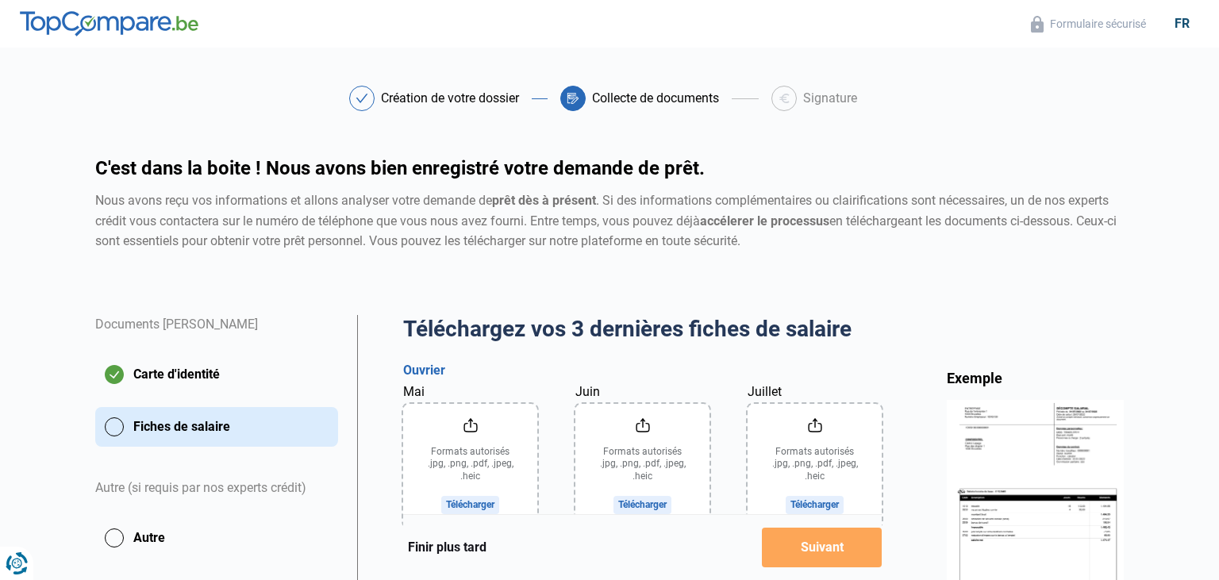
click at [491, 449] on input "Mai" at bounding box center [470, 466] width 134 height 124
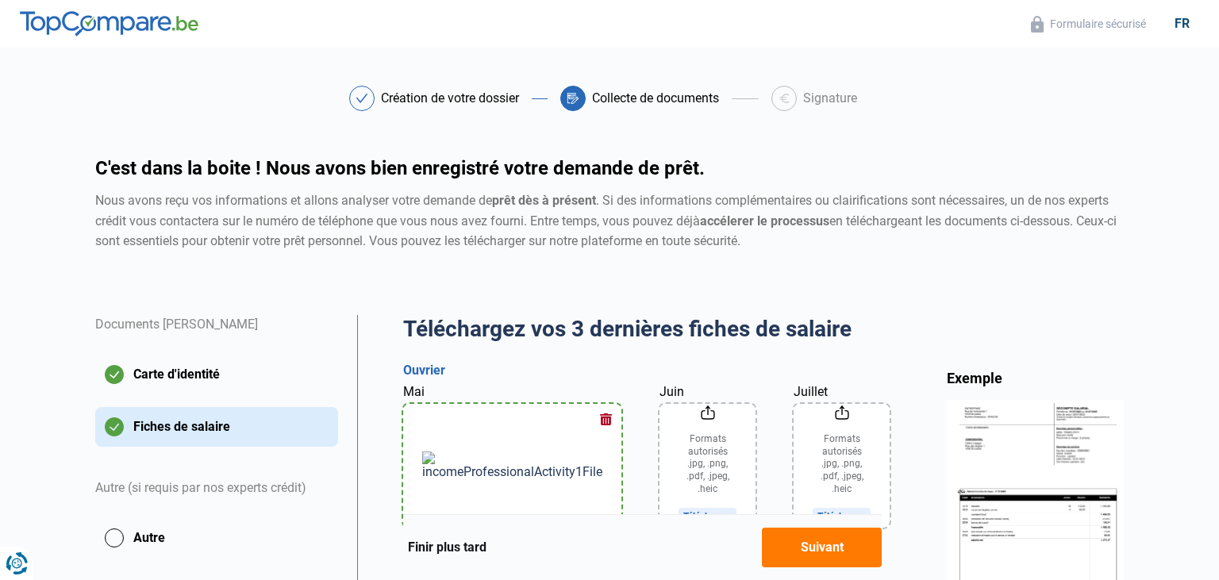
click at [819, 446] on input "Juillet" at bounding box center [842, 466] width 96 height 124
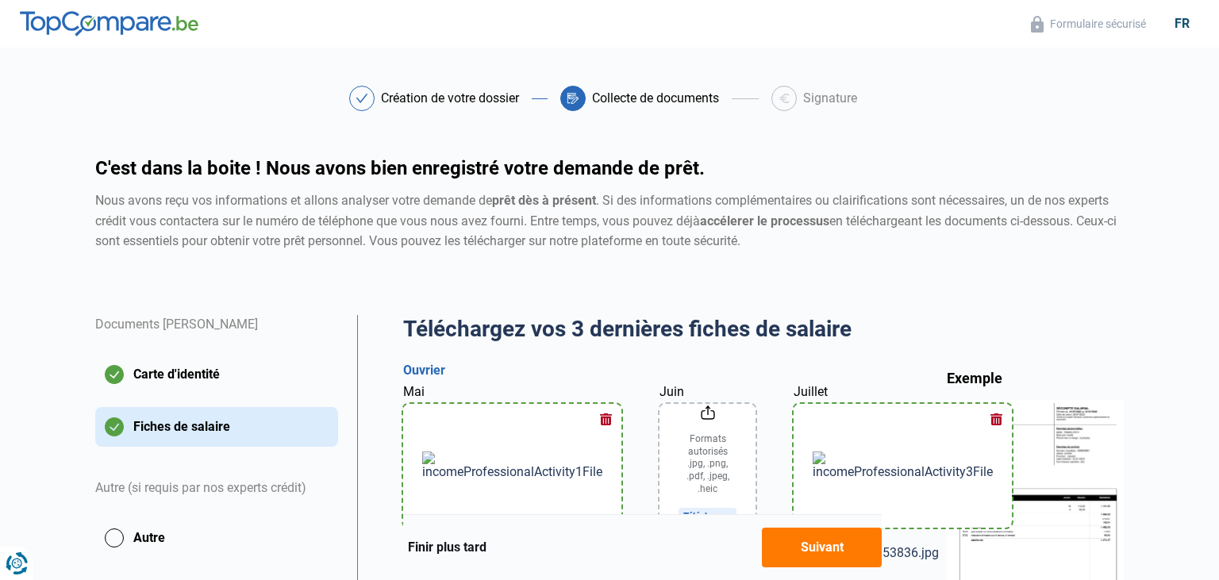
click at [660, 448] on input "Juin" at bounding box center [708, 466] width 96 height 124
click at [660, 452] on input "Juin" at bounding box center [708, 466] width 96 height 124
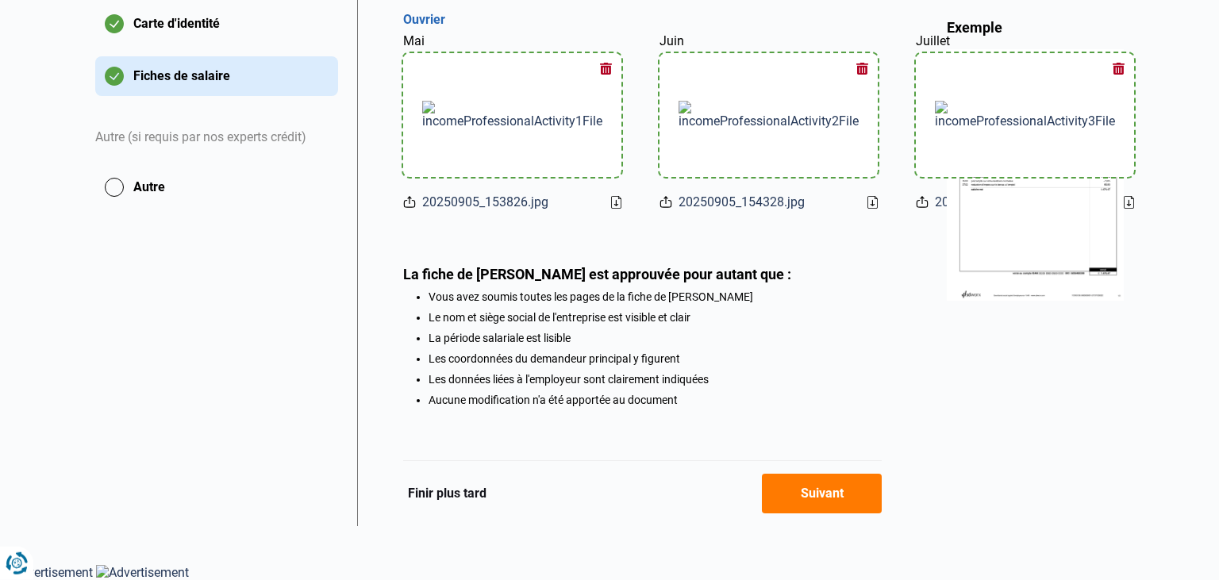
scroll to position [373, 0]
click at [145, 167] on button "Autre" at bounding box center [216, 187] width 243 height 40
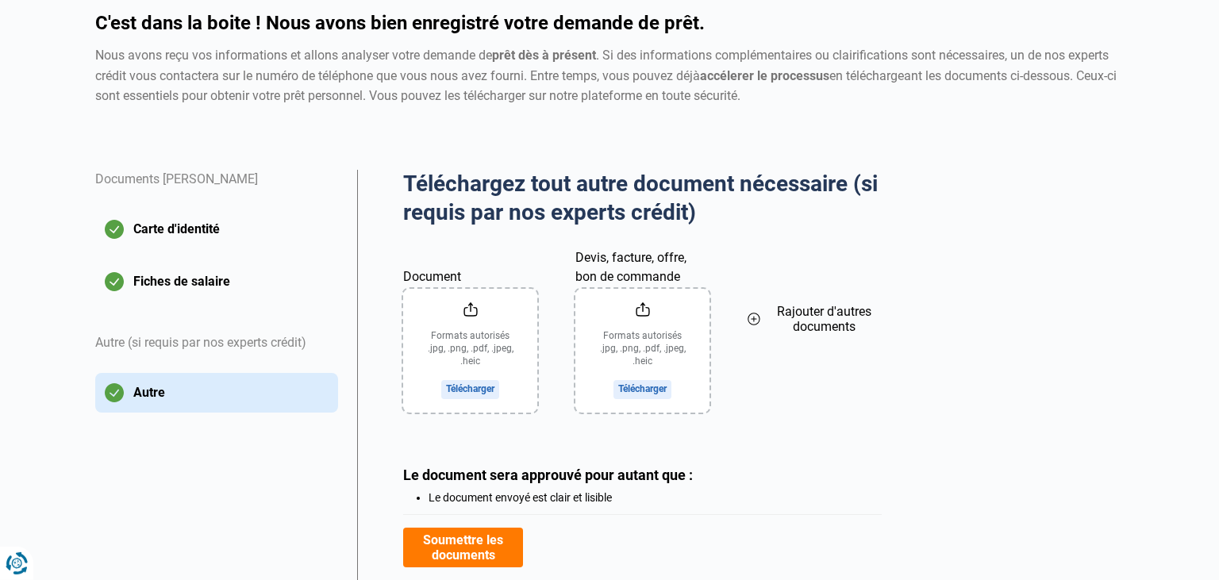
scroll to position [147, 0]
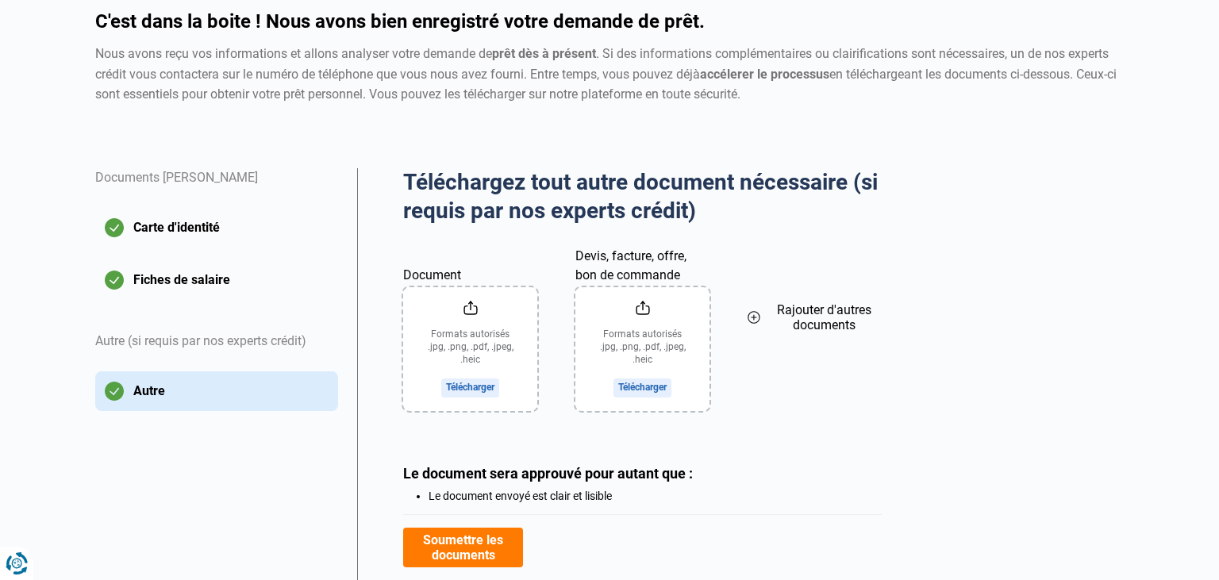
click at [485, 352] on input "Document" at bounding box center [470, 349] width 134 height 124
click at [474, 314] on input "Document" at bounding box center [470, 349] width 134 height 124
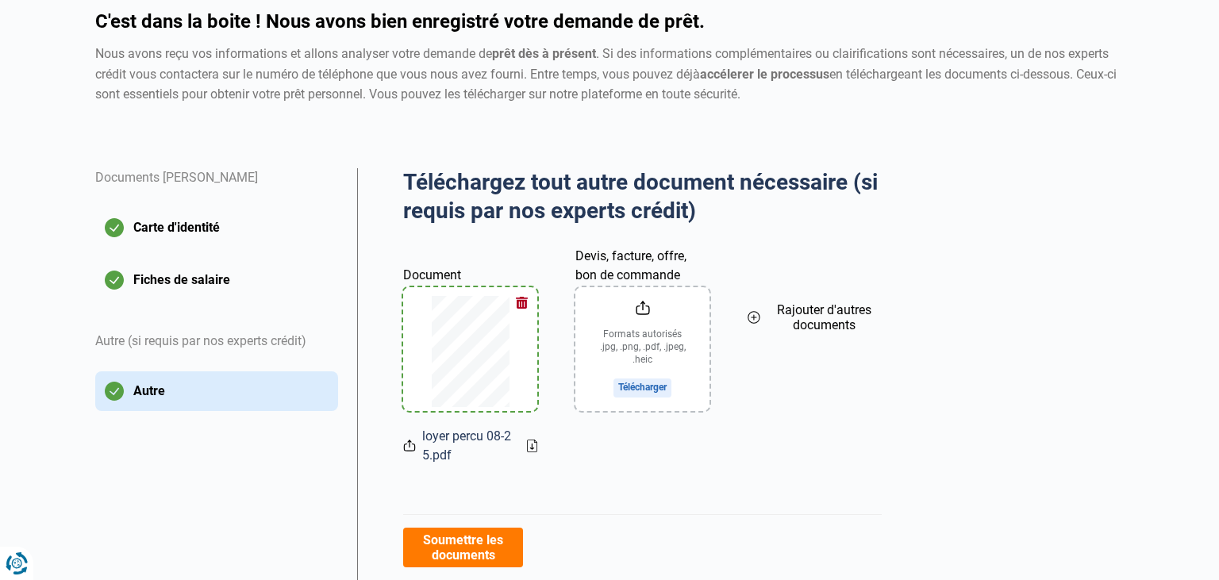
click at [470, 544] on button "Soumettre les documents" at bounding box center [463, 548] width 120 height 40
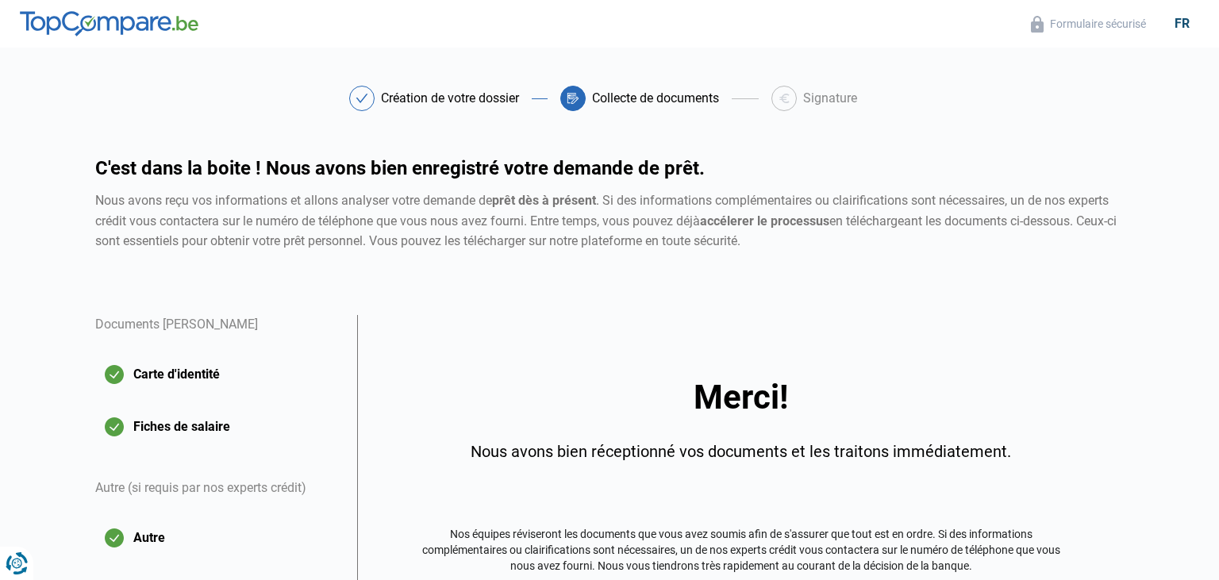
scroll to position [184, 0]
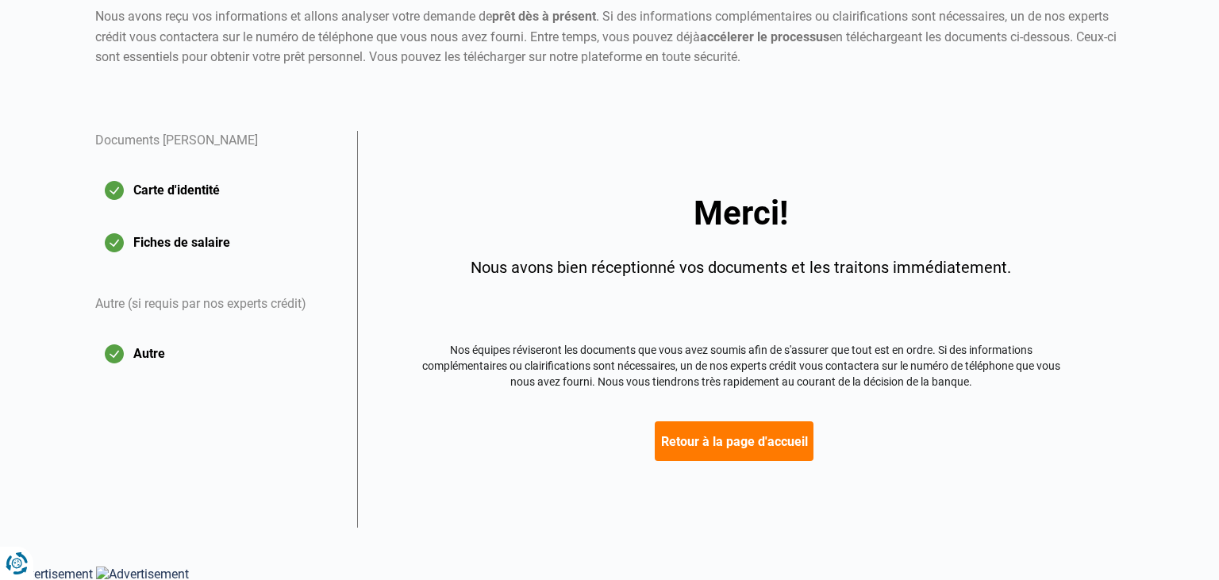
click at [757, 443] on button "Retour à la page d'accueil" at bounding box center [734, 442] width 159 height 40
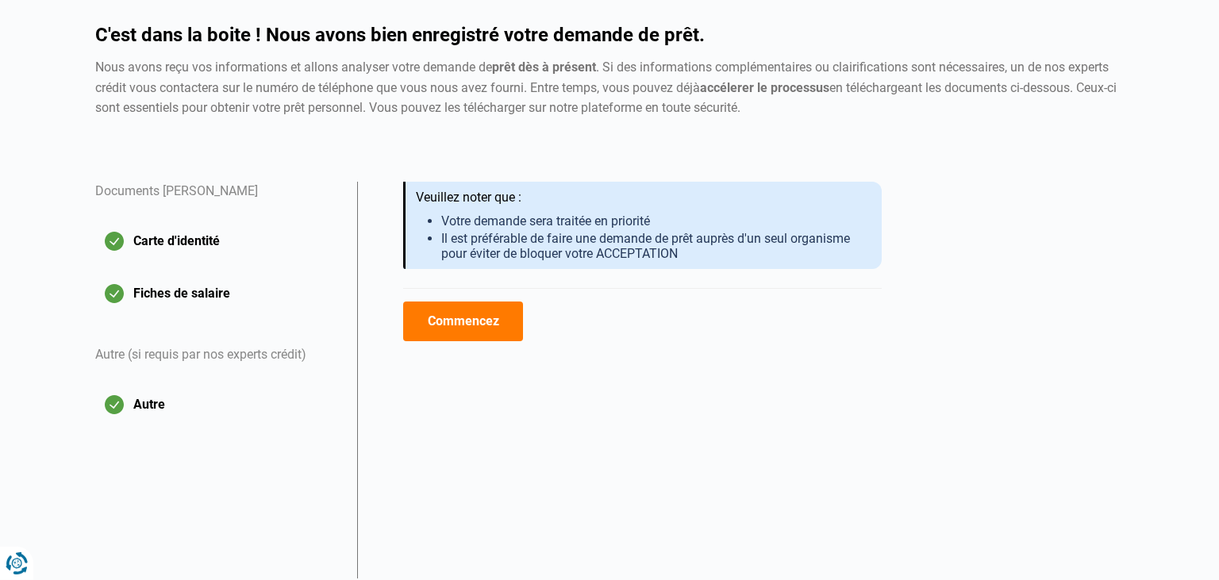
scroll to position [136, 0]
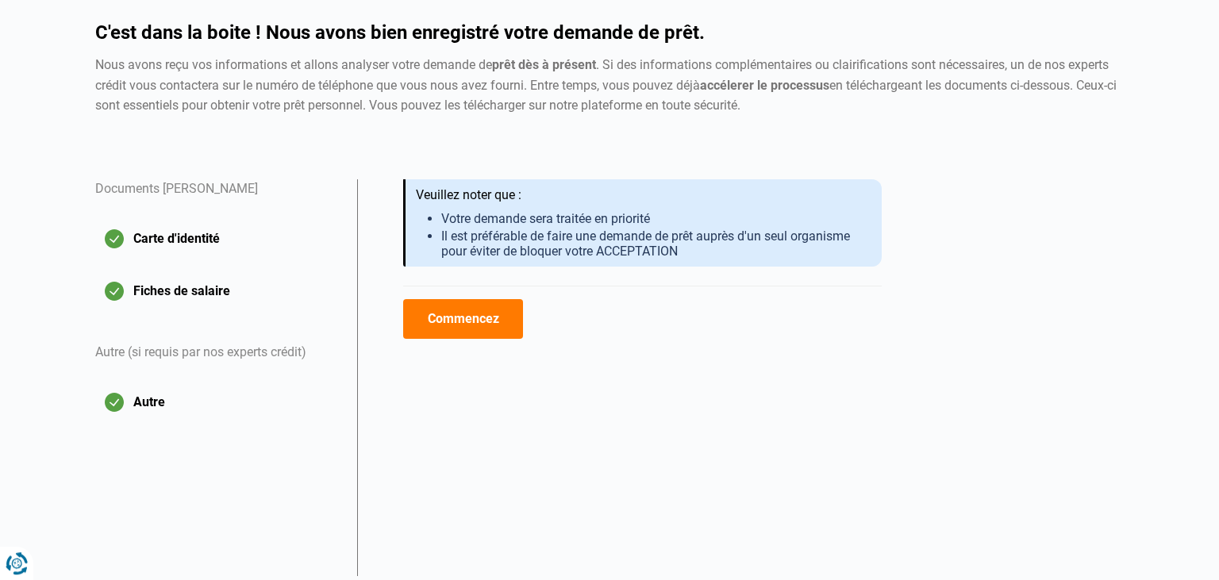
click at [473, 118] on div "C'est dans la boite ! Nous avons bien enregistré votre demande de prêt. Nous av…" at bounding box center [610, 101] width 1048 height 156
